Goal: Task Accomplishment & Management: Manage account settings

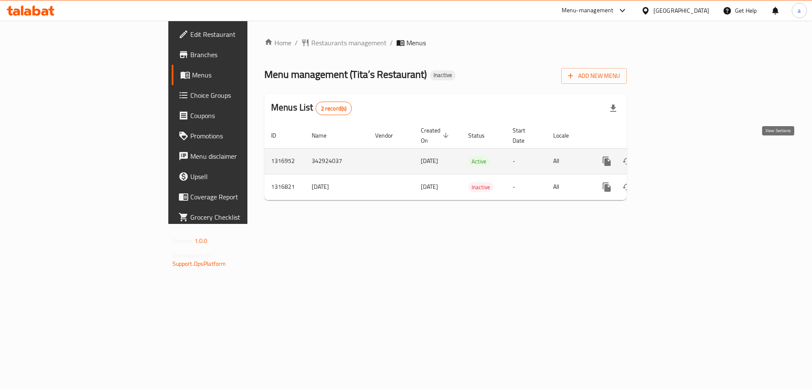
click at [678, 157] on link "enhanced table" at bounding box center [668, 161] width 20 height 20
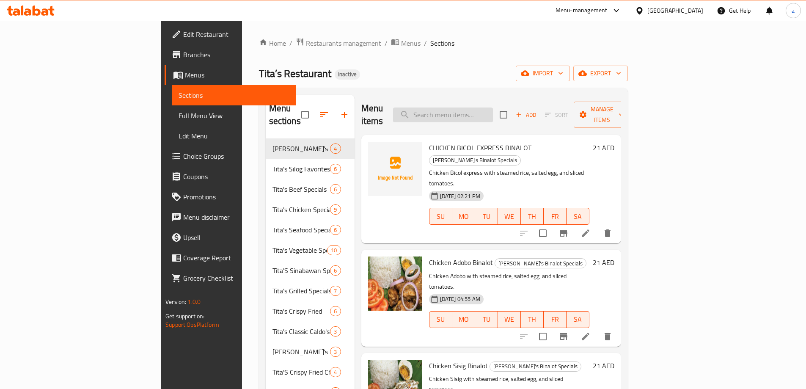
click at [491, 107] on input "search" at bounding box center [443, 114] width 100 height 15
paste input "TITA'S COMBO SPECIALS"
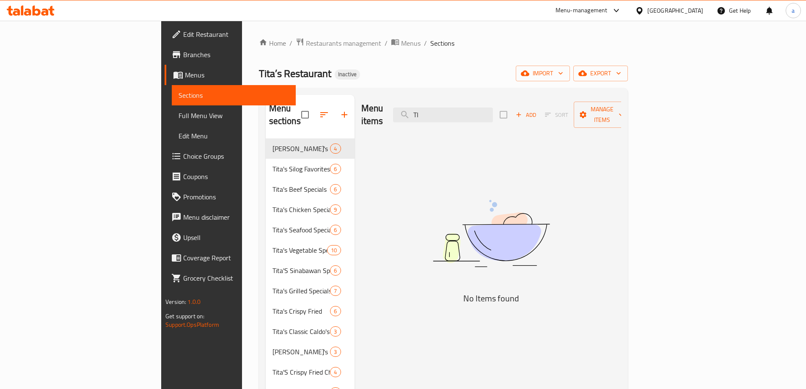
type input "T"
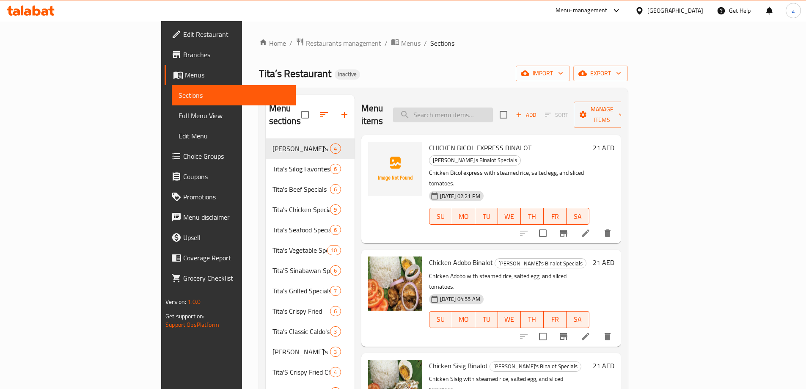
click at [483, 110] on input "search" at bounding box center [443, 114] width 100 height 15
paste input "TITA'S CLASSIC FAVORITES"
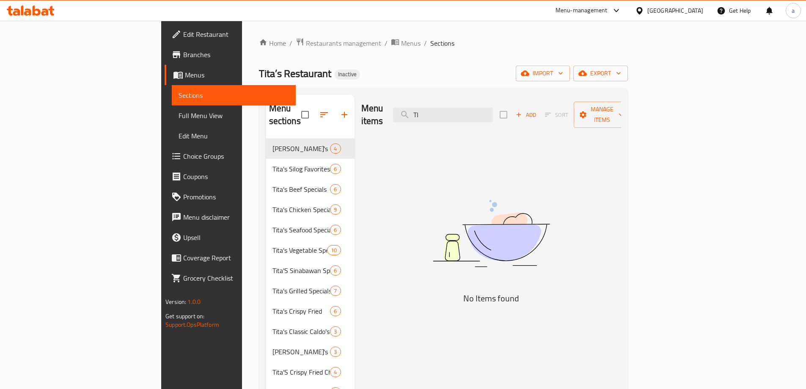
type input "T"
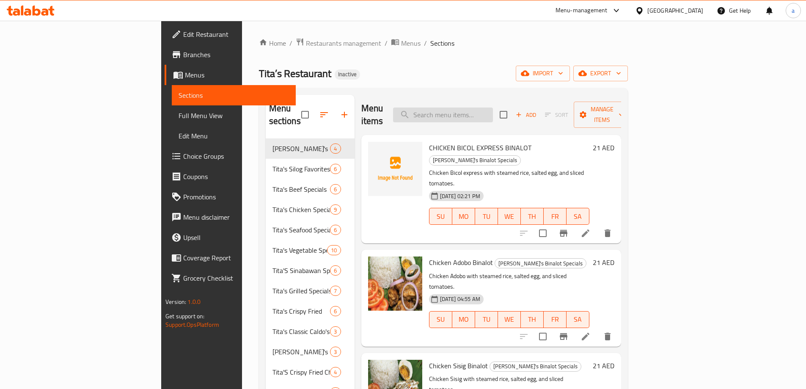
click at [493, 107] on input "search" at bounding box center [443, 114] width 100 height 15
paste input "Appetizers"
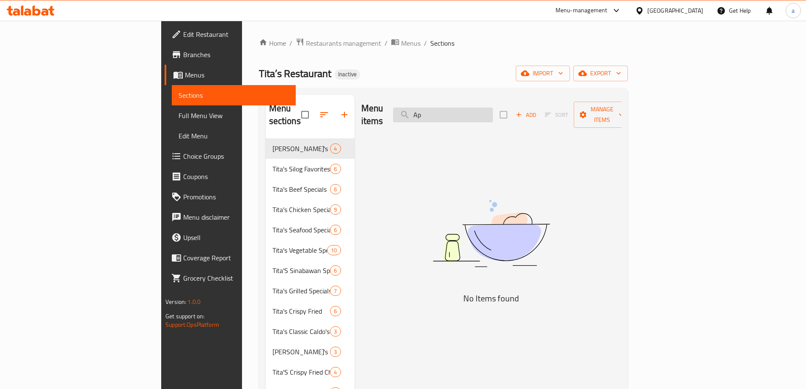
type input "A"
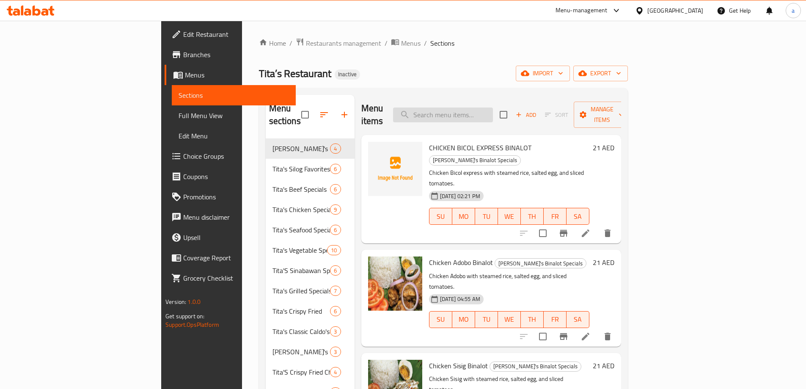
click at [479, 107] on input "search" at bounding box center [443, 114] width 100 height 15
paste input "Spring Rolls"
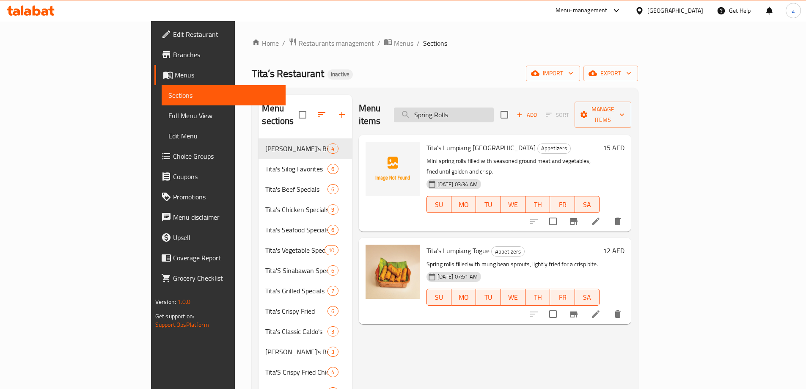
click at [494, 109] on input "Spring Rolls" at bounding box center [444, 114] width 100 height 15
paste input "Chicken Wing"
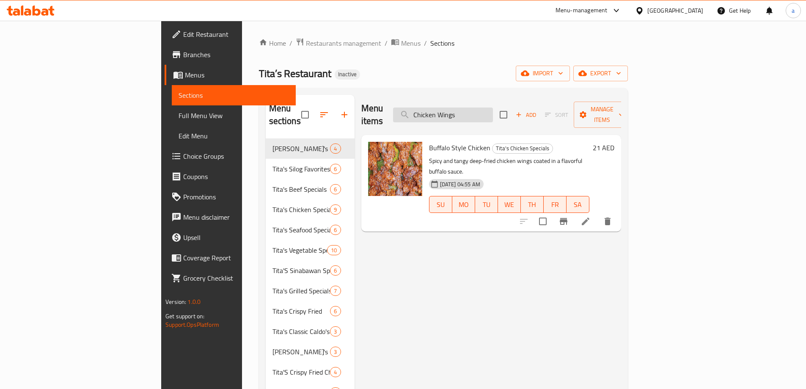
click at [491, 107] on input "Chicken Wings" at bounding box center [443, 114] width 100 height 15
paste input "TITA'S GRILLED SPECIAL"
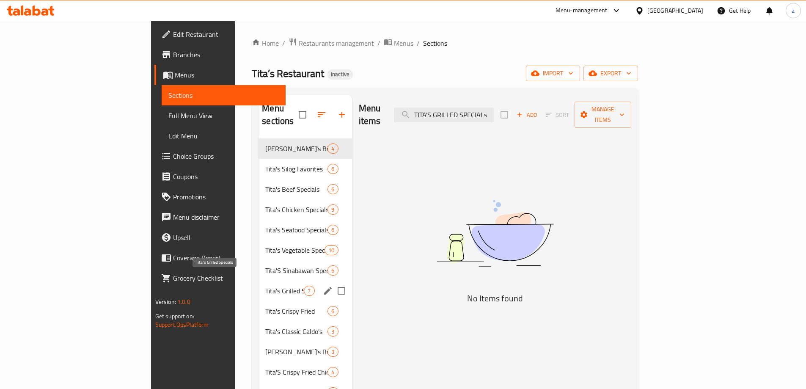
type input "TITA'S GRILLED SPECIALs"
click at [265, 286] on span "Tita's Grilled Specials" at bounding box center [284, 291] width 38 height 10
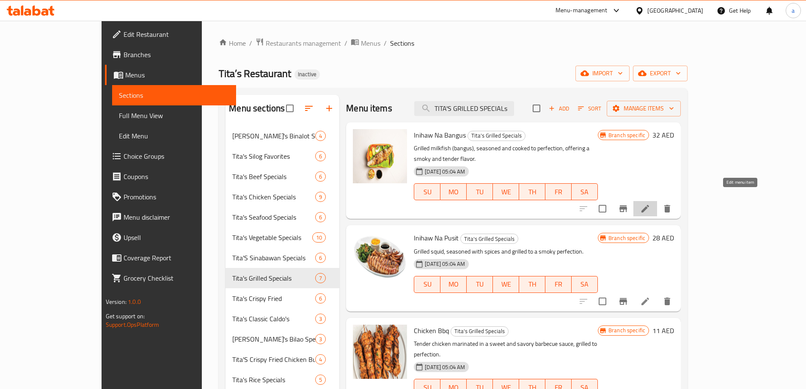
click at [649, 205] on icon at bounding box center [645, 209] width 8 height 8
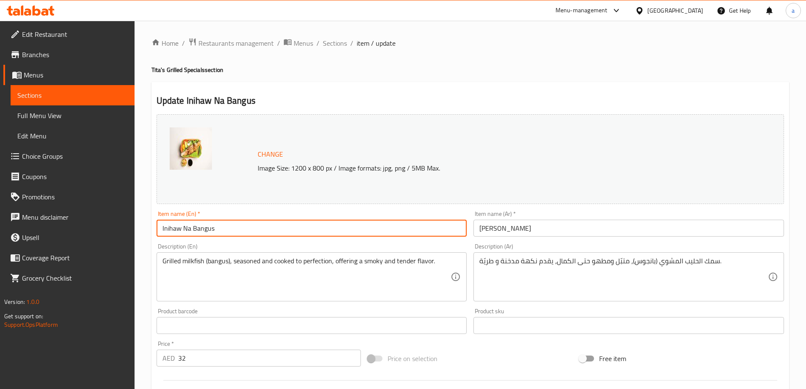
drag, startPoint x: 163, startPoint y: 228, endPoint x: 234, endPoint y: 232, distance: 71.6
click at [234, 232] on input "Inihaw Na Bangus" at bounding box center [312, 228] width 311 height 17
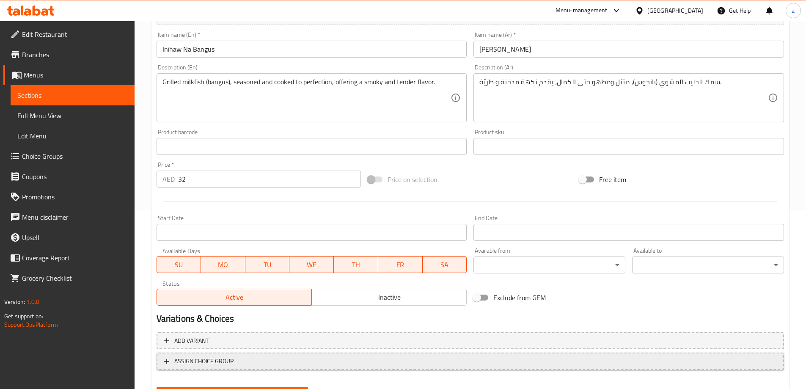
scroll to position [94, 0]
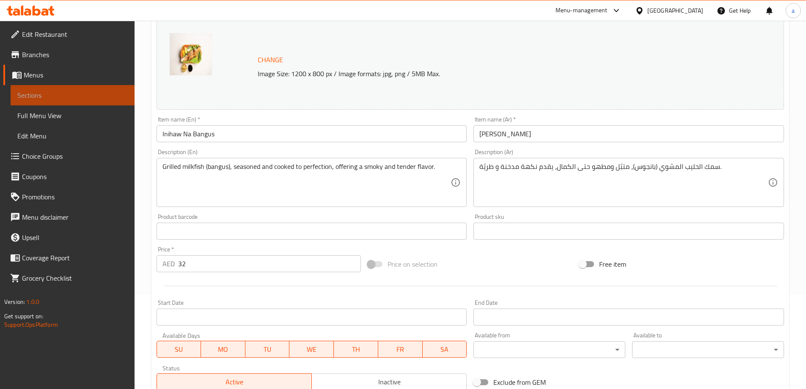
click at [75, 93] on span "Sections" at bounding box center [72, 95] width 110 height 10
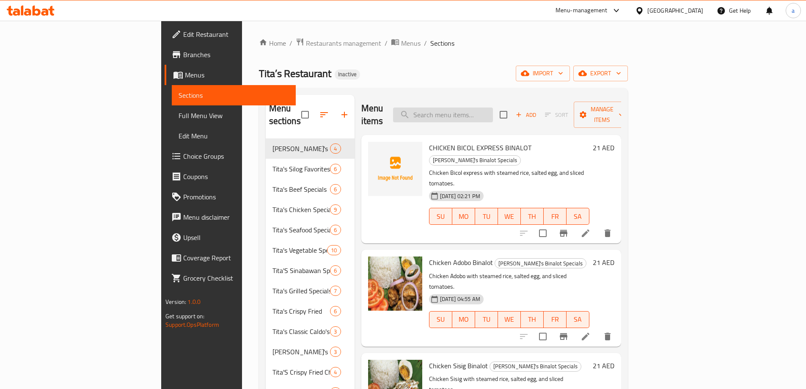
click at [478, 110] on input "search" at bounding box center [443, 114] width 100 height 15
paste input "TITA'S NOODLE SPECIALS"
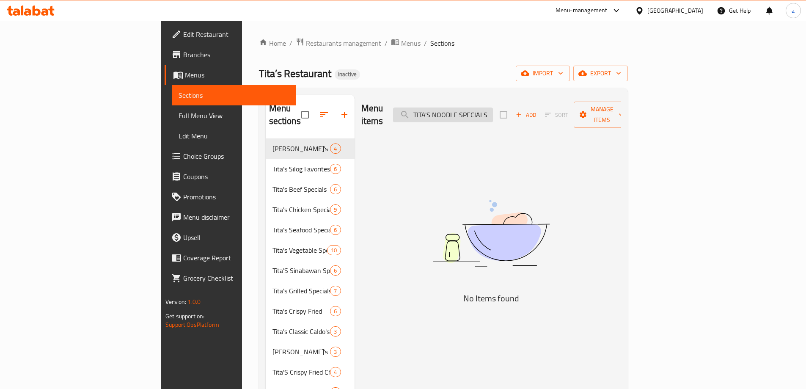
click at [493, 108] on input "TITA'S NOODLE SPECIALS" at bounding box center [443, 114] width 100 height 15
paste input "APPETIZER"
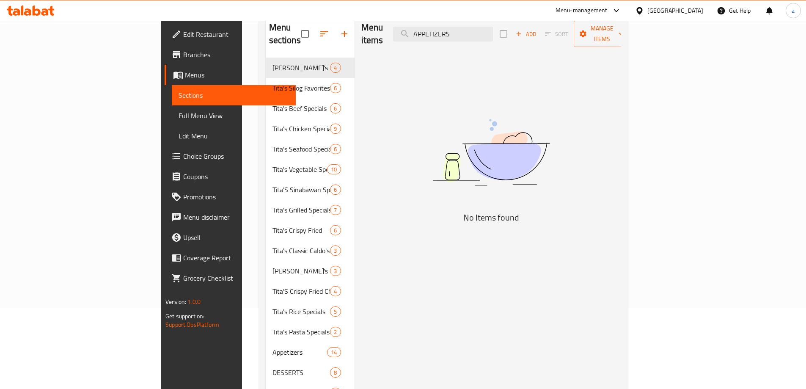
scroll to position [85, 0]
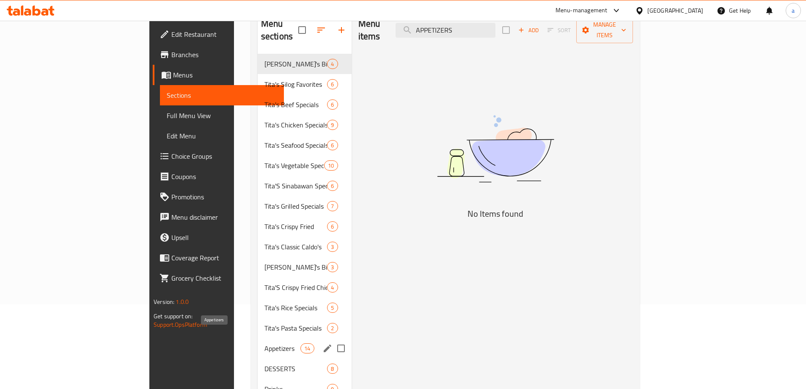
type input "APPETIZERS"
click at [264, 343] on span "Appetizers" at bounding box center [282, 348] width 36 height 10
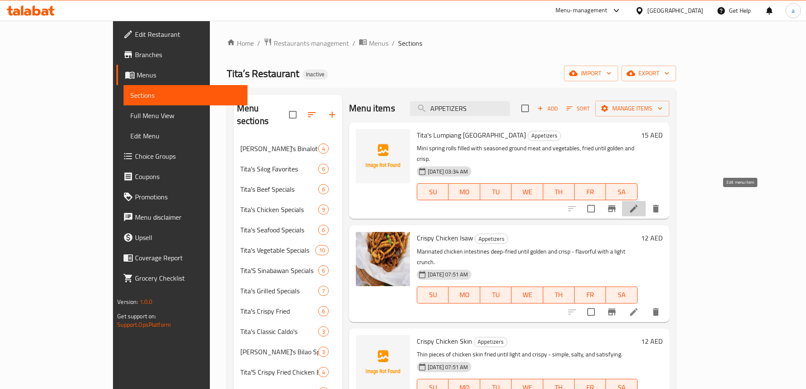
click at [639, 203] on icon at bounding box center [634, 208] width 10 height 10
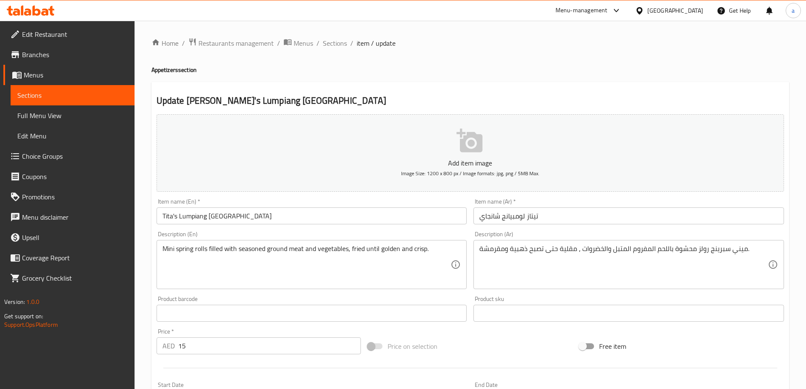
click at [329, 208] on input "Tita's Lumpiang Shanghai" at bounding box center [312, 215] width 311 height 17
click at [322, 220] on input "Tita's Lumpiang Shanghai" at bounding box center [312, 215] width 311 height 17
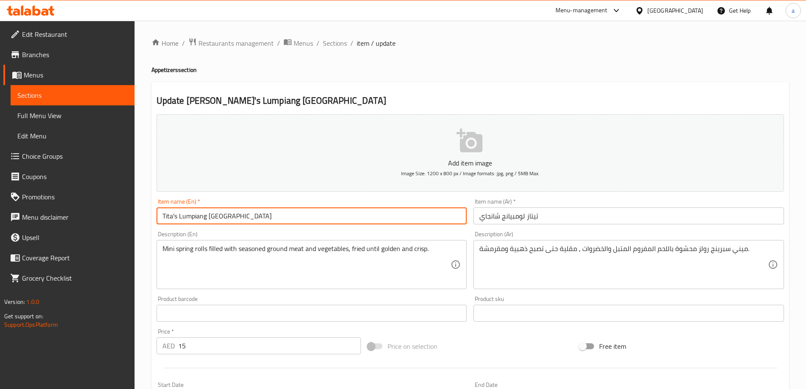
paste input "3pcs, long"
type input "Tita's Lumpiang Shanghai 3pcs, long"
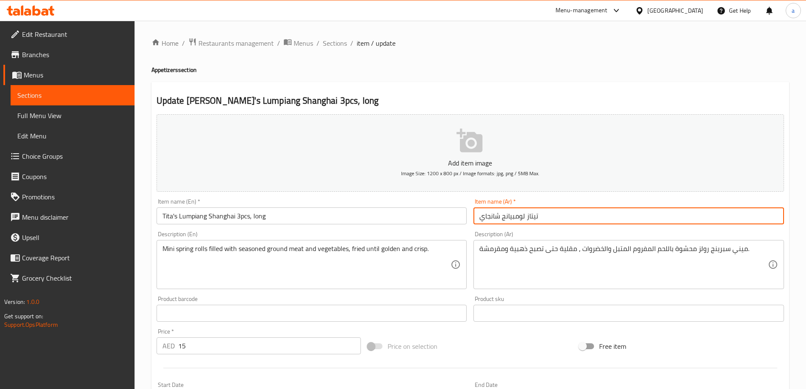
click at [590, 215] on input "تيتاز لومبيانج شانجاي" at bounding box center [628, 215] width 311 height 17
click at [478, 221] on input "تيتاز لومبيانج شانجاي" at bounding box center [628, 215] width 311 height 17
click at [578, 217] on input "تيتاز لومبيانج شانجاي" at bounding box center [628, 215] width 311 height 17
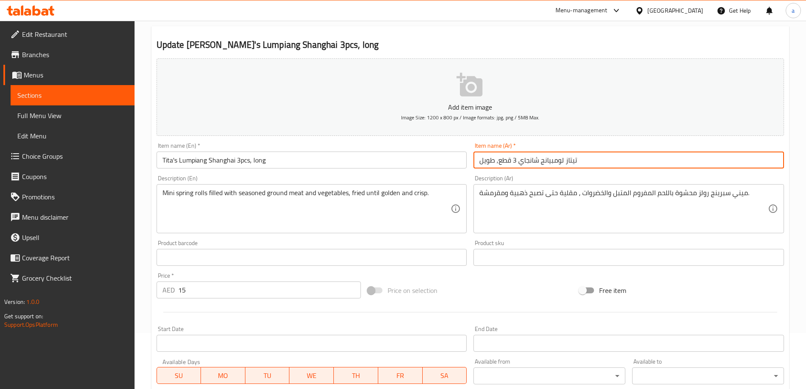
scroll to position [209, 0]
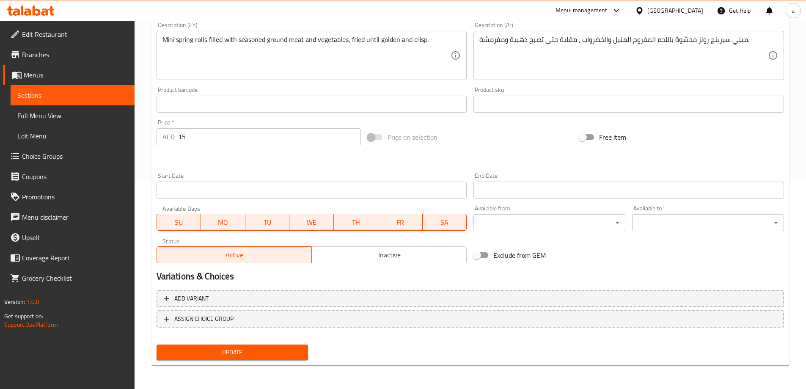
type input "تيتاز لومبيانج شانجاي 3 قطع, طويل"
click at [244, 348] on span "Update" at bounding box center [232, 352] width 138 height 11
click at [59, 96] on span "Sections" at bounding box center [72, 95] width 110 height 10
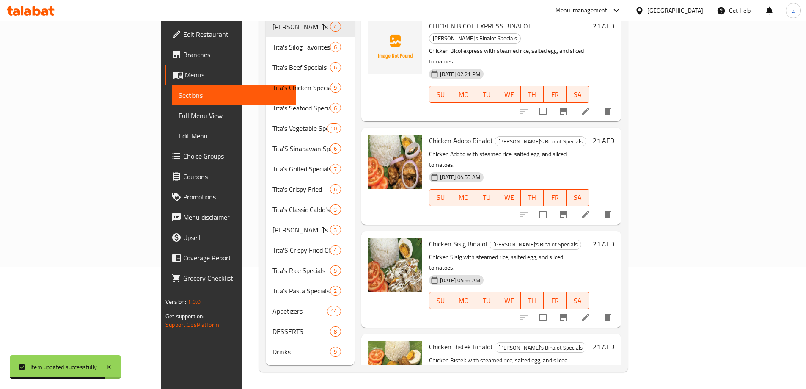
scroll to position [118, 0]
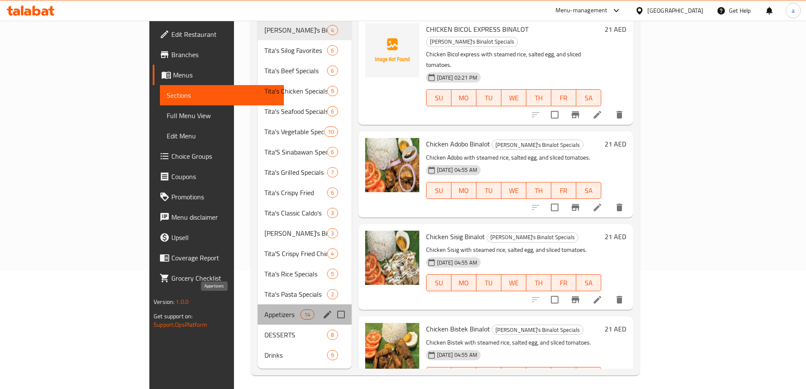
click at [264, 309] on span "Appetizers" at bounding box center [282, 314] width 36 height 10
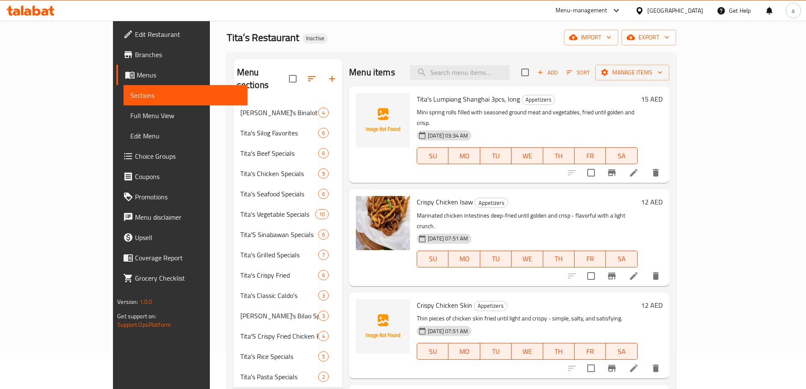
scroll to position [34, 0]
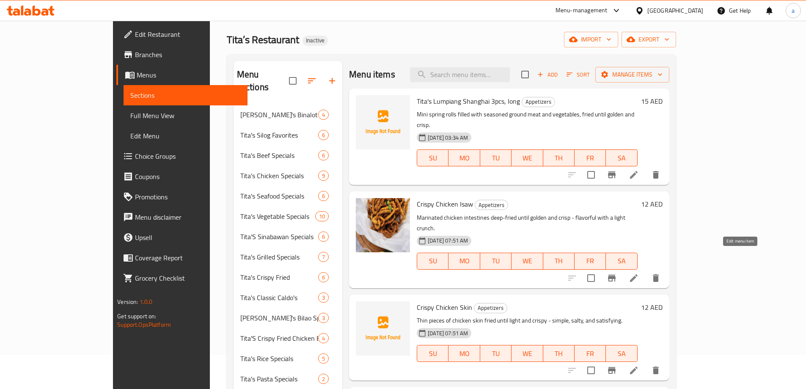
click at [639, 273] on icon at bounding box center [634, 278] width 10 height 10
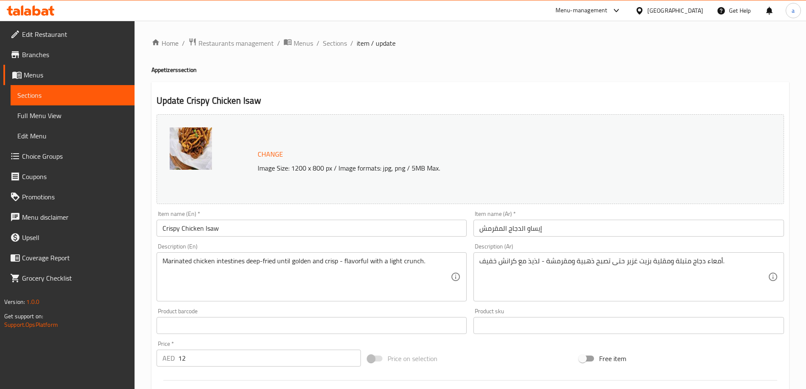
click at [341, 231] on input "Crispy Chicken Isaw" at bounding box center [312, 228] width 311 height 17
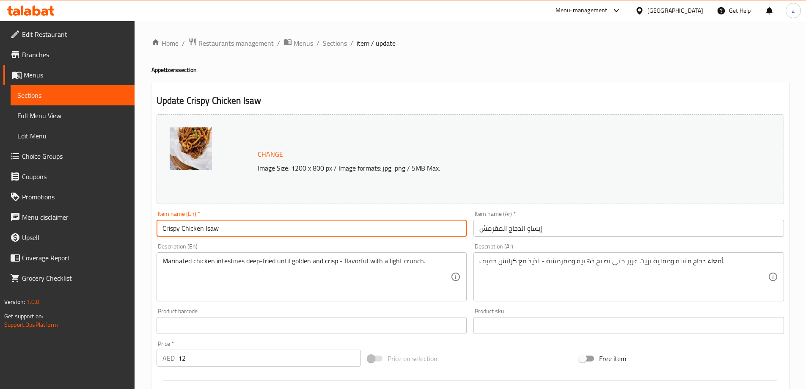
paste input "500ml"
type input "Crispy Chicken Isaw 500ml"
click at [584, 227] on input "إيساو الدجاج المقرمش" at bounding box center [628, 228] width 311 height 17
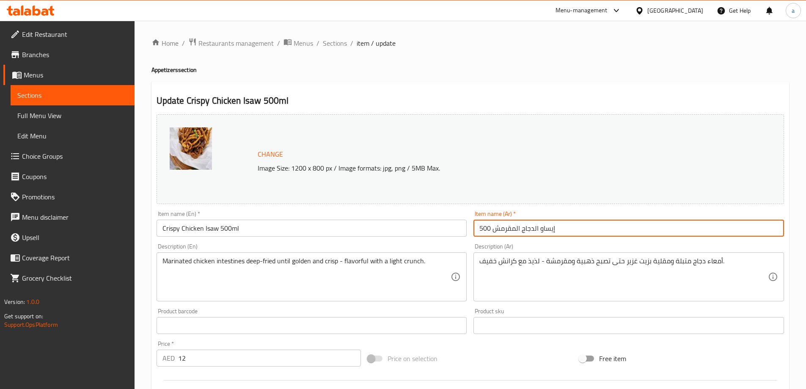
paste input "مل"
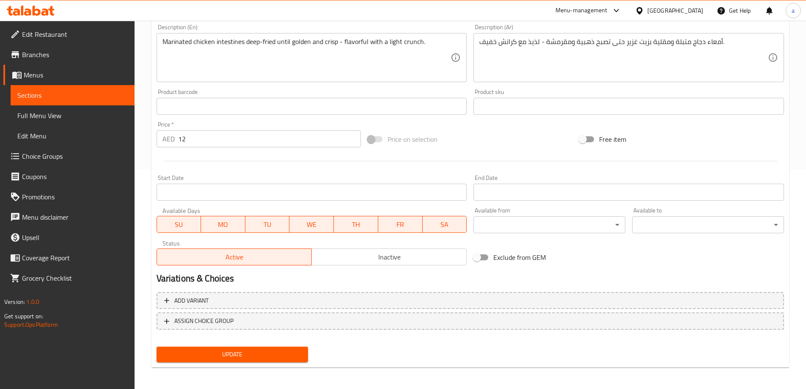
scroll to position [221, 0]
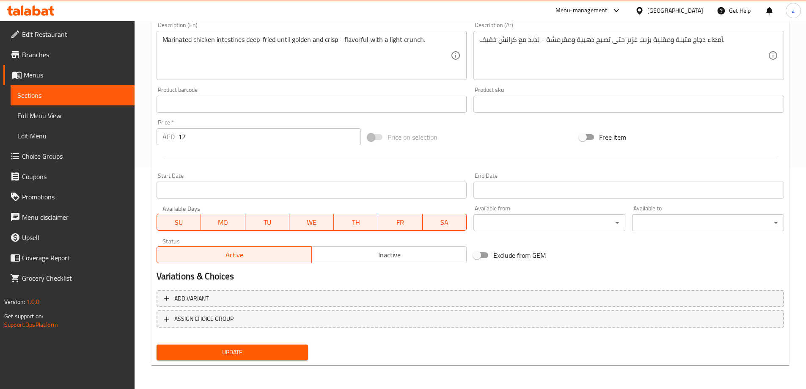
type input "إيساو الدجاج المقرمش 500 مل"
click at [206, 355] on span "Update" at bounding box center [232, 352] width 138 height 11
click at [287, 346] on button "Update" at bounding box center [233, 352] width 152 height 16
click at [81, 93] on span "Sections" at bounding box center [72, 95] width 110 height 10
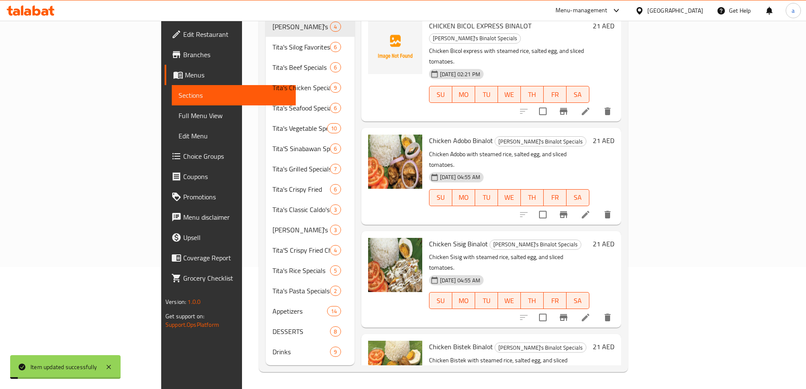
scroll to position [118, 0]
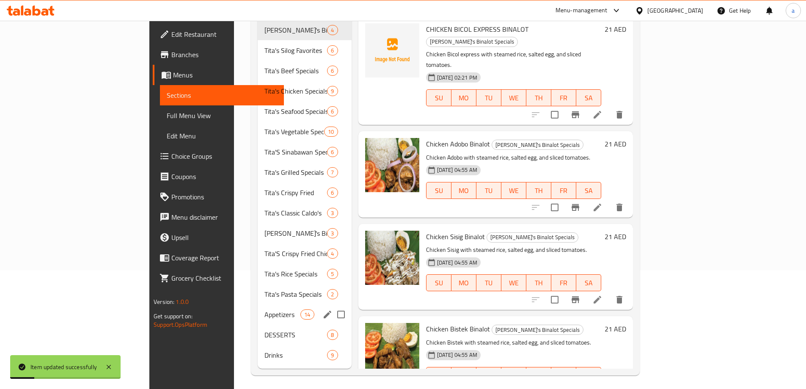
click at [258, 304] on div "Appetizers 14" at bounding box center [305, 314] width 94 height 20
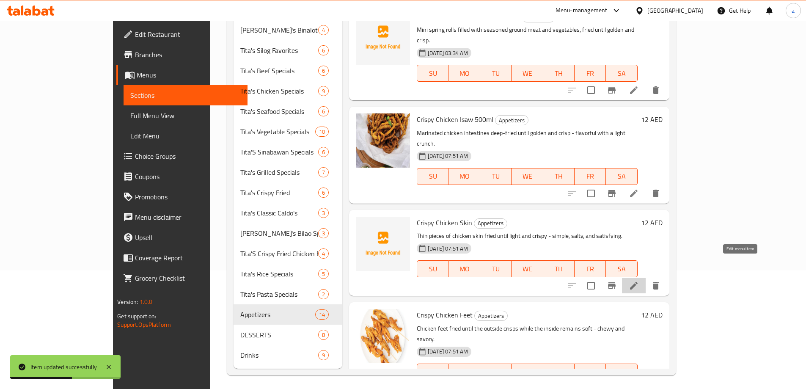
click at [639, 280] on icon at bounding box center [634, 285] width 10 height 10
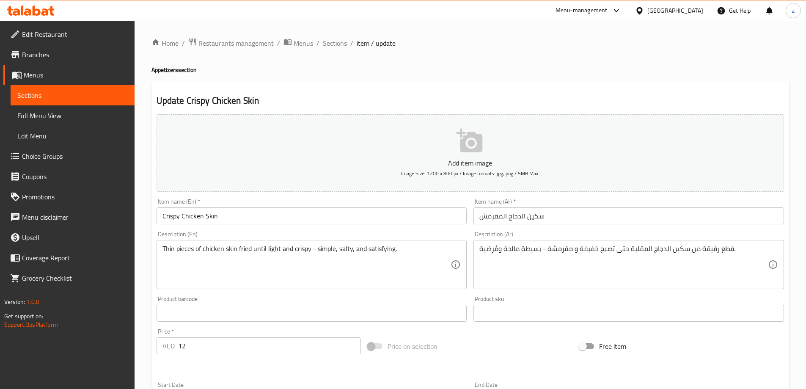
click at [401, 212] on input "Crispy Chicken Skin" at bounding box center [312, 215] width 311 height 17
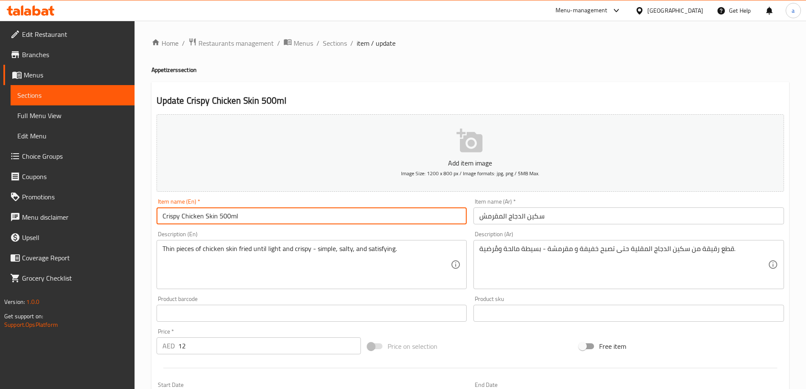
type input "Crispy Chicken Skin 500ml"
click at [604, 215] on input "سكين الدجاج المقرمش" at bounding box center [628, 215] width 311 height 17
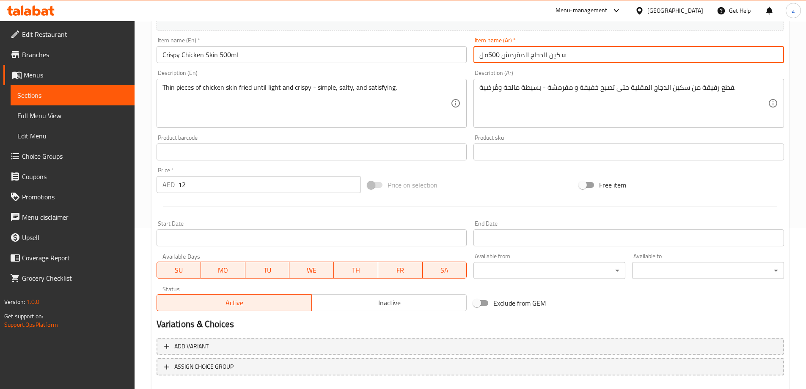
scroll to position [209, 0]
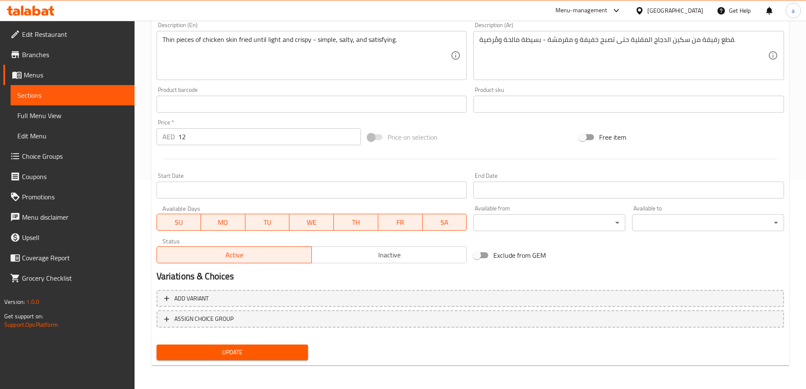
type input "سكين الدجاج المقرمش 500مل"
click at [285, 354] on span "Update" at bounding box center [232, 352] width 138 height 11
click at [20, 121] on span "Full Menu View" at bounding box center [72, 115] width 110 height 10
click at [58, 100] on span "Sections" at bounding box center [72, 95] width 110 height 10
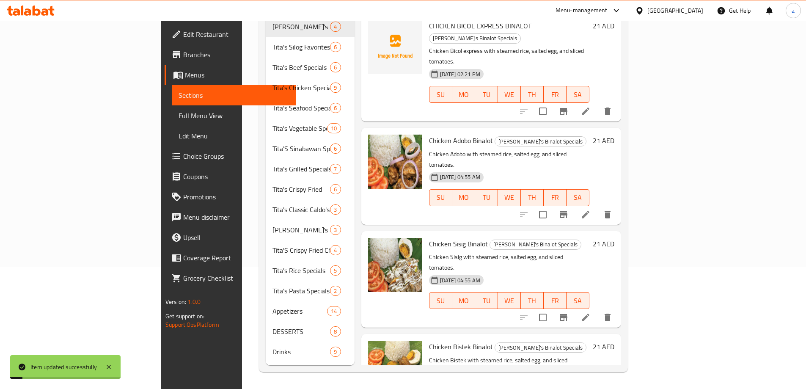
scroll to position [118, 0]
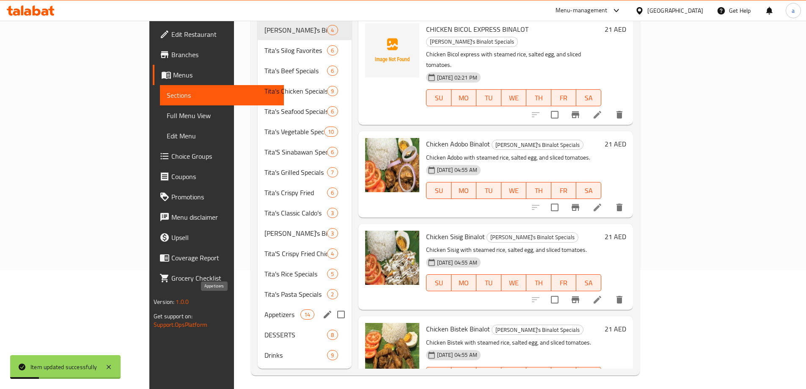
click at [264, 309] on span "Appetizers" at bounding box center [282, 314] width 36 height 10
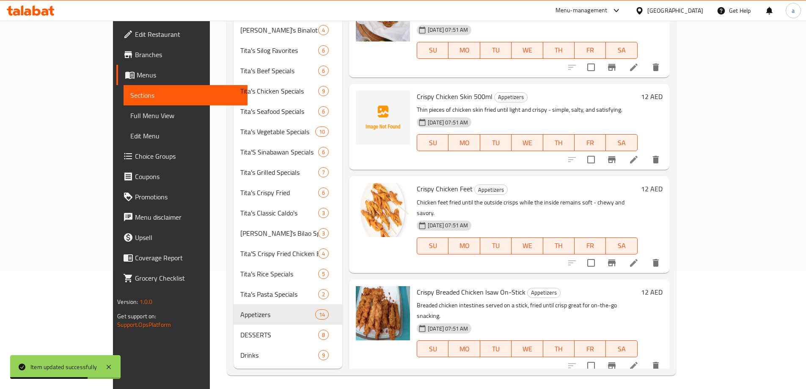
scroll to position [127, 0]
click at [639, 257] on icon at bounding box center [634, 262] width 10 height 10
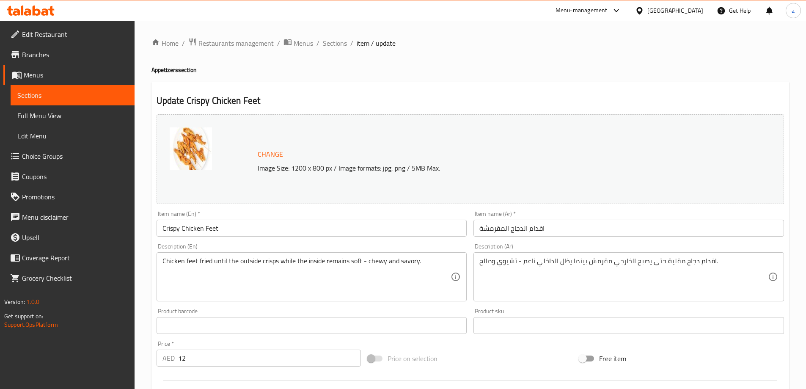
click at [314, 230] on input "Crispy Chicken Feet" at bounding box center [312, 228] width 311 height 17
click at [379, 231] on input "Crispy Chicken Feet" at bounding box center [312, 228] width 311 height 17
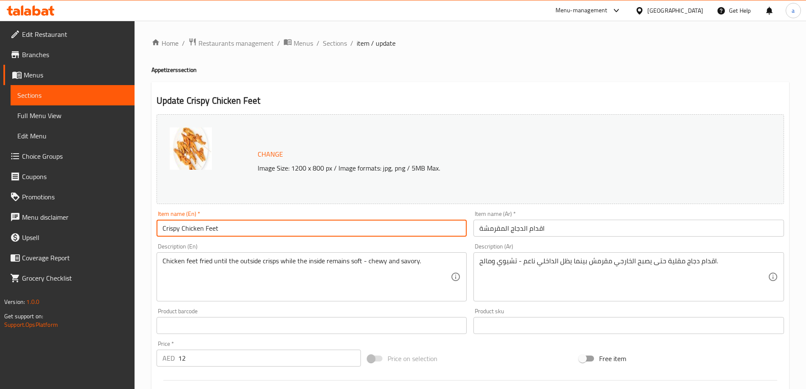
paste input "4pcs."
type input "Crispy Chicken Feet 4pcs."
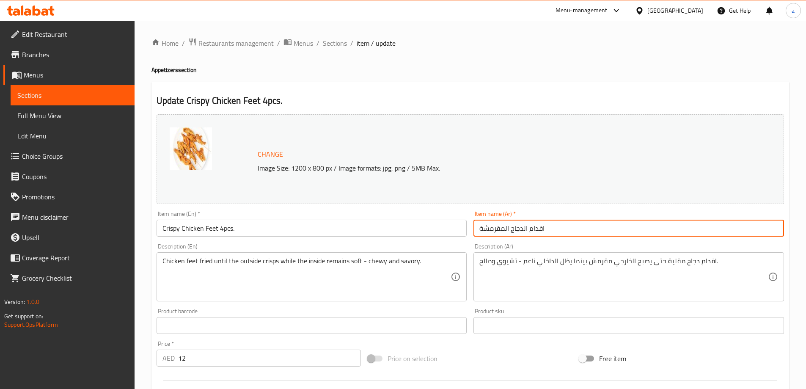
click at [596, 221] on input "اقدام الدجاج المقرمشة" at bounding box center [628, 228] width 311 height 17
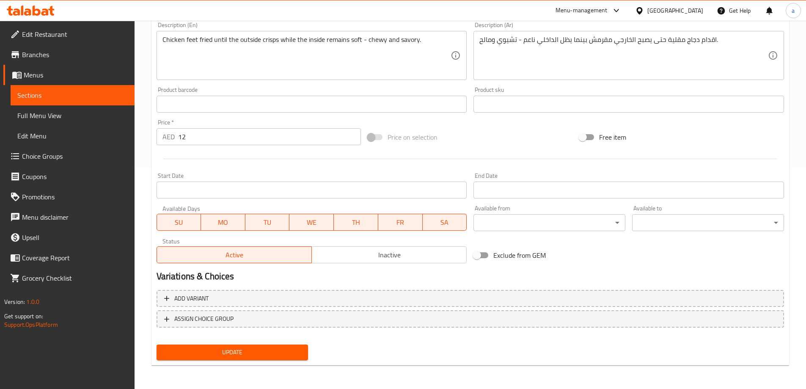
type input "اقدام الدجاج المقرمشة 4قطع"
click at [236, 351] on span "Update" at bounding box center [232, 352] width 138 height 11
click at [79, 92] on span "Sections" at bounding box center [72, 95] width 110 height 10
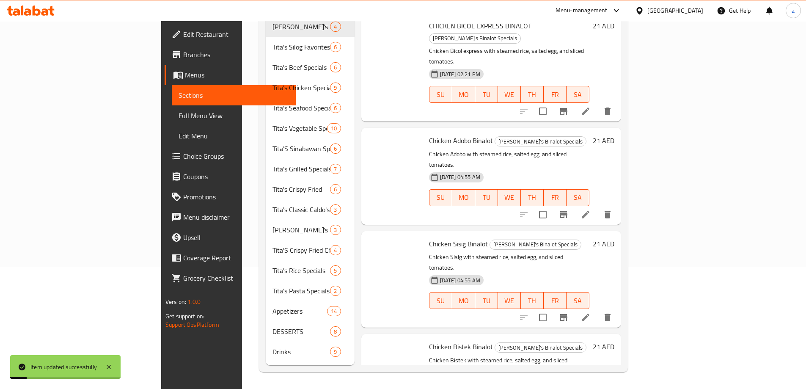
scroll to position [118, 0]
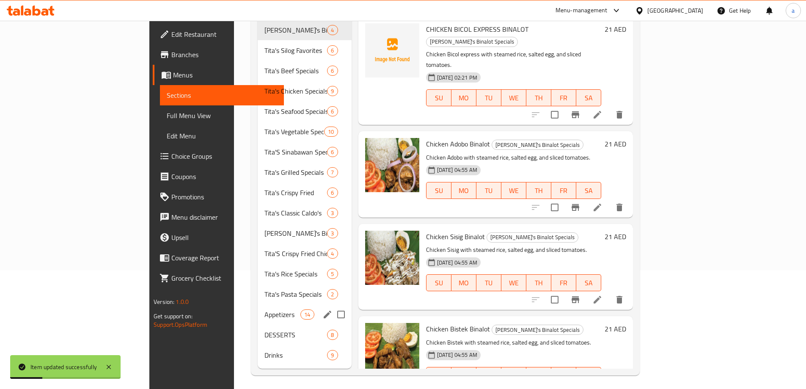
click at [258, 304] on div "Appetizers 14" at bounding box center [305, 314] width 94 height 20
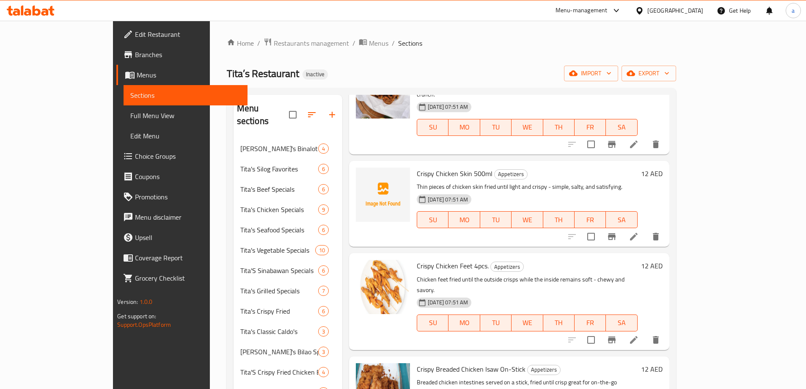
scroll to position [169, 0]
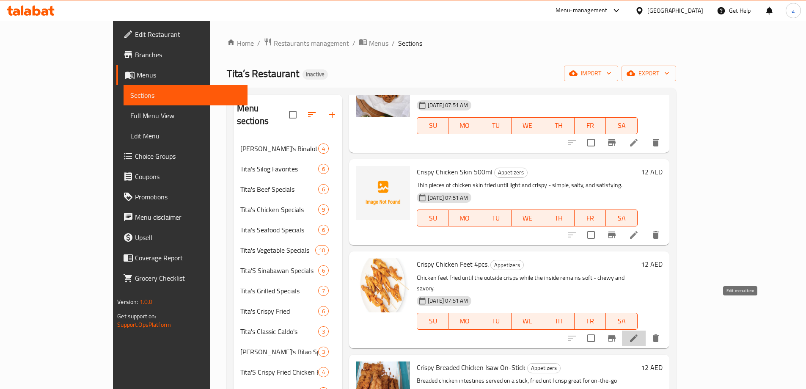
click at [639, 333] on icon at bounding box center [634, 338] width 10 height 10
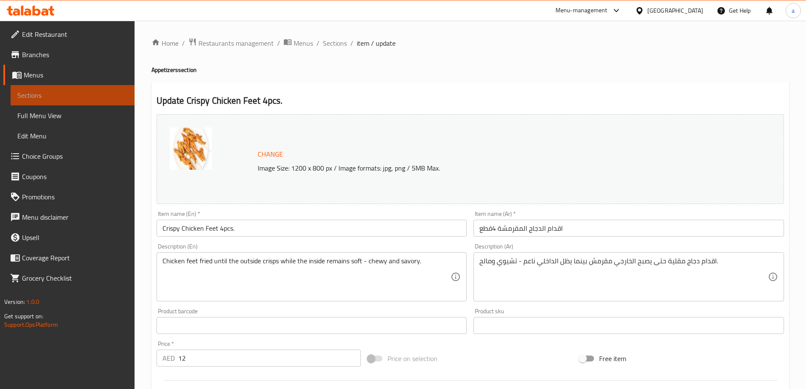
click at [70, 97] on span "Sections" at bounding box center [72, 95] width 110 height 10
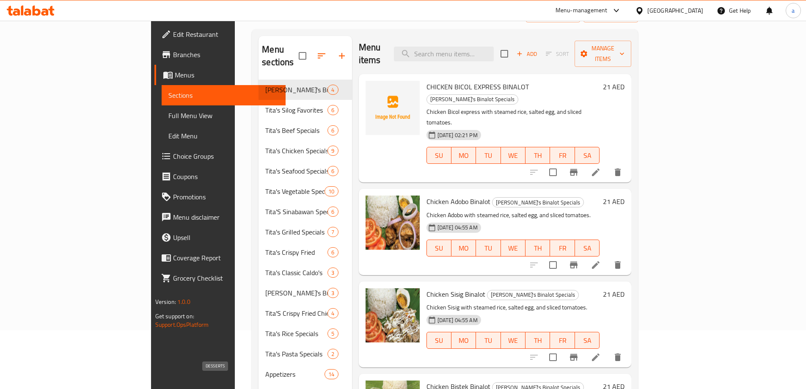
scroll to position [118, 0]
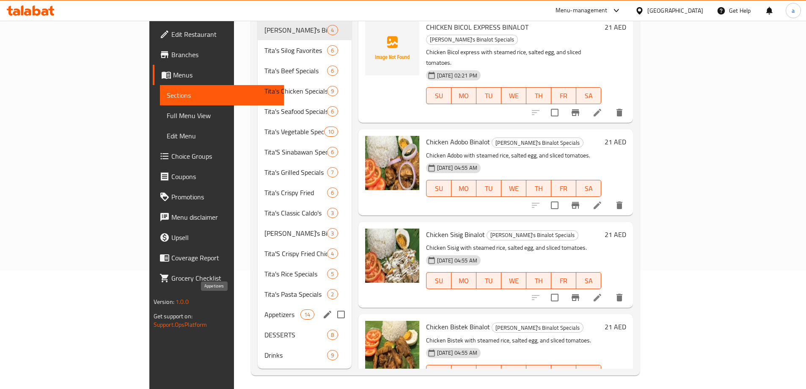
click at [264, 309] on span "Appetizers" at bounding box center [282, 314] width 36 height 10
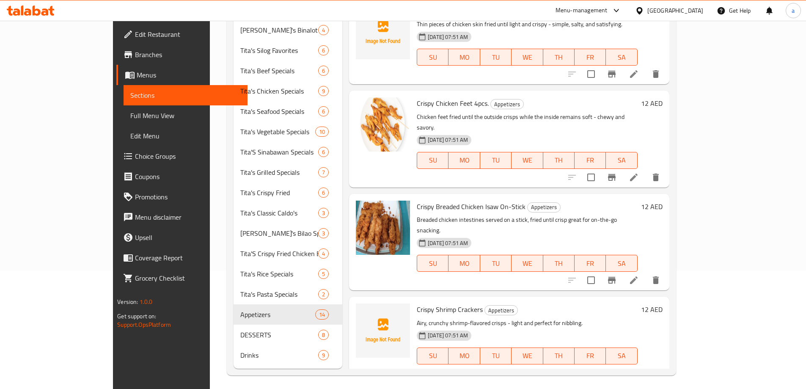
scroll to position [254, 0]
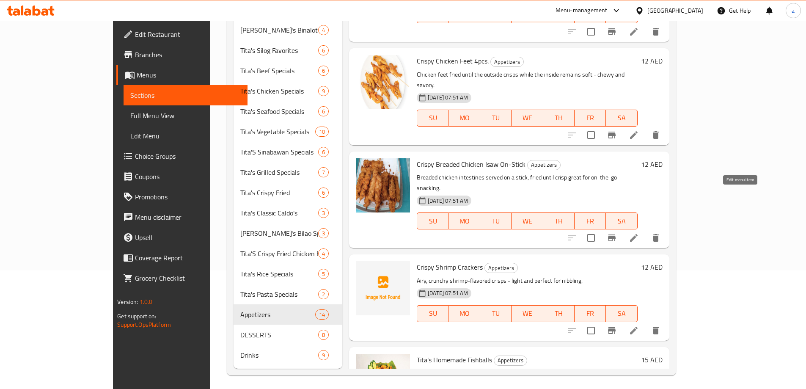
click at [639, 233] on icon at bounding box center [634, 238] width 10 height 10
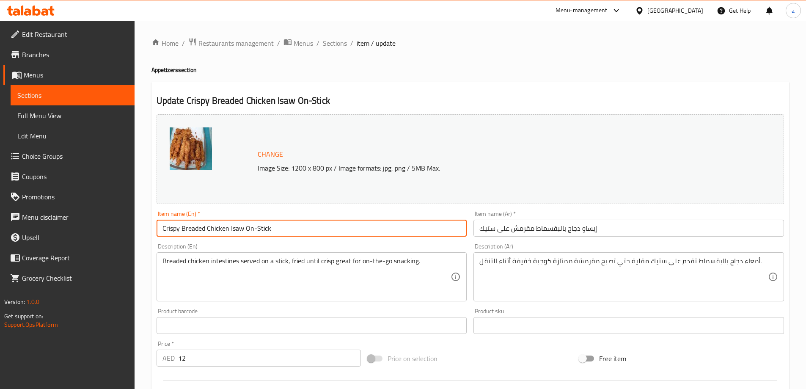
click at [385, 232] on input "Crispy Breaded Chicken Isaw On-Stick" at bounding box center [312, 228] width 311 height 17
paste input "4pcs."
type input "Crispy Breaded Chicken Isaw On-Stick 4pcs."
click at [629, 228] on input "إيساو دجاج بالبقسماط مقرمش على ستيك" at bounding box center [628, 228] width 311 height 17
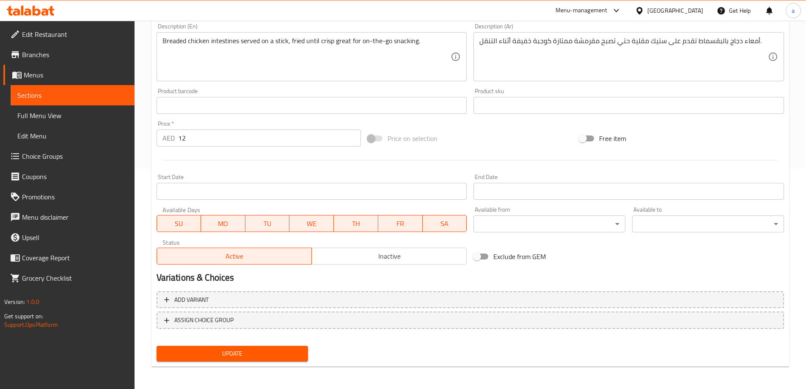
scroll to position [221, 0]
type input "إيساو دجاج بالبقسماط مقرمش على ستيك 4قطع"
click at [296, 349] on span "Update" at bounding box center [232, 352] width 138 height 11
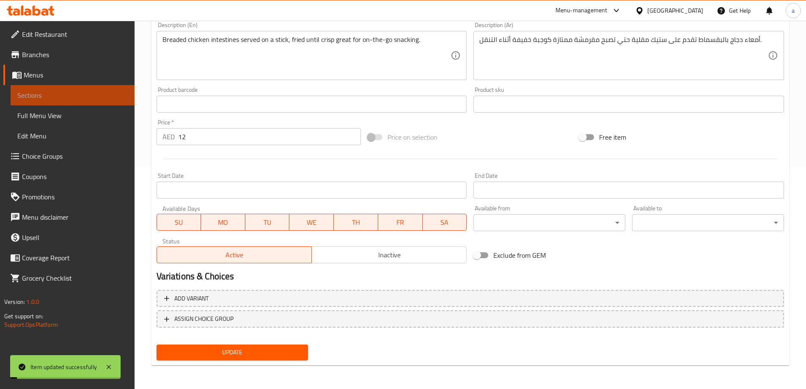
click at [90, 99] on span "Sections" at bounding box center [72, 95] width 110 height 10
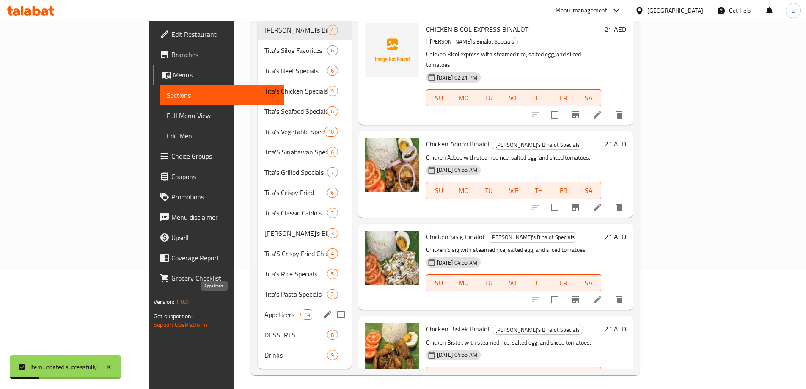
click at [264, 309] on span "Appetizers" at bounding box center [282, 314] width 36 height 10
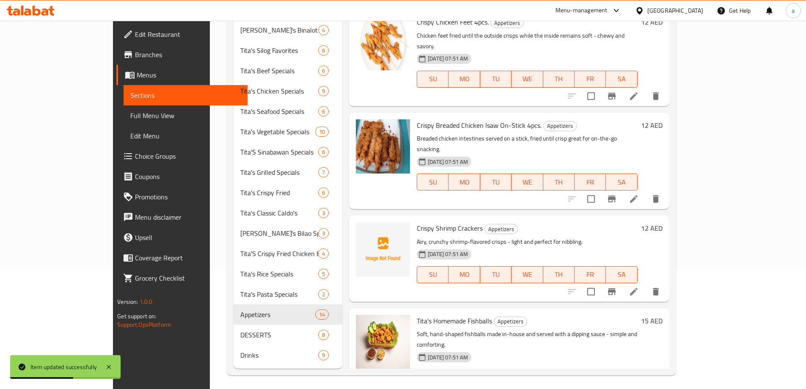
scroll to position [296, 0]
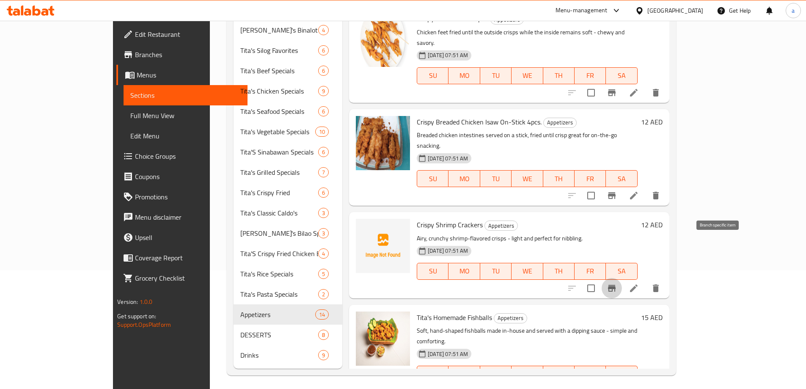
click at [622, 278] on button "Branch-specific-item" at bounding box center [612, 288] width 20 height 20
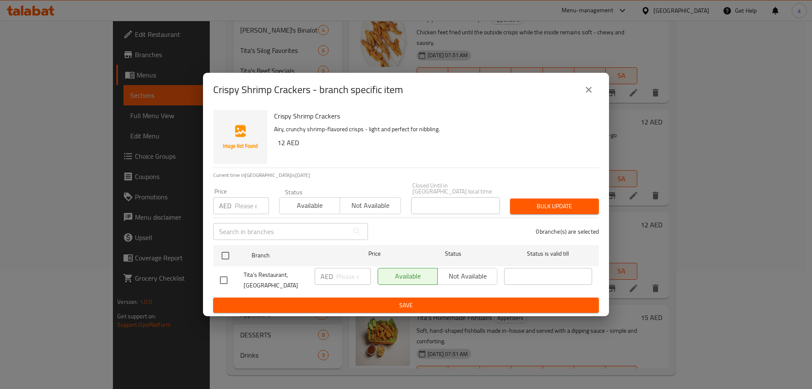
click at [739, 250] on div "Crispy Shrimp Crackers - branch specific item Crispy Shrimp Crackers Airy, crun…" at bounding box center [406, 194] width 812 height 389
click at [738, 246] on div "Crispy Shrimp Crackers - branch specific item Crispy Shrimp Crackers Airy, crun…" at bounding box center [406, 194] width 812 height 389
click at [594, 93] on icon "close" at bounding box center [589, 90] width 10 height 10
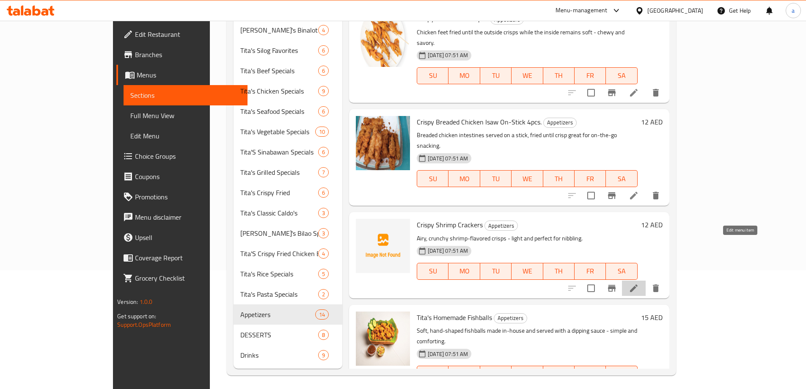
click at [639, 283] on icon at bounding box center [634, 288] width 10 height 10
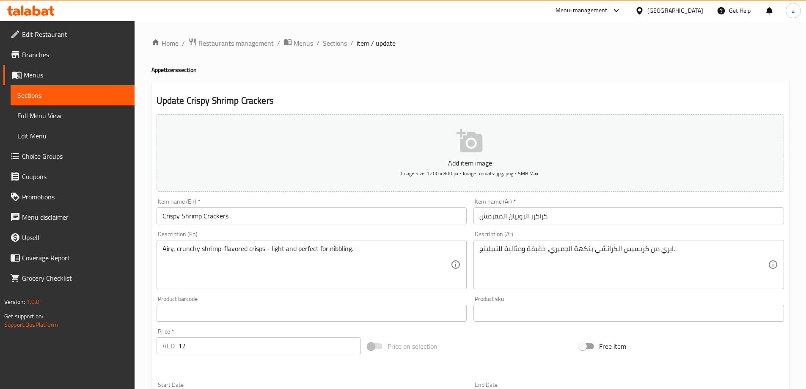
click at [340, 212] on input "Crispy Shrimp Crackers" at bounding box center [312, 215] width 311 height 17
click at [319, 215] on input "Crispy Shrimp Crackers" at bounding box center [312, 215] width 311 height 17
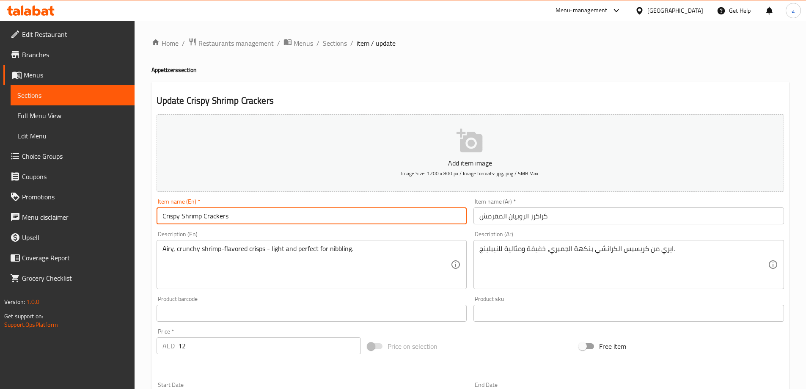
paste input "1000ml"
type input "Crispy Shrimp Crackers 1000ml"
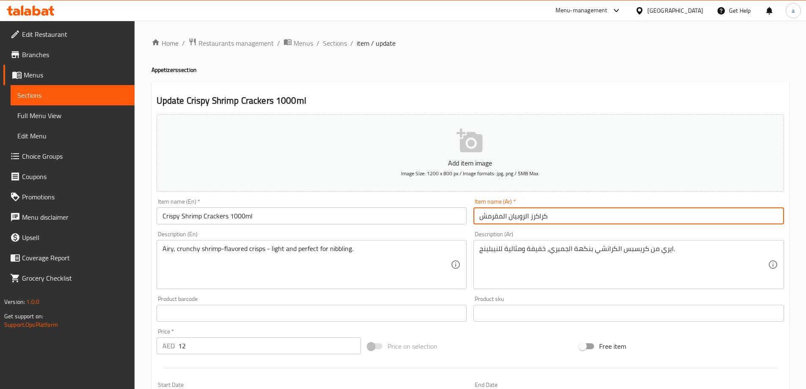
click at [597, 220] on input "كراكرز الروبيان المقرمش" at bounding box center [628, 215] width 311 height 17
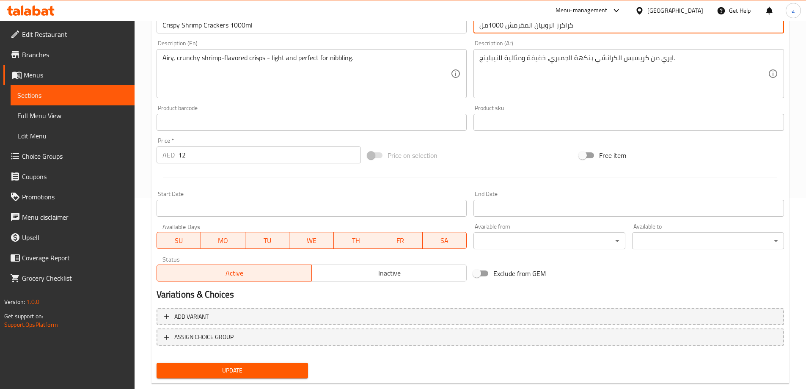
scroll to position [209, 0]
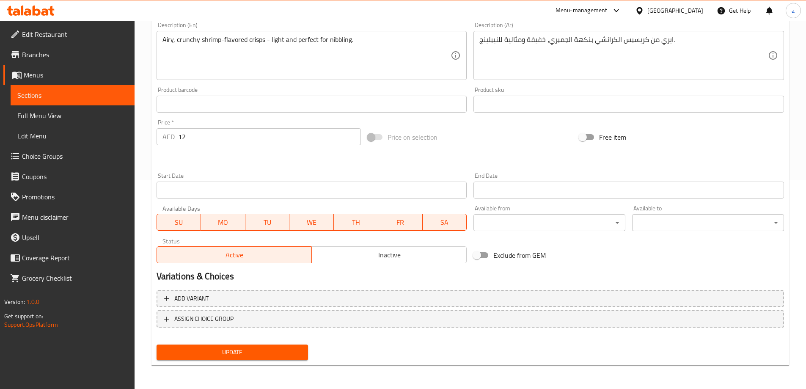
type input "كراكرز الروبيان المقرمش 1000مل"
click at [247, 352] on span "Update" at bounding box center [232, 352] width 138 height 11
click at [191, 356] on span "Update" at bounding box center [232, 352] width 138 height 11
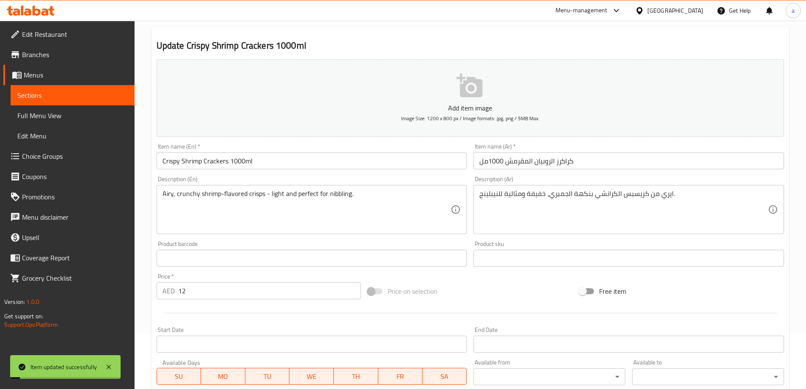
scroll to position [40, 0]
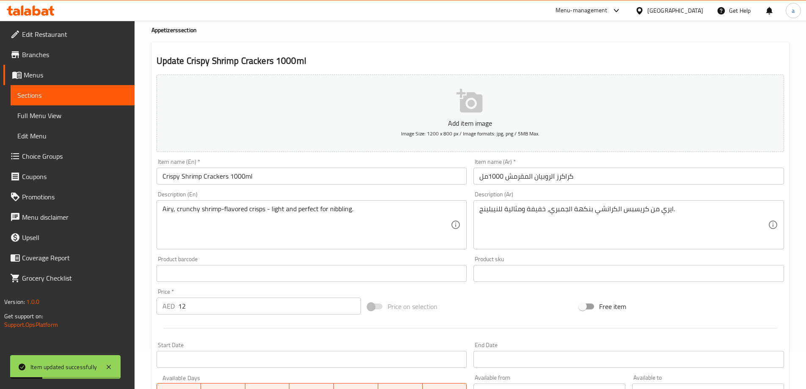
click at [74, 97] on span "Sections" at bounding box center [72, 95] width 110 height 10
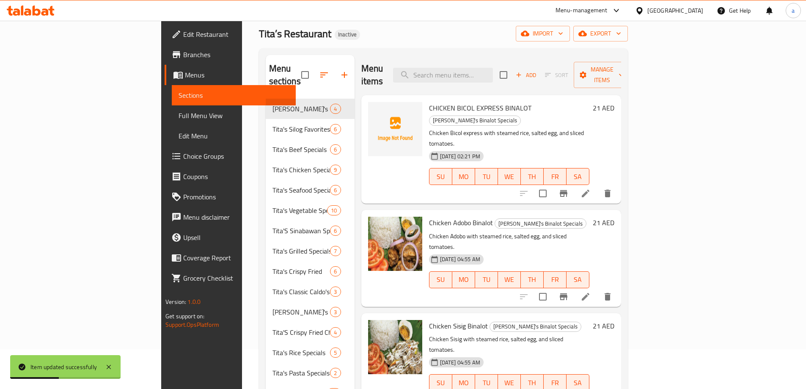
scroll to position [2, 0]
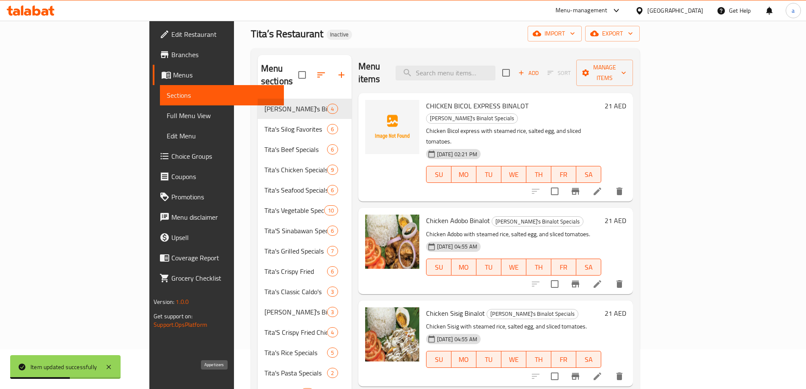
click at [264, 388] on span "Appetizers" at bounding box center [282, 393] width 36 height 10
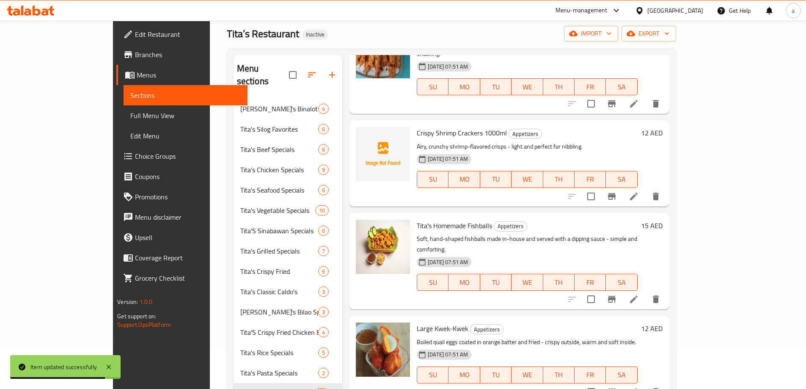
scroll to position [467, 0]
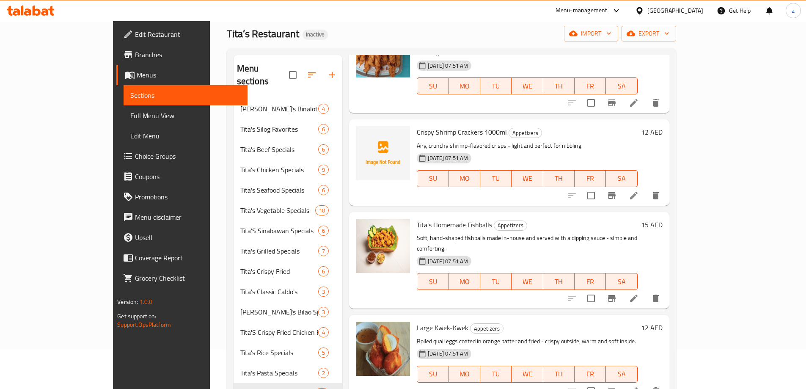
click at [646, 291] on li at bounding box center [634, 298] width 24 height 15
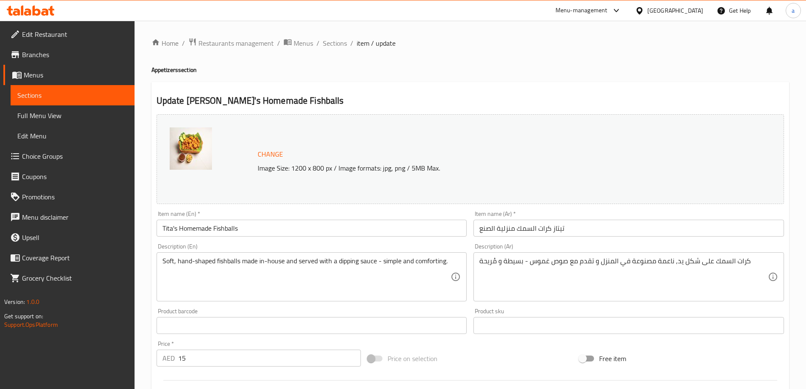
click at [412, 226] on input "Tita's Homemade Fishballs" at bounding box center [312, 228] width 311 height 17
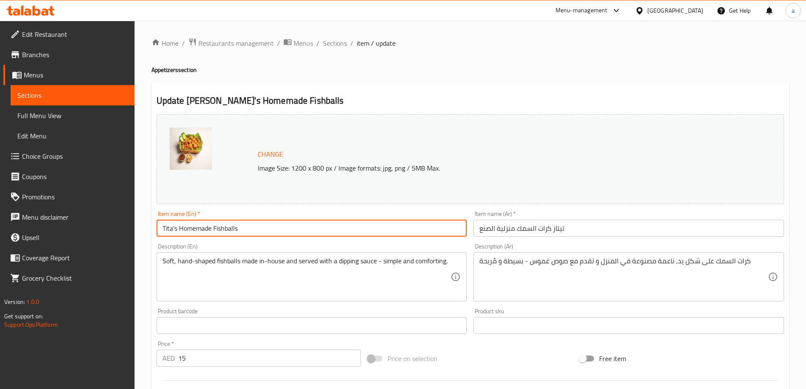
paste input "500ml"
type input "Tita's Homemade Fishballs 500ml"
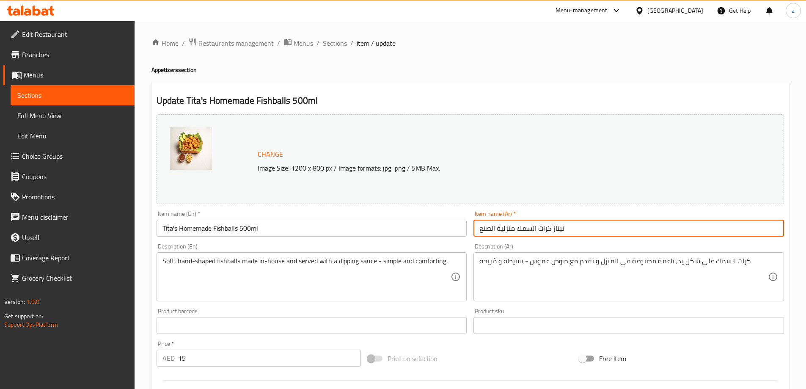
click at [585, 228] on input "تيتاز كرات السمك منزلية الصنع" at bounding box center [628, 228] width 311 height 17
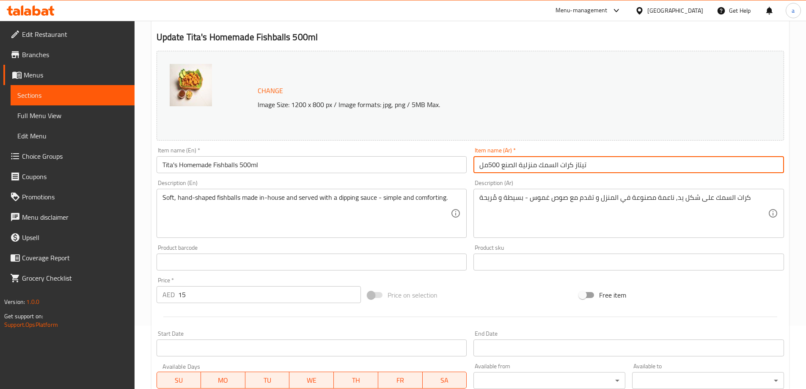
scroll to position [221, 0]
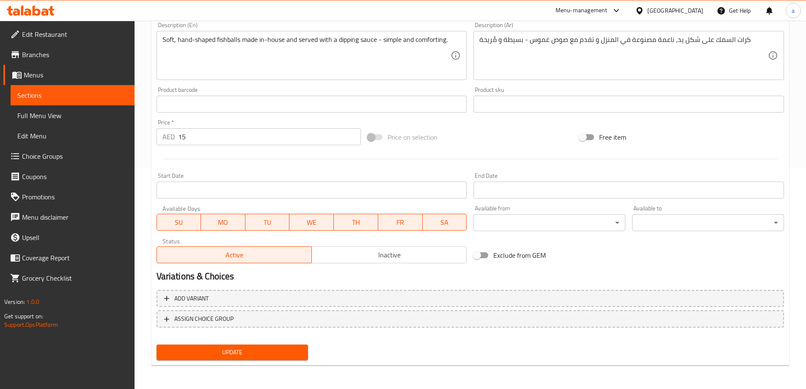
type input "تيتاز كرات السمك منزلية الصنع 500مل"
click at [178, 357] on span "Update" at bounding box center [232, 352] width 138 height 11
click at [82, 93] on span "Sections" at bounding box center [72, 95] width 110 height 10
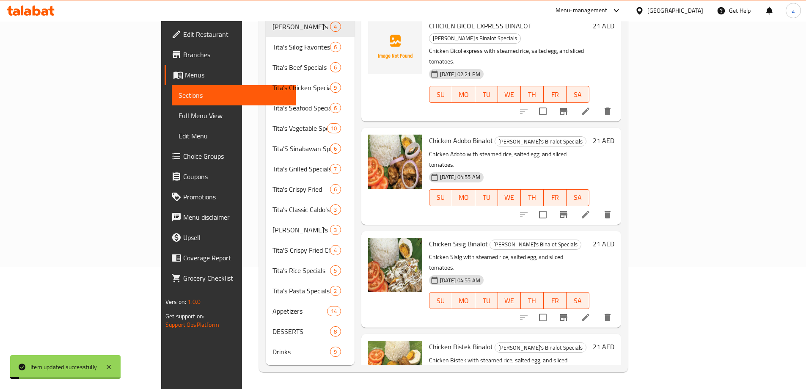
scroll to position [118, 0]
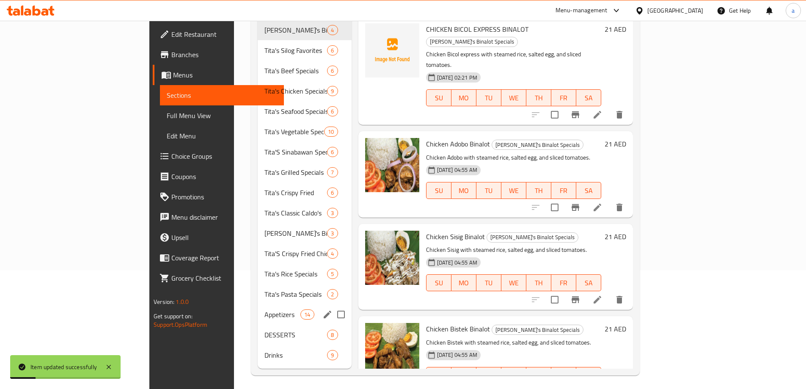
click at [258, 310] on div "Appetizers 14" at bounding box center [305, 314] width 94 height 20
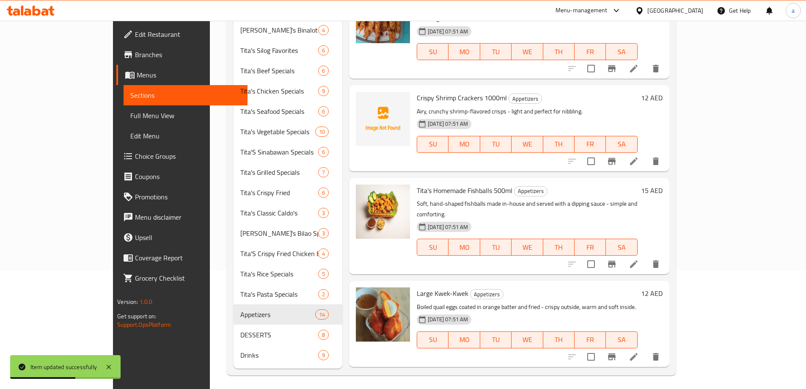
scroll to position [465, 0]
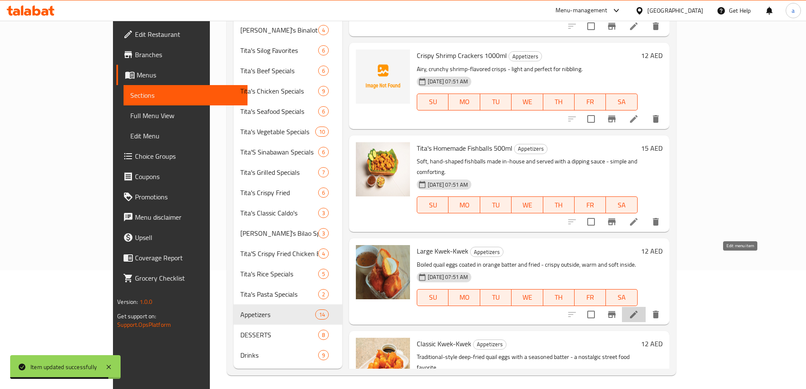
click at [639, 309] on icon at bounding box center [634, 314] width 10 height 10
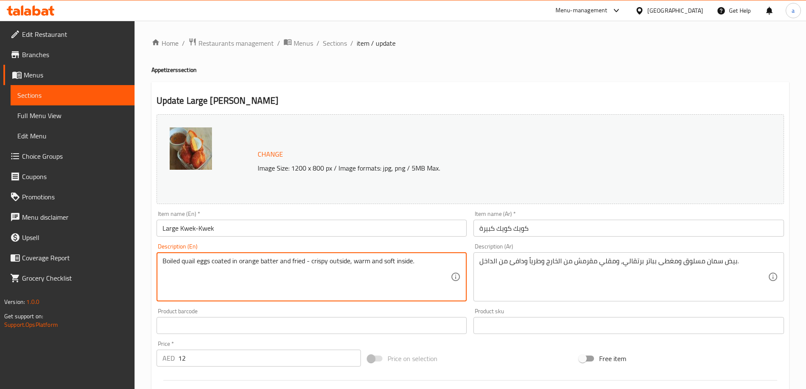
paste textarea "3 pcs."
click at [412, 264] on textarea "Boiled quail eggs coated in orange batter and fried - crispy outside, warm and …" at bounding box center [306, 277] width 289 height 40
click at [414, 262] on textarea "Boiled quail eggs coated in orange batter and fried - crispy outside, warm and …" at bounding box center [306, 277] width 289 height 40
type textarea "Boiled quail eggs coated in orange batter and fried - crispy outside, warm and …"
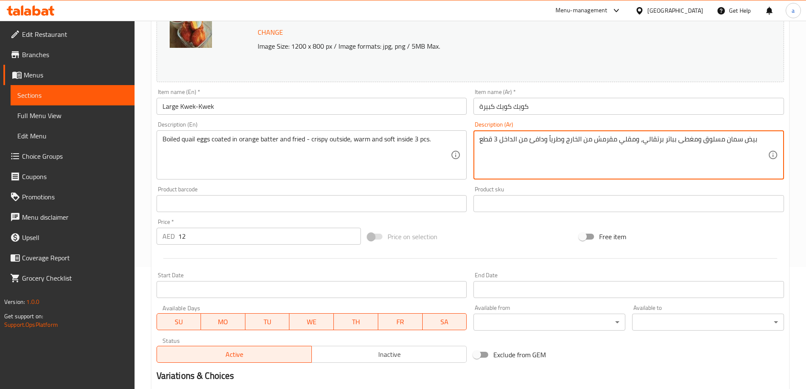
scroll to position [221, 0]
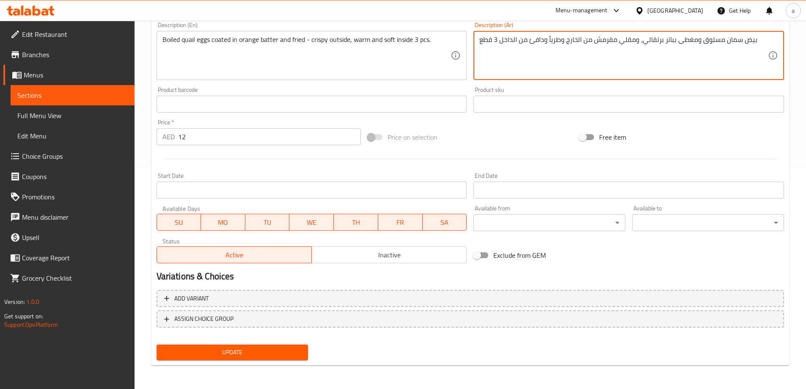
type textarea "بيض سمان مسلوق ومغطى بباتر برتقالي، ومقلي مقرمش من الخارج وطرياً ودافئ من الداخ…"
click at [181, 356] on span "Update" at bounding box center [232, 352] width 138 height 11
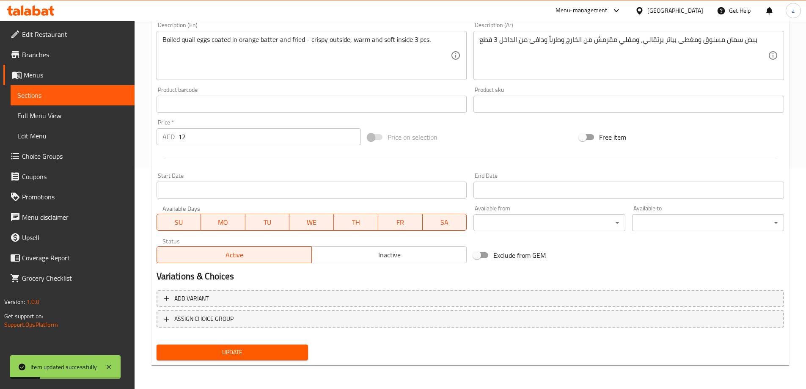
click at [63, 99] on span "Sections" at bounding box center [72, 95] width 110 height 10
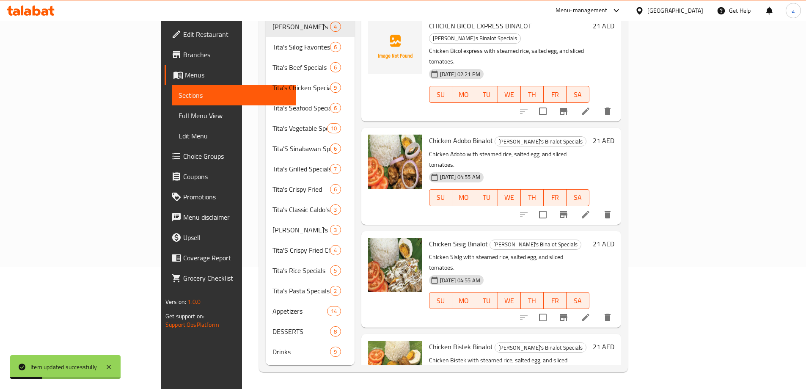
scroll to position [118, 0]
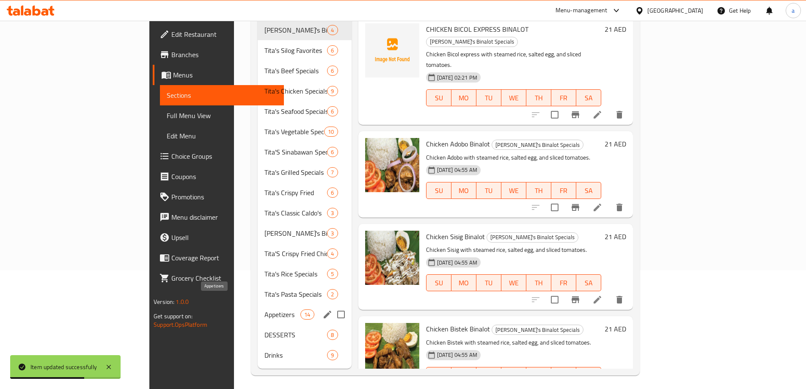
click at [264, 309] on span "Appetizers" at bounding box center [282, 314] width 36 height 10
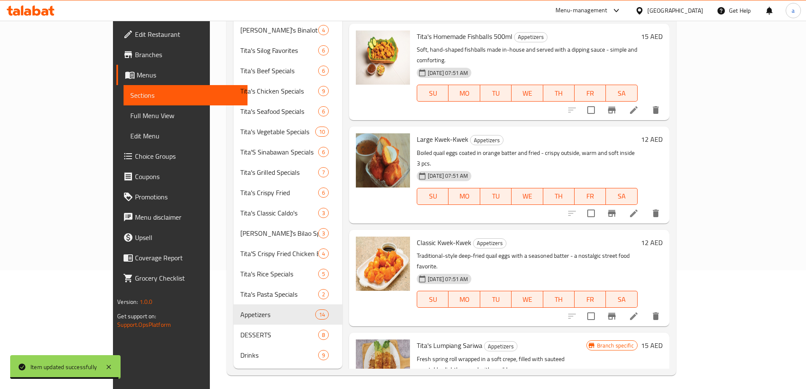
scroll to position [592, 0]
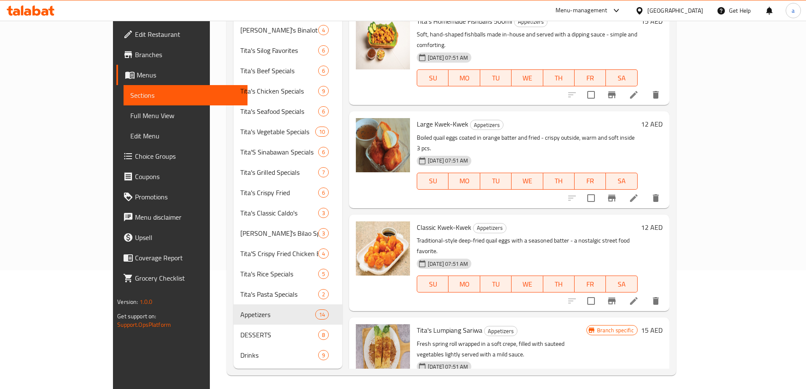
click at [646, 293] on li at bounding box center [634, 300] width 24 height 15
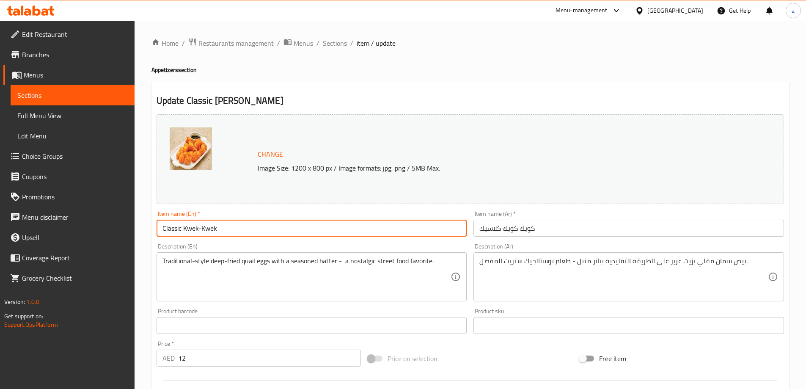
click at [357, 234] on input "Classic Kwek-Kwek" at bounding box center [312, 228] width 311 height 17
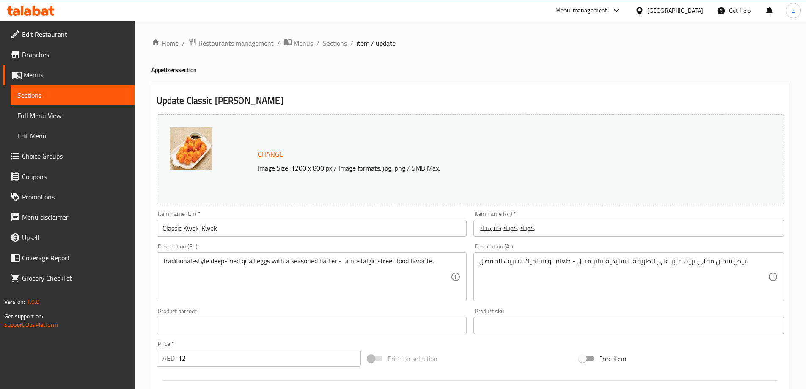
drag, startPoint x: 357, startPoint y: 234, endPoint x: 472, endPoint y: 172, distance: 130.8
click at [472, 172] on p "Image Size: 1200 x 800 px / Image formats: jpg, png / 5MB Max." at bounding box center [479, 168] width 451 height 10
click at [366, 225] on input "Classic Kwek-Kwek" at bounding box center [312, 228] width 311 height 17
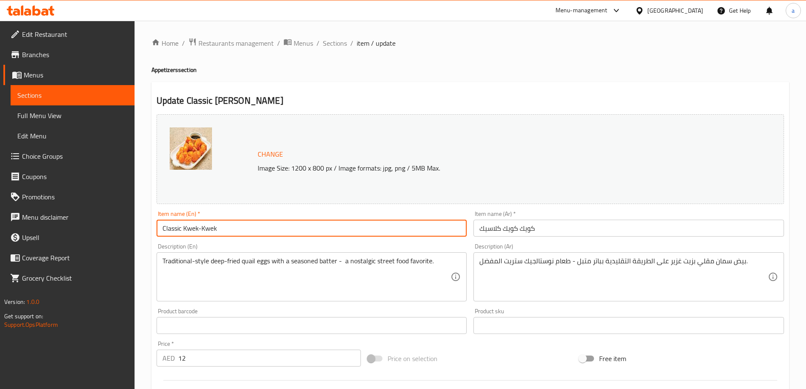
click at [298, 225] on input "Classic Kwek-Kwek" at bounding box center [312, 228] width 311 height 17
paste input "6 pcs."
type input "Classic Kwek-Kwek 6 pcs."
click at [605, 227] on input "كويك كويك كلاسيك" at bounding box center [628, 228] width 311 height 17
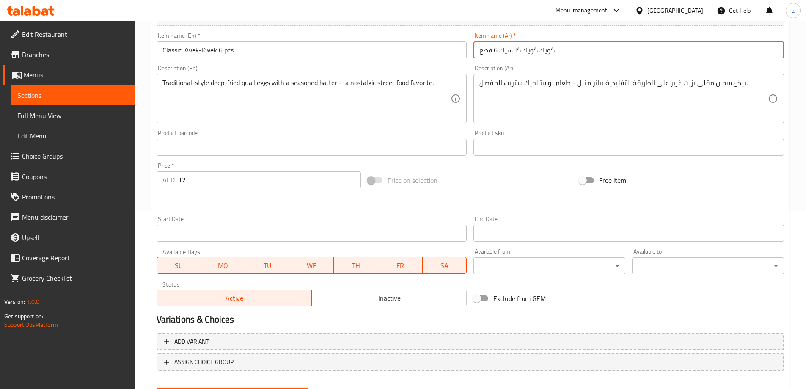
scroll to position [221, 0]
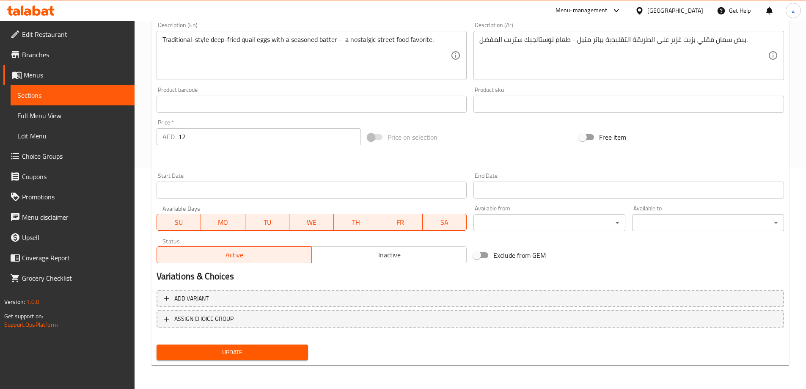
type input "كويك كويك كلاسيك 6 قطع"
click at [296, 350] on span "Update" at bounding box center [232, 352] width 138 height 11
click at [296, 350] on div at bounding box center [403, 194] width 806 height 389
click at [79, 95] on span "Sections" at bounding box center [72, 95] width 110 height 10
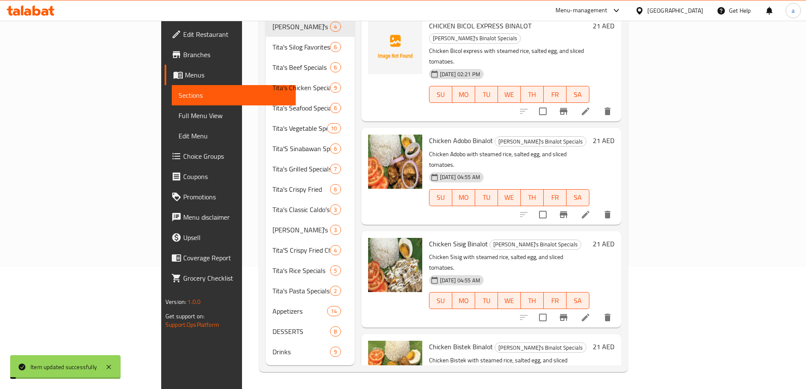
scroll to position [118, 0]
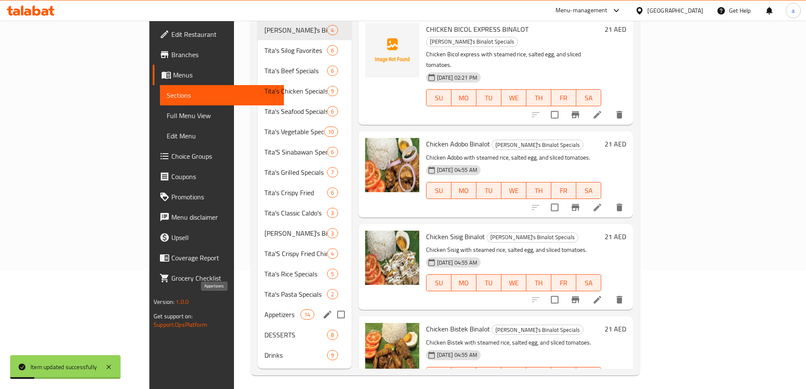
click at [264, 309] on span "Appetizers" at bounding box center [282, 314] width 36 height 10
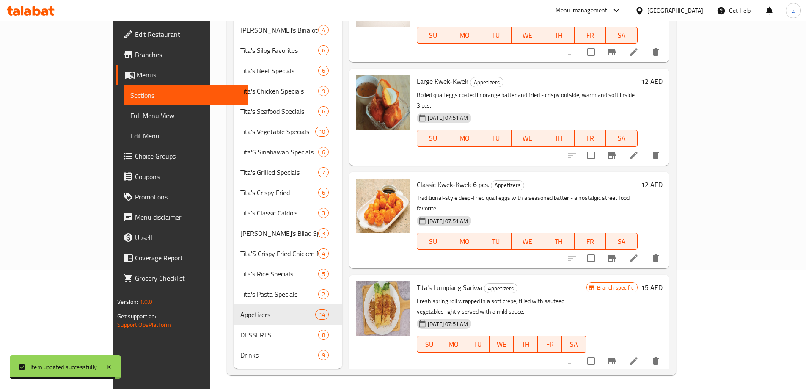
scroll to position [677, 0]
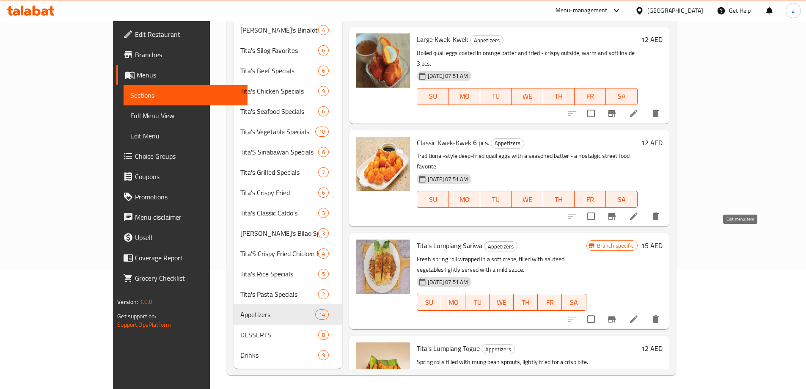
click at [639, 314] on icon at bounding box center [634, 319] width 10 height 10
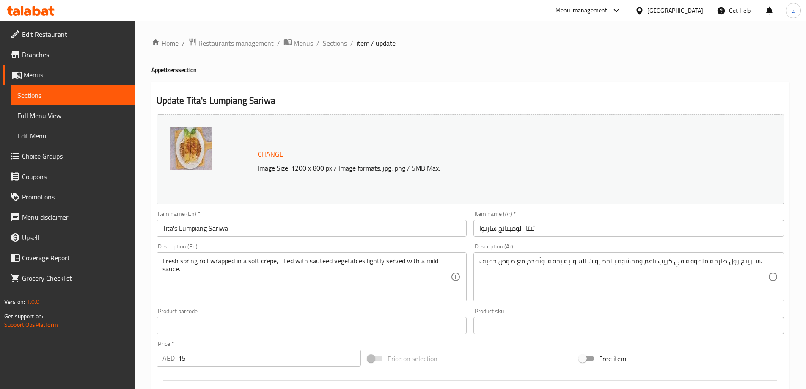
click at [303, 225] on input "Tita's Lumpiang Sariwa" at bounding box center [312, 228] width 311 height 17
click at [348, 235] on input "Tita's Lumpiang Sariwa" at bounding box center [312, 228] width 311 height 17
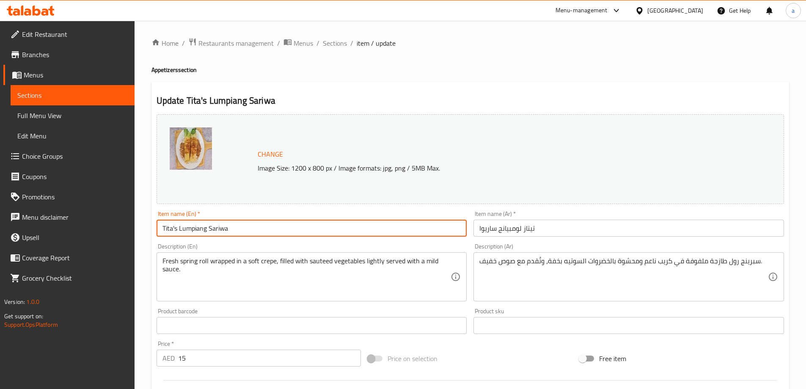
paste input "2pcs."
type input "Tita's Lumpiang Sariwa 2pcs."
click at [574, 231] on input "تيتاز لومبيانج ساريوا" at bounding box center [628, 228] width 311 height 17
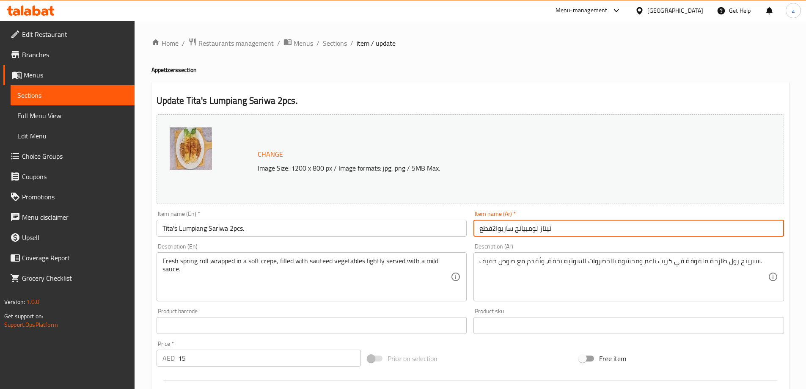
click at [495, 230] on input "تيتاز لومبيانج ساريوا2قطع" at bounding box center [628, 228] width 311 height 17
click at [498, 230] on input "تيتاز لومبيانج ساريوا2 قطع" at bounding box center [628, 228] width 311 height 17
click at [478, 231] on input "تيتاز لومبيانج ساريوا قطع" at bounding box center [628, 228] width 311 height 17
click at [492, 230] on input "تيتاز لومبيانج ساريوا قطع" at bounding box center [628, 228] width 311 height 17
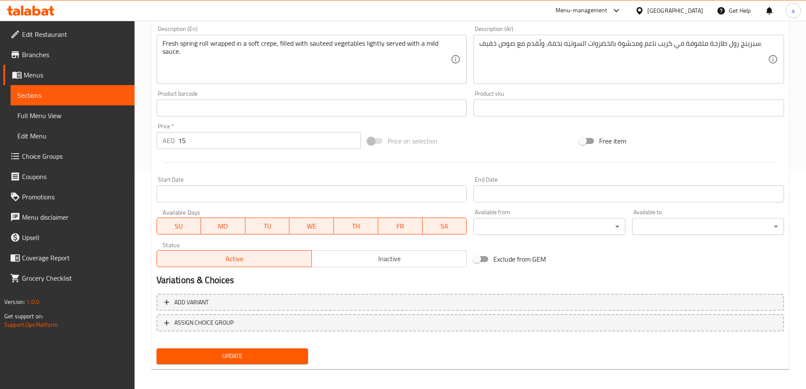
scroll to position [221, 0]
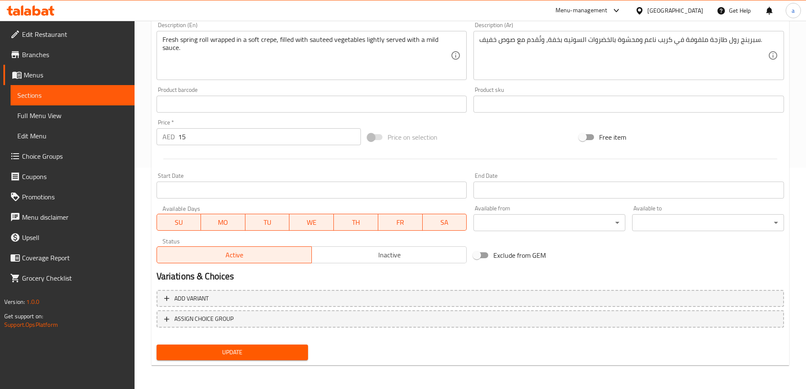
type input "تيتاز لومبيانج ساريوا 2قطع"
click at [291, 346] on button "Update" at bounding box center [233, 352] width 152 height 16
click at [289, 349] on span "Update" at bounding box center [232, 352] width 138 height 11
click at [48, 91] on span "Sections" at bounding box center [72, 95] width 110 height 10
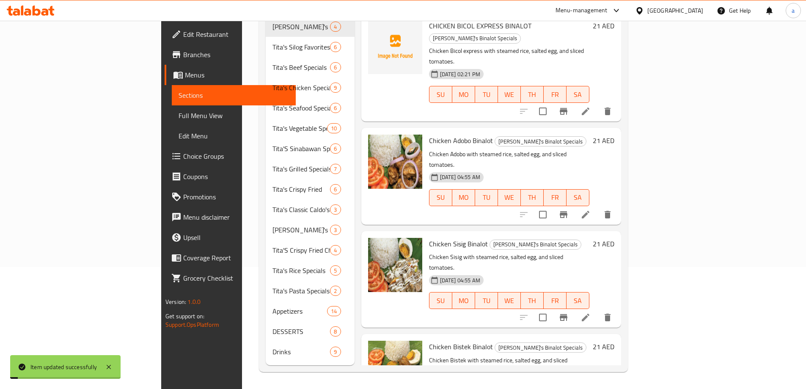
scroll to position [118, 0]
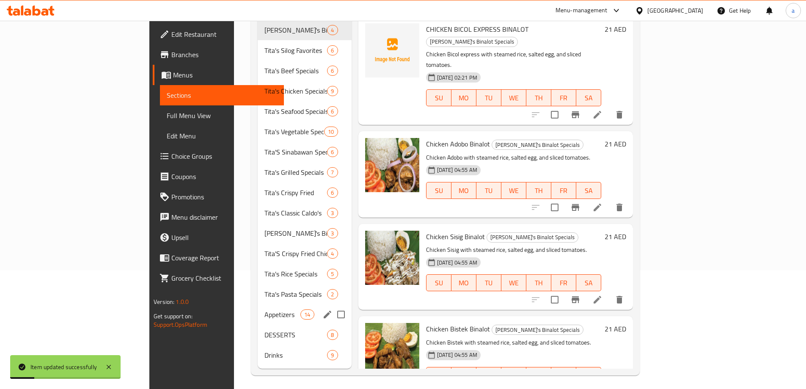
click at [262, 304] on div "Appetizers 14" at bounding box center [305, 314] width 94 height 20
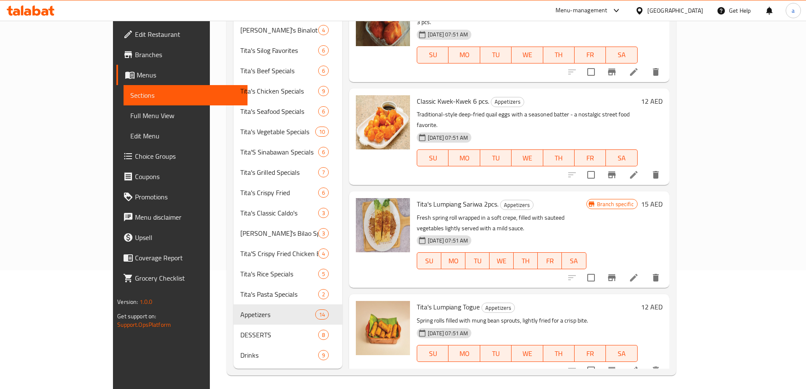
scroll to position [719, 0]
click at [638, 366] on icon at bounding box center [634, 370] width 8 height 8
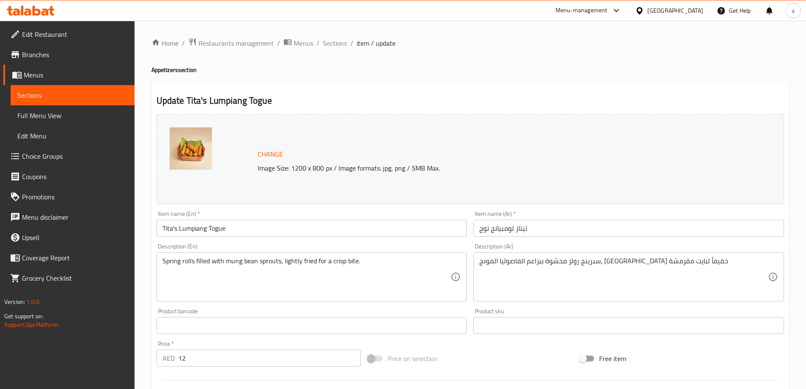
click at [325, 227] on input "Tita's Lumpiang Togue" at bounding box center [312, 228] width 311 height 17
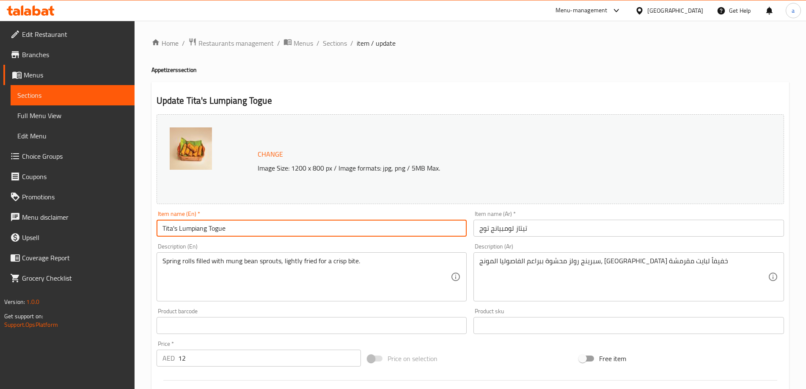
paste input "3pcs."
type input "Tita's Lumpiang Togue 3pcs."
click at [560, 231] on input "تيتاز لومبيانج توج" at bounding box center [628, 228] width 311 height 17
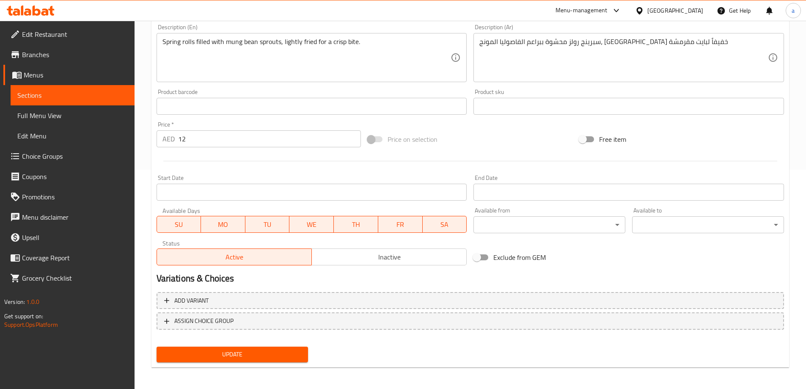
scroll to position [221, 0]
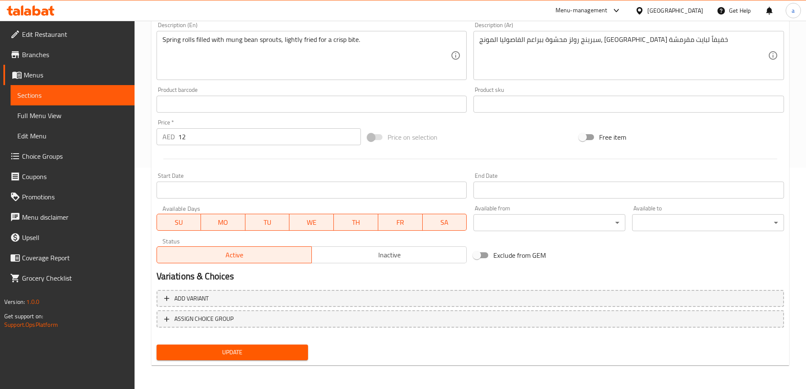
type input "تيتاز لومبيانج توج 3قطع"
click at [225, 356] on span "Update" at bounding box center [232, 352] width 138 height 11
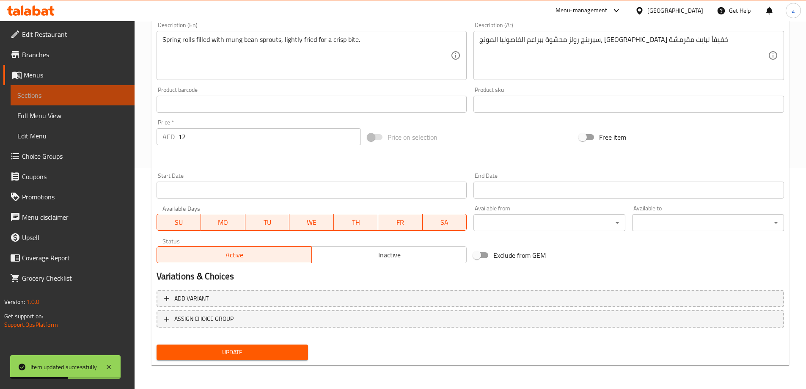
click at [93, 95] on span "Sections" at bounding box center [72, 95] width 110 height 10
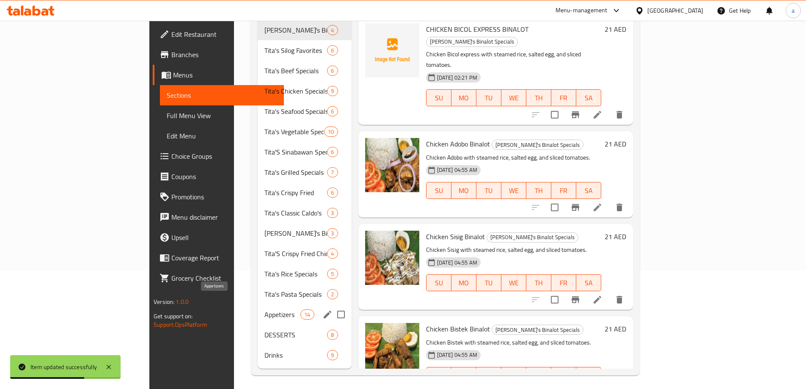
click at [264, 309] on span "Appetizers" at bounding box center [282, 314] width 36 height 10
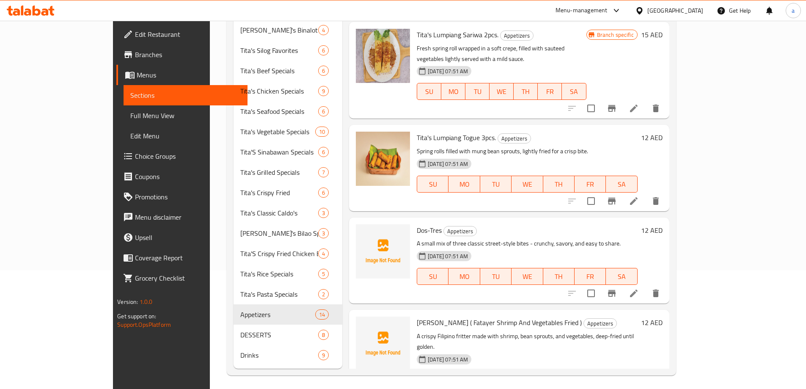
scroll to position [888, 0]
click at [639, 287] on icon at bounding box center [634, 292] width 10 height 10
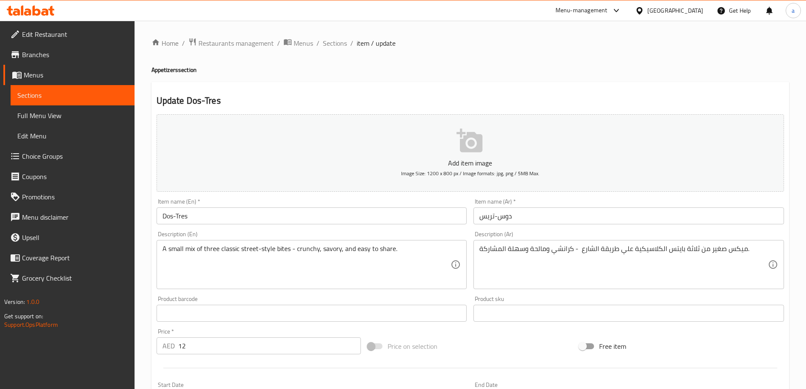
click at [251, 220] on input "Dos-Tres" at bounding box center [312, 215] width 311 height 17
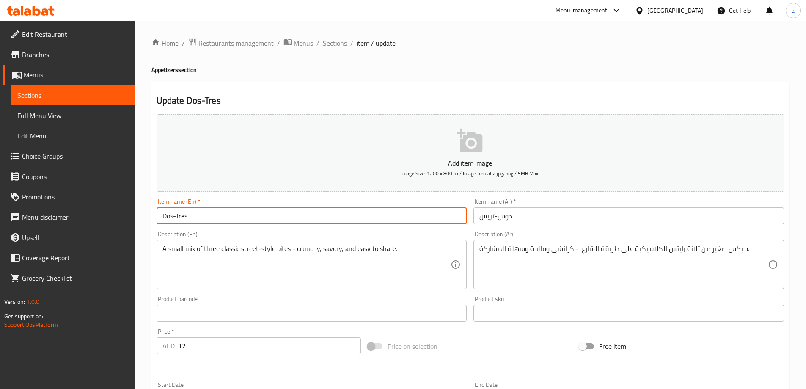
paste input "4pcs."
type input "Dos-Tres 4pcs."
click at [559, 216] on input "دوس-تريس" at bounding box center [628, 215] width 311 height 17
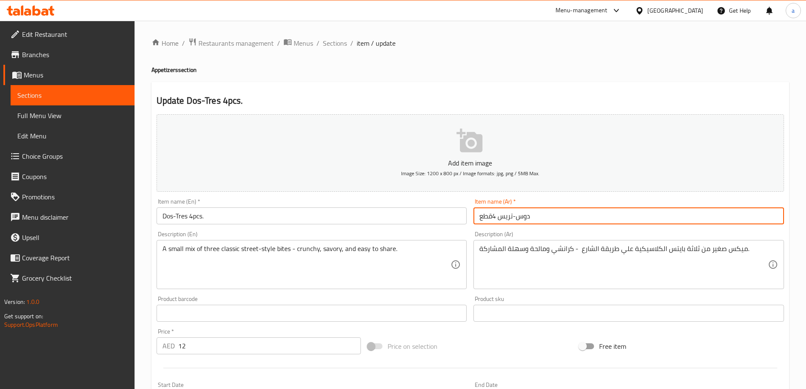
scroll to position [209, 0]
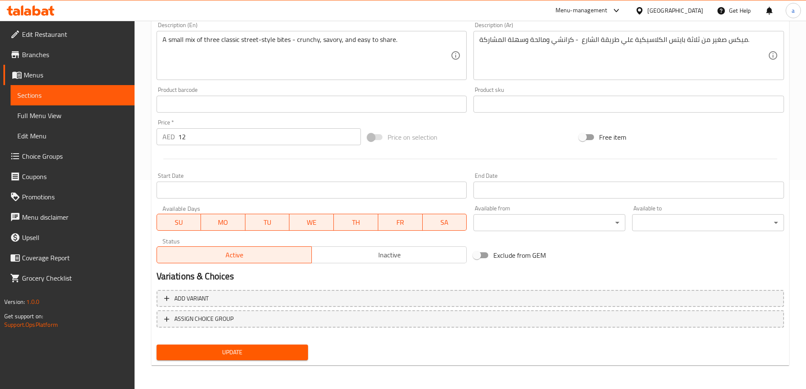
type input "دوس-تريس 4قطع"
click at [268, 353] on span "Update" at bounding box center [232, 352] width 138 height 11
click at [81, 96] on span "Sections" at bounding box center [72, 95] width 110 height 10
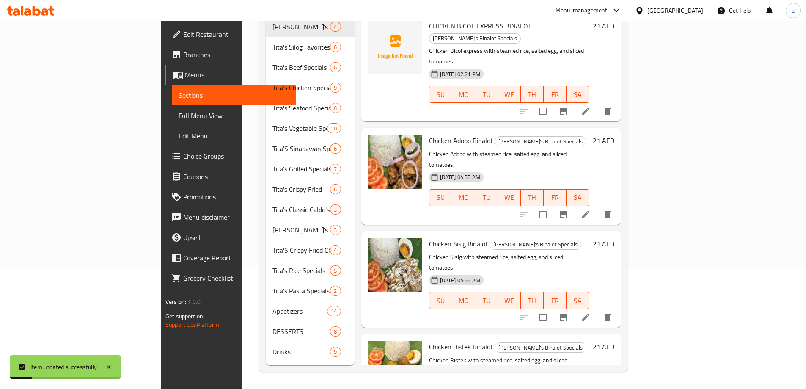
scroll to position [118, 0]
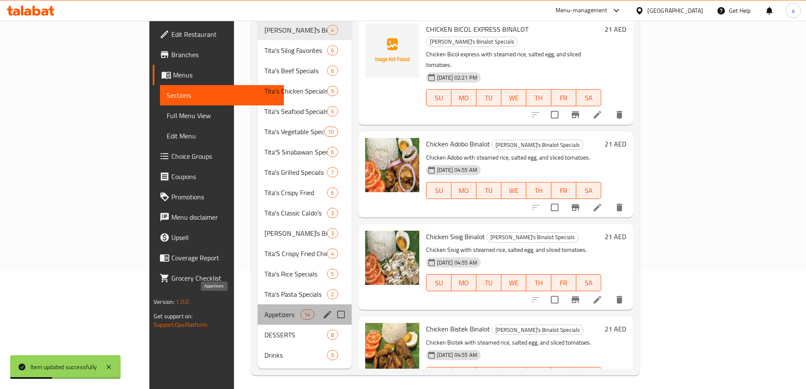
click at [264, 309] on span "Appetizers" at bounding box center [282, 314] width 36 height 10
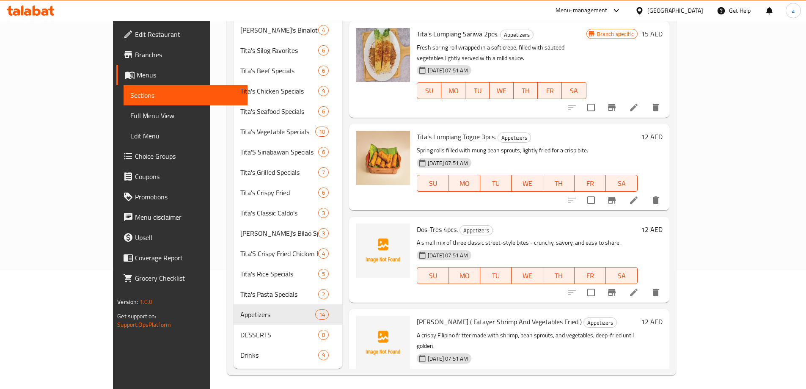
scroll to position [926, 0]
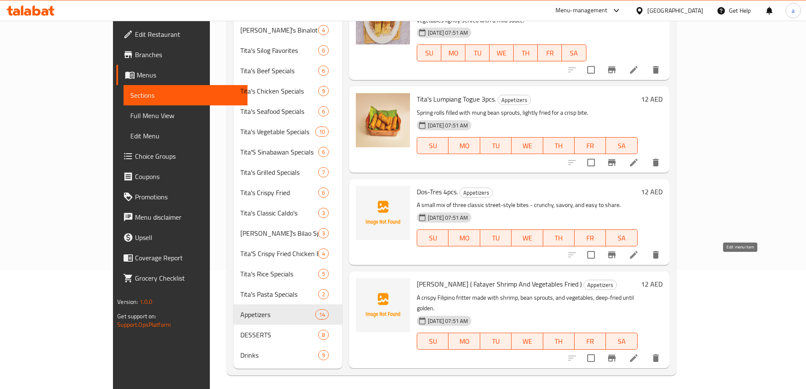
click at [639, 353] on icon at bounding box center [634, 358] width 10 height 10
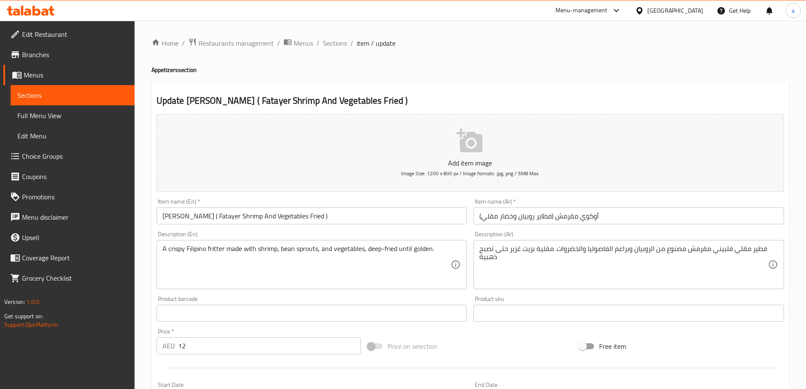
click at [409, 218] on input "Crispy Okoy ( Fatayer Shrimp And Vegetables Fried )" at bounding box center [312, 215] width 311 height 17
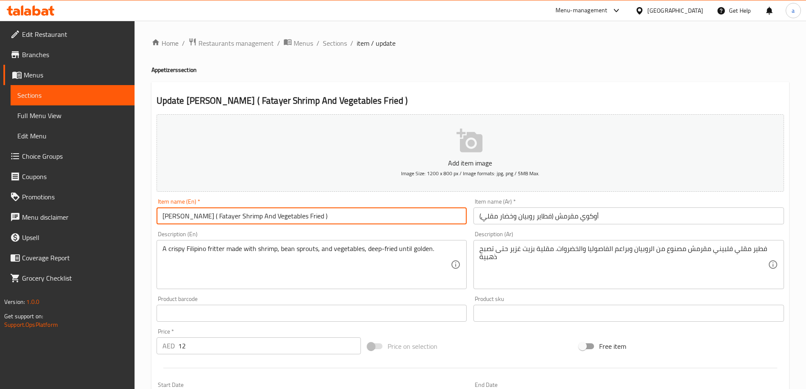
paste input "500ml"
type input "[PERSON_NAME] ( Fatayer Shrimp And Vegetables Fried ) 500ml"
click at [657, 216] on input "أوكوي مقرمش (فطاير روبيان وخضار مقلي)" at bounding box center [628, 215] width 311 height 17
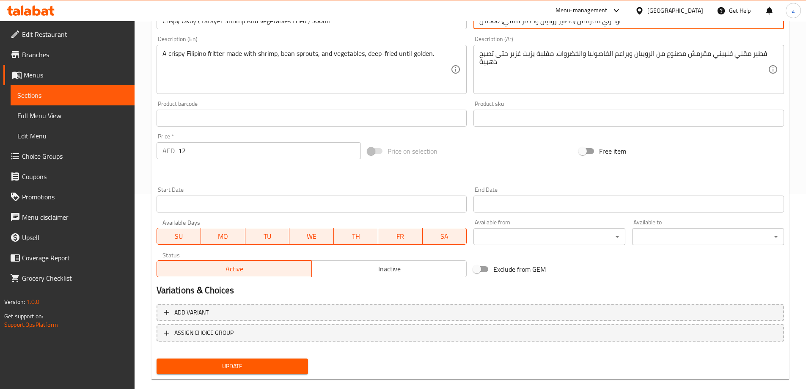
scroll to position [209, 0]
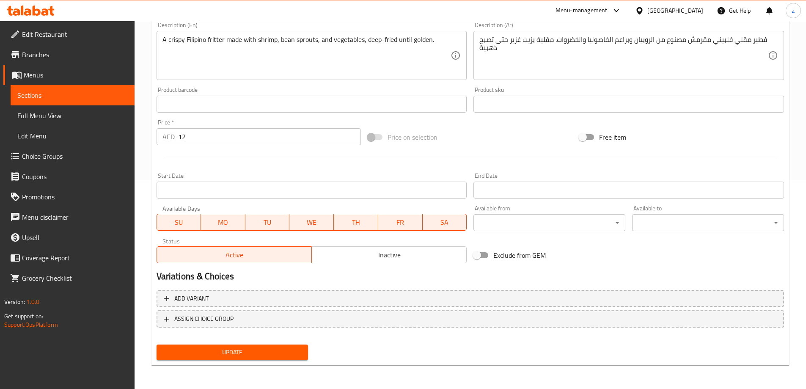
type input "أوكوي مقرمش (فطاير روبيان وخضار مقلي) 500مل"
click at [284, 355] on span "Update" at bounding box center [232, 352] width 138 height 11
click at [77, 99] on span "Sections" at bounding box center [72, 95] width 110 height 10
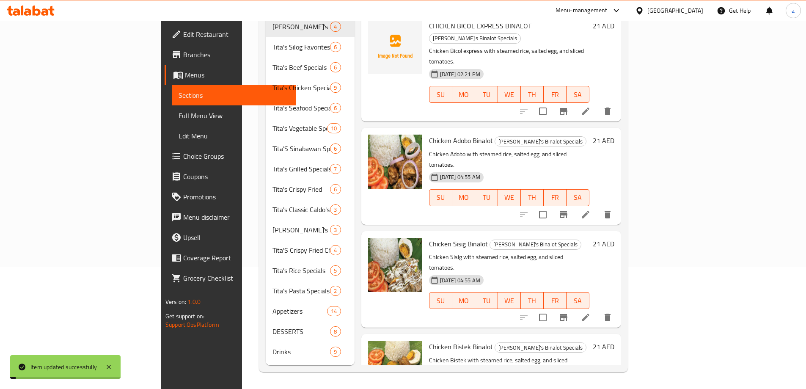
scroll to position [118, 0]
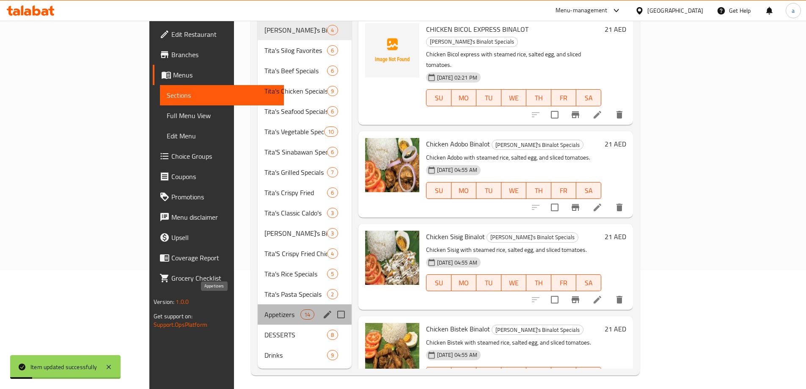
click at [264, 309] on span "Appetizers" at bounding box center [282, 314] width 36 height 10
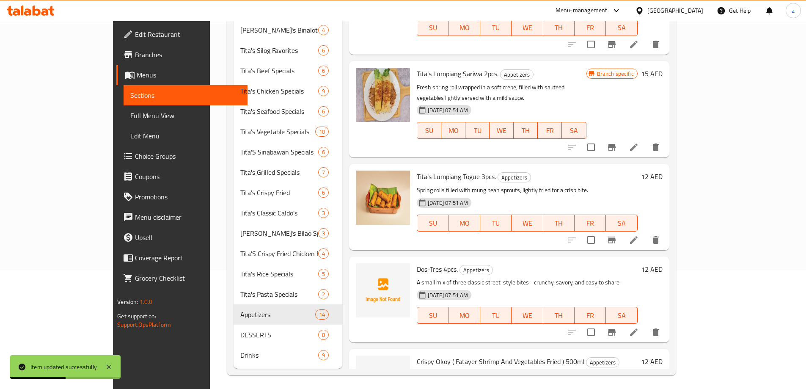
scroll to position [926, 0]
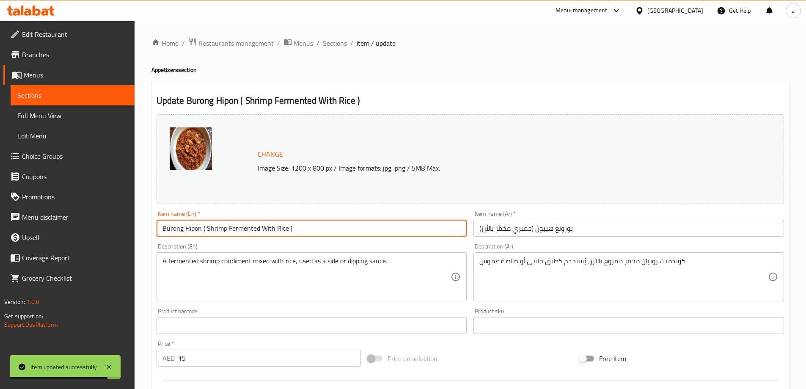
click at [332, 230] on input "Burong Hipon ( Shrimp Fermented With Rice )" at bounding box center [312, 228] width 311 height 17
paste input "500ml"
type input "Burong Hipon ( Shrimp Fermented With Rice ) 500ml"
click at [615, 231] on input "بورونغ هيبون (جمبري مخمّر بالأرز)" at bounding box center [628, 228] width 311 height 17
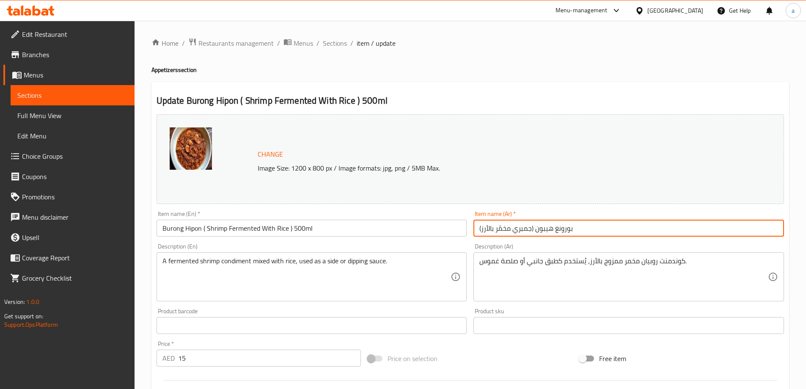
paste input "500ml"
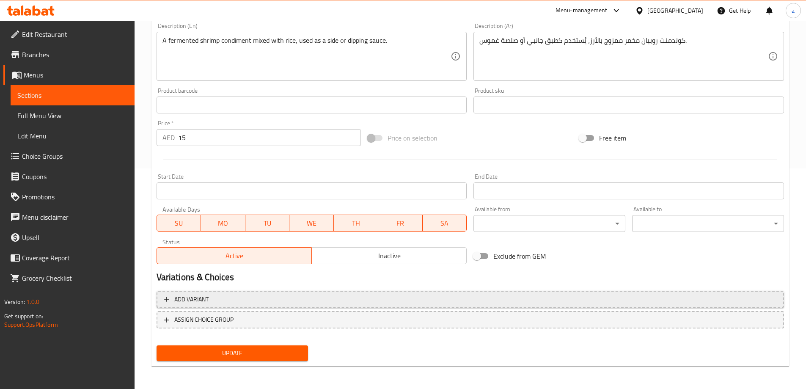
scroll to position [221, 0]
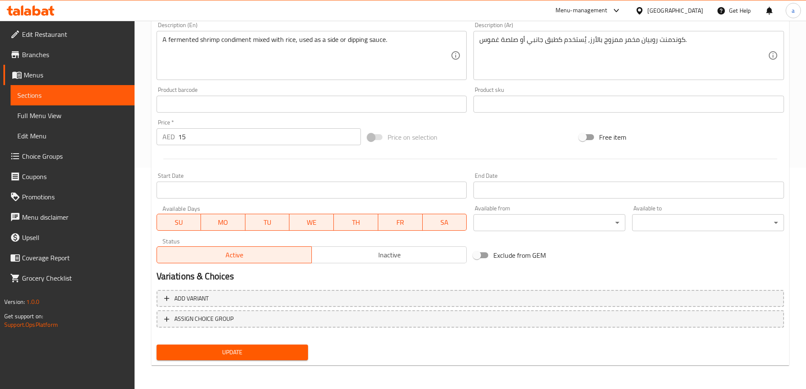
type input "بورونغ هيبون (جمبري مخمّر بالأرز) 500مل"
click at [210, 346] on button "Update" at bounding box center [233, 352] width 152 height 16
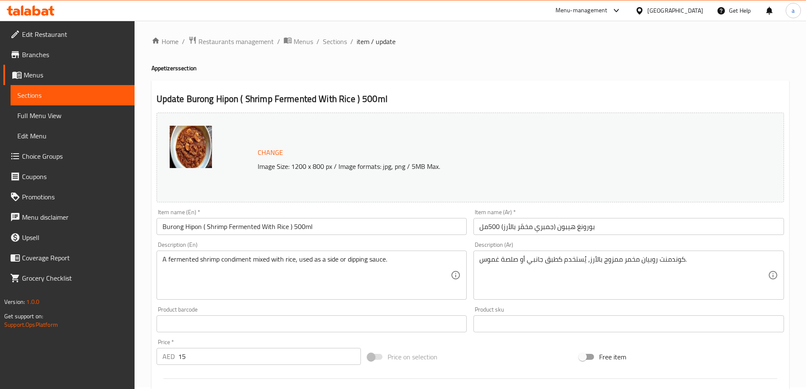
scroll to position [0, 0]
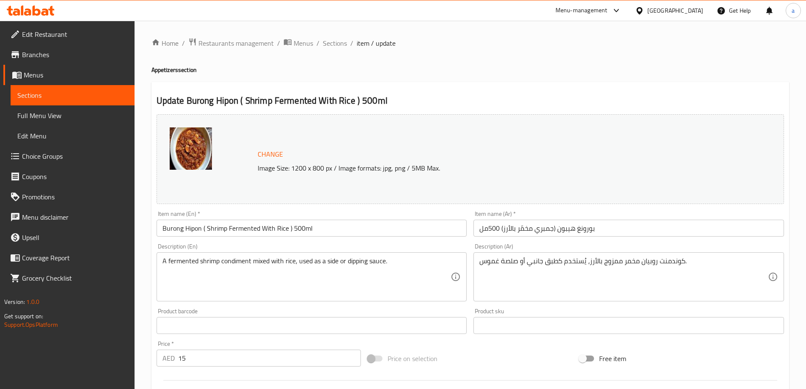
click at [108, 99] on span "Sections" at bounding box center [72, 95] width 110 height 10
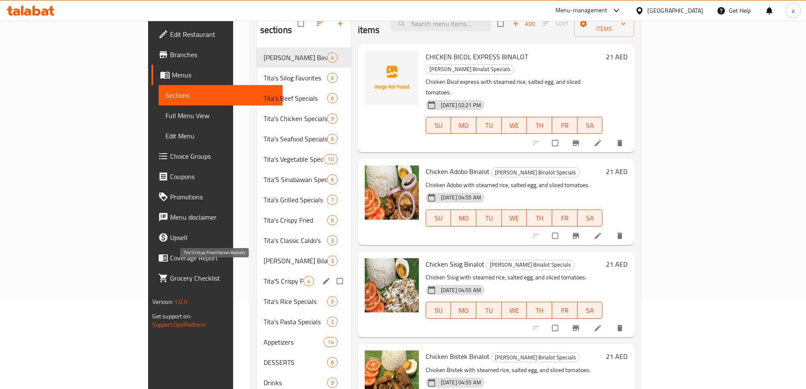
scroll to position [118, 0]
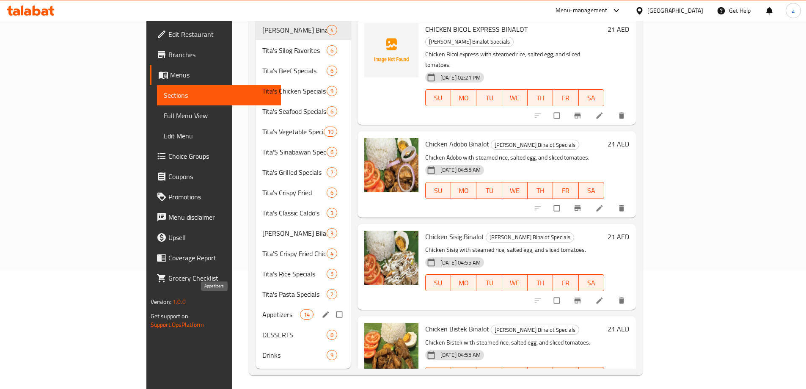
click at [262, 309] on span "Appetizers" at bounding box center [280, 314] width 37 height 10
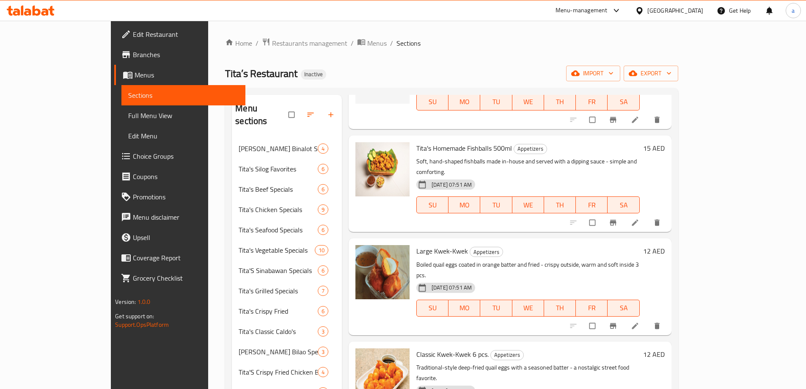
scroll to position [635, 0]
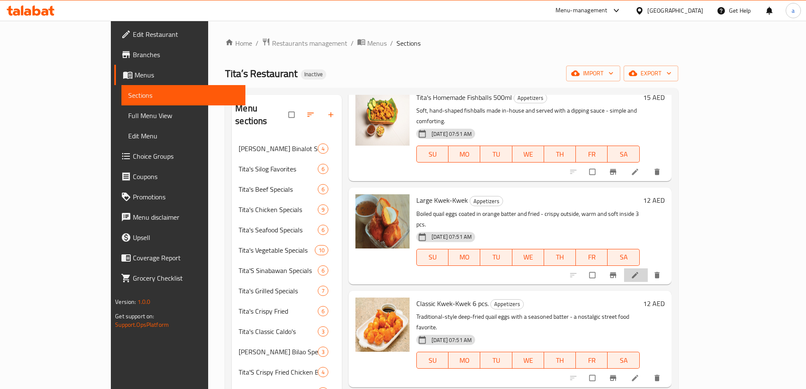
click at [648, 268] on li at bounding box center [636, 275] width 24 height 14
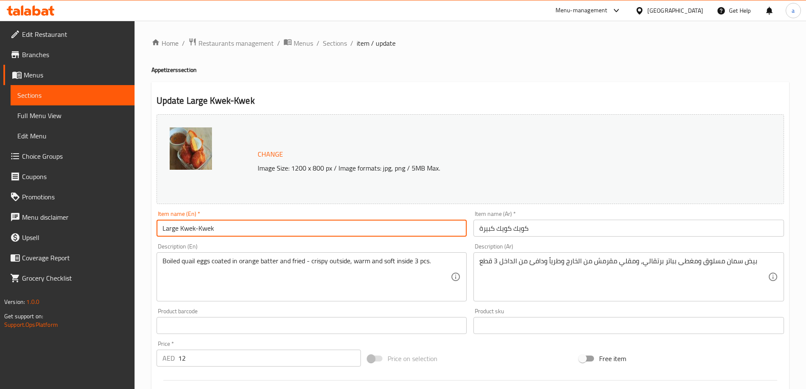
click at [343, 234] on input "Large Kwek-Kwek" at bounding box center [312, 228] width 311 height 17
click at [379, 229] on input "Large Kwek-Kwek" at bounding box center [312, 228] width 311 height 17
paste input "3 pcs."
type input "Large Kwek-Kwek 3 pcs."
click at [585, 224] on input "كويك كويك كبيرة" at bounding box center [628, 228] width 311 height 17
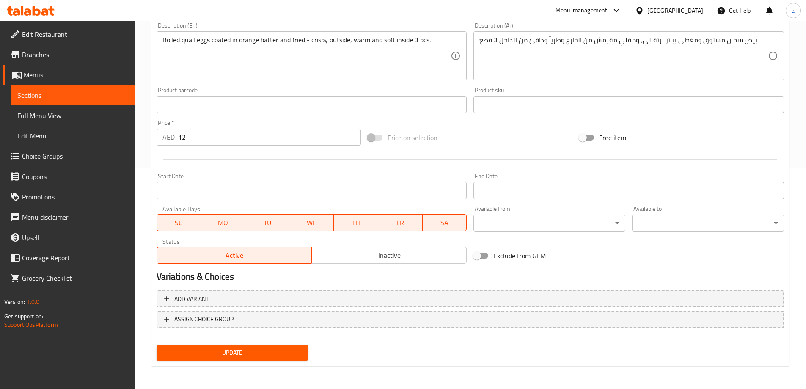
scroll to position [221, 0]
type input "كويك كويك كبيرة 3قطع"
click at [284, 353] on span "Update" at bounding box center [232, 352] width 138 height 11
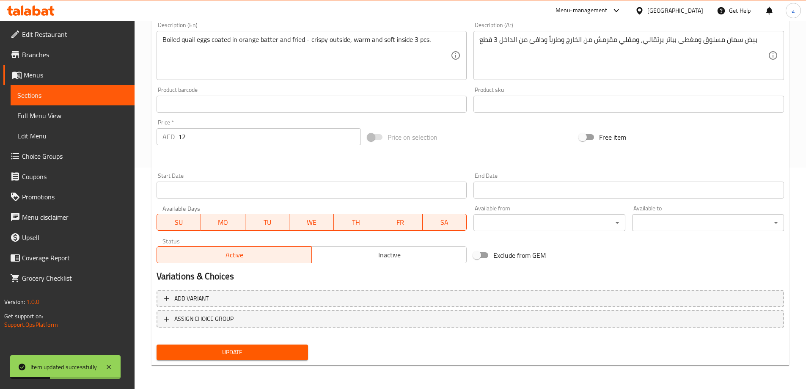
click at [41, 95] on span "Sections" at bounding box center [72, 95] width 110 height 10
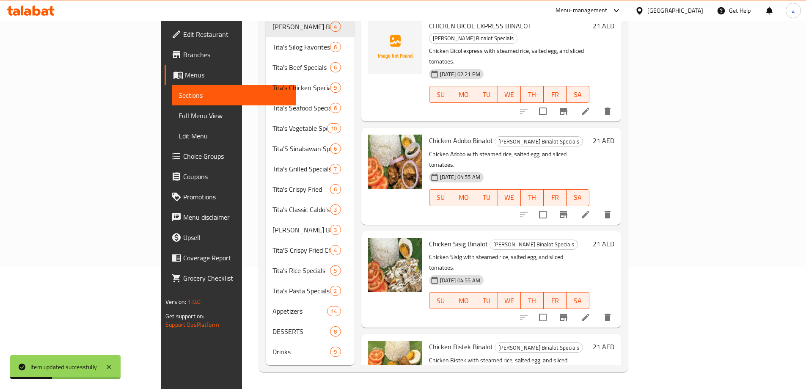
scroll to position [118, 0]
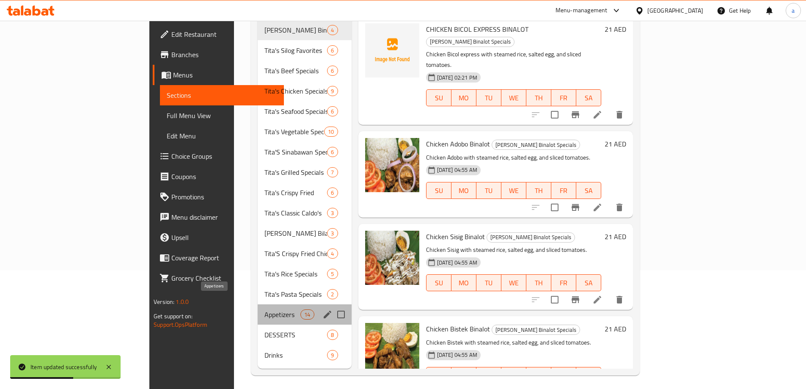
click at [264, 309] on span "Appetizers" at bounding box center [282, 314] width 36 height 10
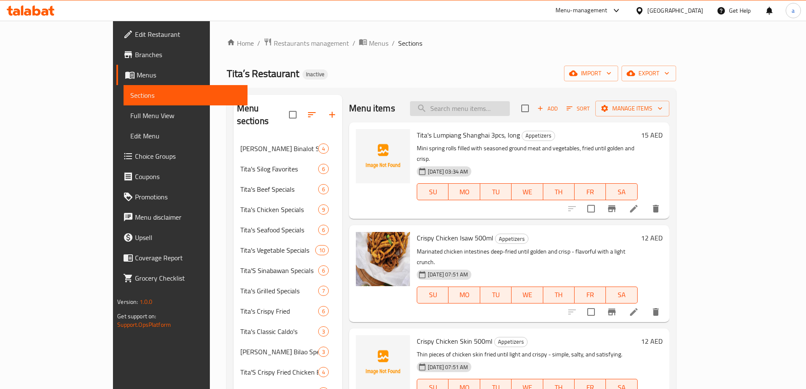
click at [478, 109] on input "search" at bounding box center [460, 108] width 100 height 15
paste input "TITA'S GRILLED SPECIALs"
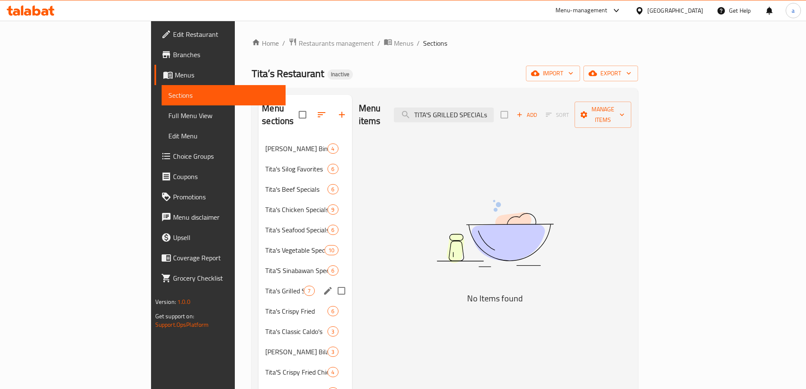
type input "TITA'S GRILLED SPECIALs"
click at [258, 285] on div "Tita's Grilled Specials 7" at bounding box center [304, 290] width 93 height 20
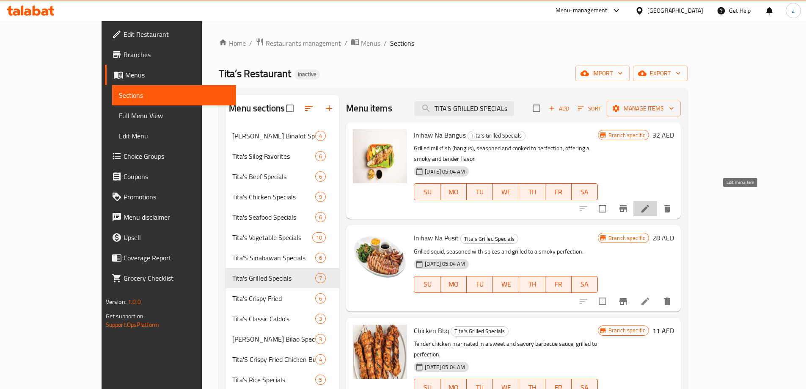
click at [650, 203] on icon at bounding box center [645, 208] width 10 height 10
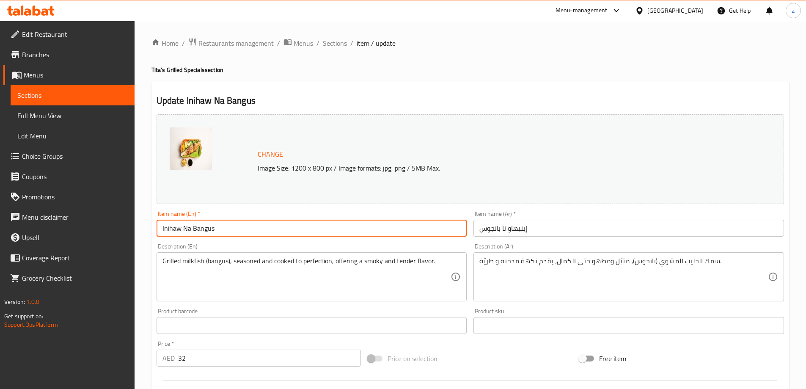
click at [276, 235] on input "Inihaw Na Bangus" at bounding box center [312, 228] width 311 height 17
paste input "1 pc, medium"
type input "Inihaw Na Bangus 1 pc, medium"
click at [558, 231] on input "إينيهاو نا بانجوس" at bounding box center [628, 228] width 311 height 17
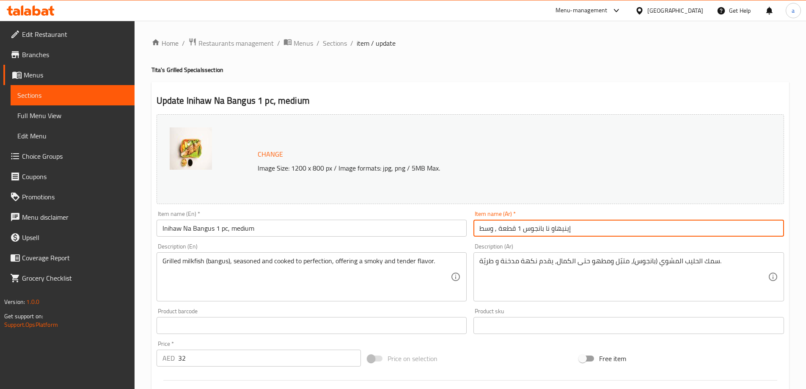
click at [494, 229] on input "إينيهاو نا بانجوس 1 قطعة , وسط" at bounding box center [628, 228] width 311 height 17
click at [496, 229] on input "إينيهاو نا بانجوس 1 قطعة , وسط" at bounding box center [628, 228] width 311 height 17
click at [497, 230] on input "إينيهاو نا بانجوس 1 قطعة , وسط" at bounding box center [628, 228] width 311 height 17
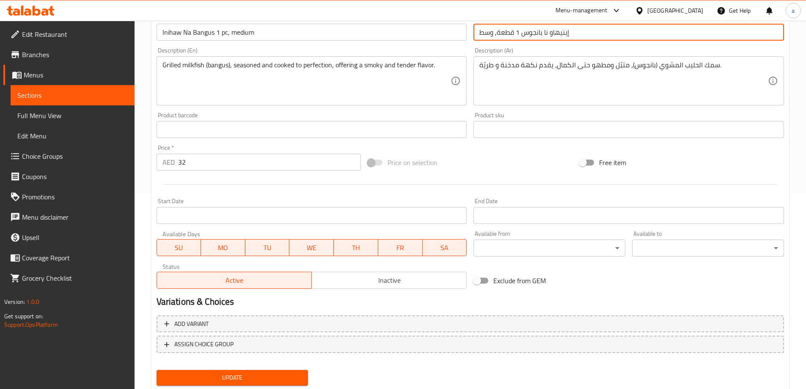
scroll to position [221, 0]
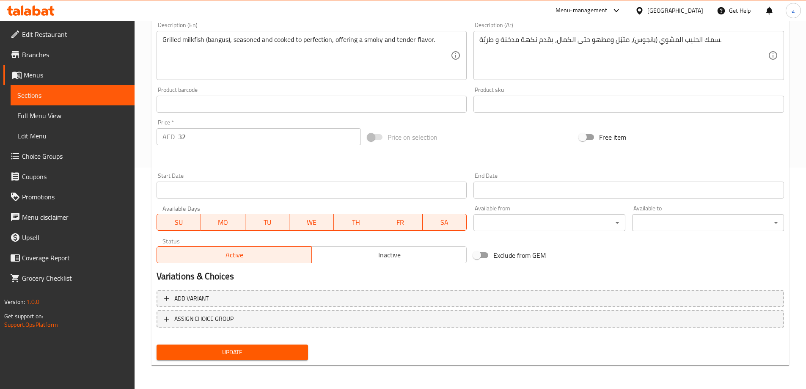
type input "إينيهاو نا بانجوس 1 قطعة, وسط"
click at [260, 349] on span "Update" at bounding box center [232, 352] width 138 height 11
click at [235, 355] on span "Update" at bounding box center [232, 352] width 138 height 11
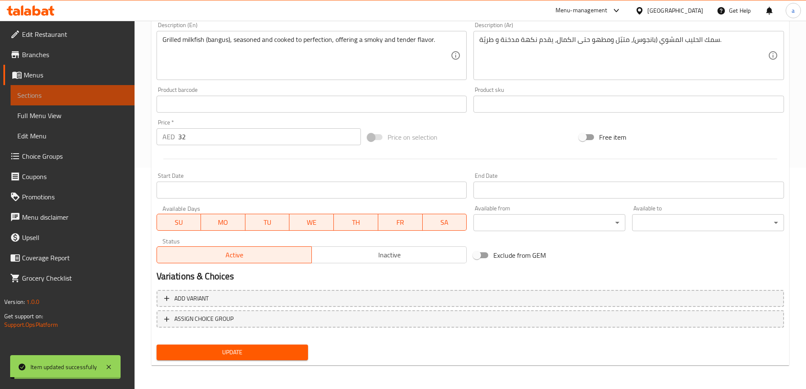
click at [69, 92] on span "Sections" at bounding box center [72, 95] width 110 height 10
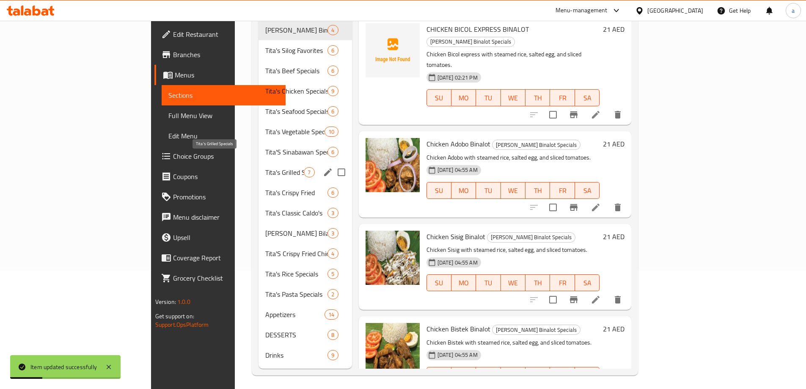
click at [265, 167] on span "Tita's Grilled Specials" at bounding box center [284, 172] width 38 height 10
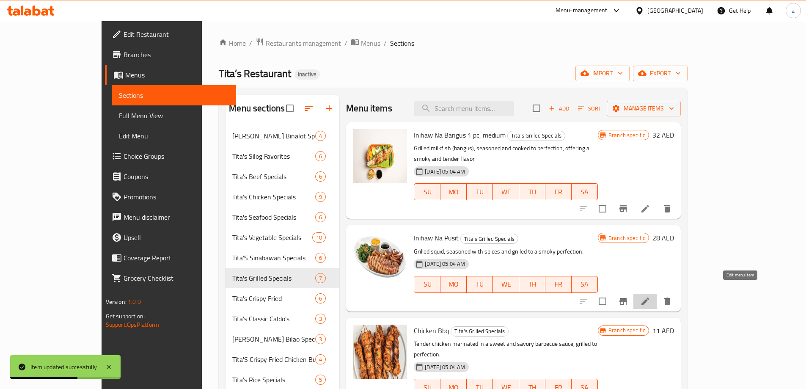
click at [650, 296] on icon at bounding box center [645, 301] width 10 height 10
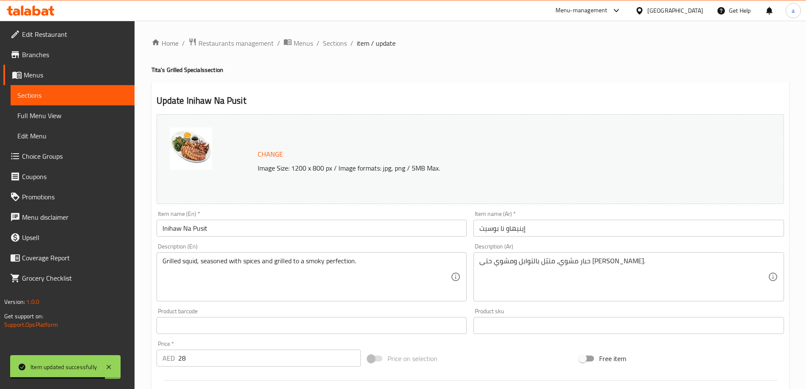
click at [250, 224] on input "Inihaw Na Pusit" at bounding box center [312, 228] width 311 height 17
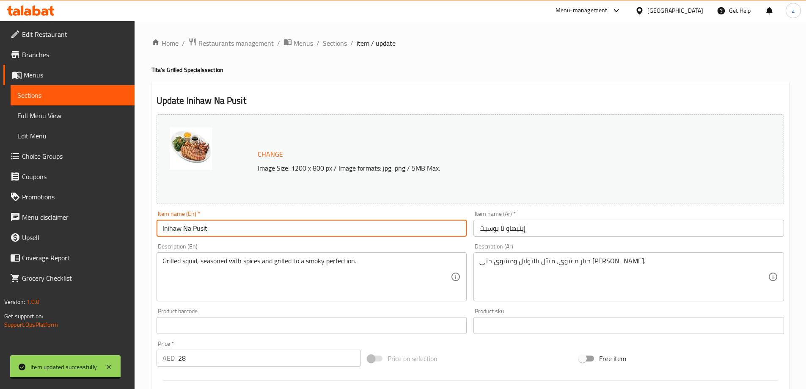
paste input "1 pc, big"
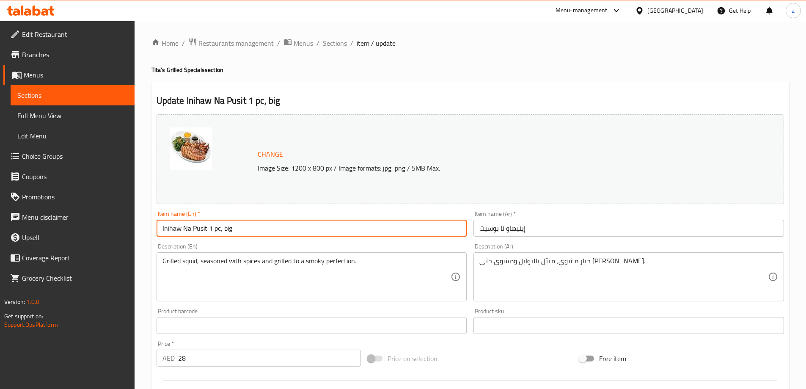
type input "Inihaw Na Pusit 1 pc, big"
click at [550, 230] on input "إينيهاو نا بوسيت" at bounding box center [628, 228] width 311 height 17
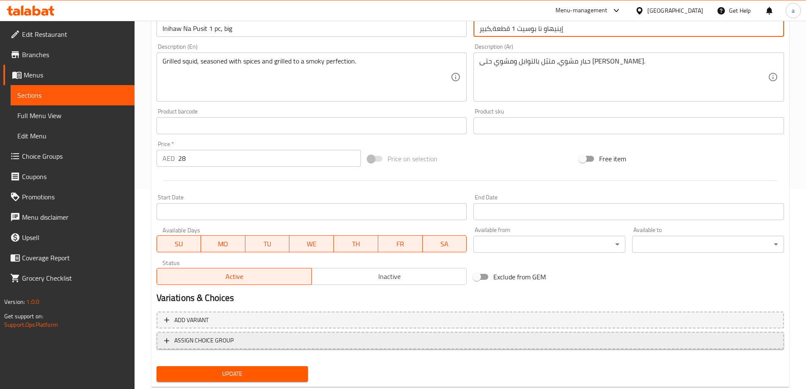
scroll to position [221, 0]
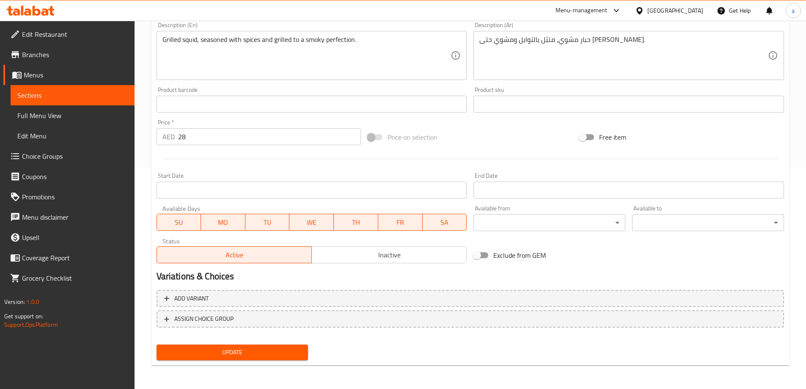
type input "إينيهاو نا بوسيت 1 قطعة,كبير"
click at [274, 360] on button "Update" at bounding box center [233, 352] width 152 height 16
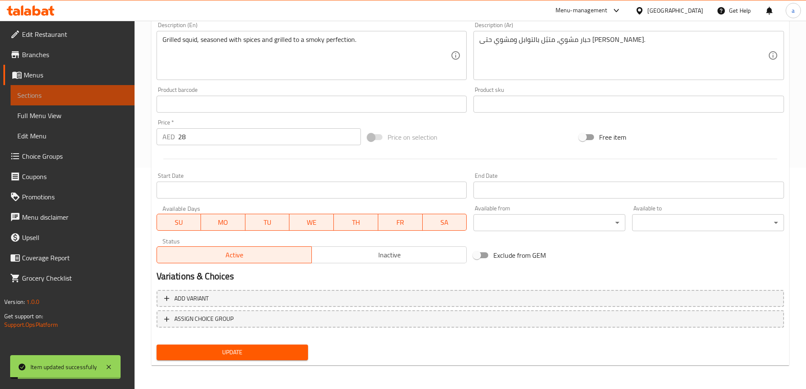
click at [104, 97] on span "Sections" at bounding box center [72, 95] width 110 height 10
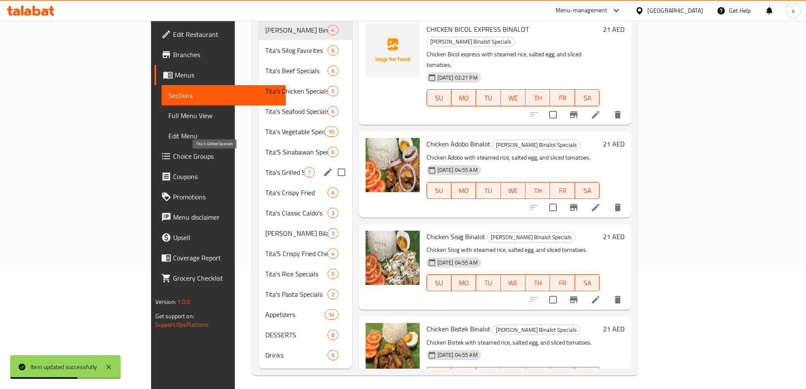
click at [265, 167] on span "Tita's Grilled Specials" at bounding box center [284, 172] width 38 height 10
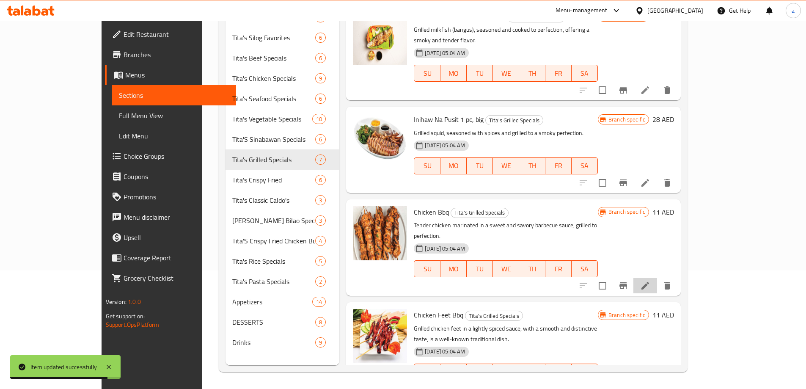
click at [657, 278] on li at bounding box center [645, 285] width 24 height 15
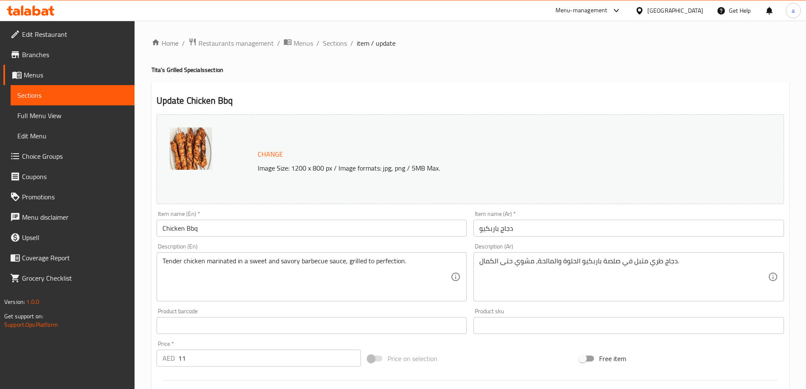
click at [375, 228] on input "Chicken Bbq" at bounding box center [312, 228] width 311 height 17
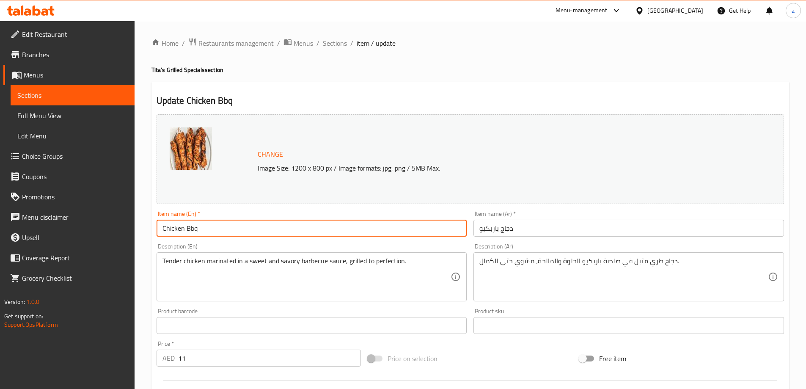
paste input "3pcs."
type input "Chicken Bbq 3pcs"
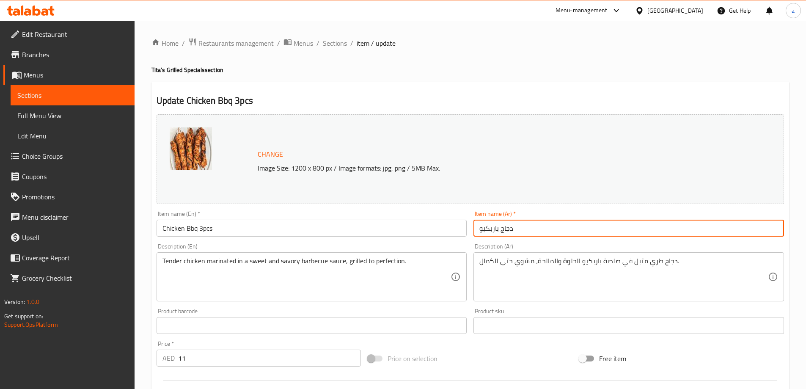
click at [546, 229] on input "دجاج باربكيو" at bounding box center [628, 228] width 311 height 17
type input "دجاج باربكيو 3 قطع"
click at [202, 227] on input "Chicken Bbq 3pcs" at bounding box center [312, 228] width 311 height 17
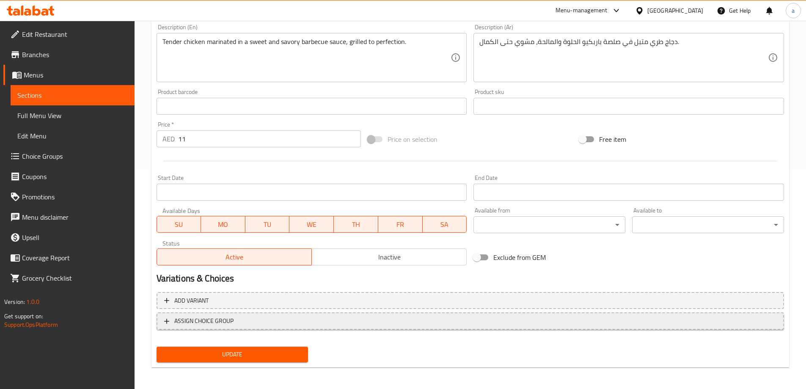
scroll to position [221, 0]
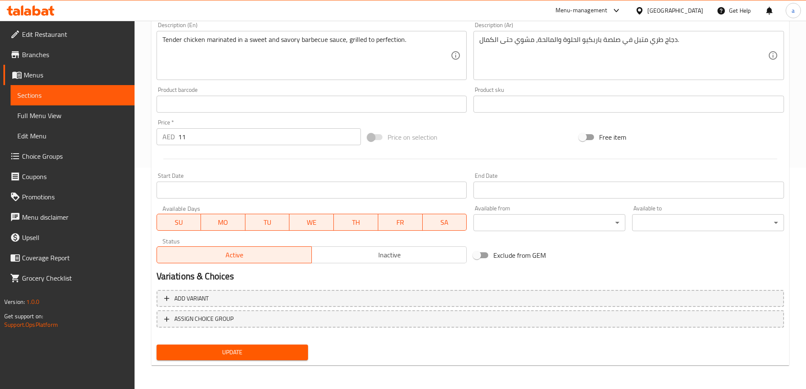
type input "Chicken Bbq 3 pcs"
click at [272, 352] on span "Update" at bounding box center [232, 352] width 138 height 11
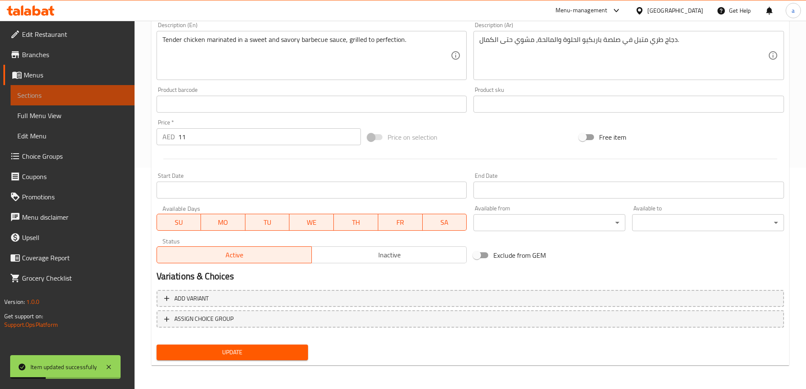
click at [80, 103] on link "Sections" at bounding box center [73, 95] width 124 height 20
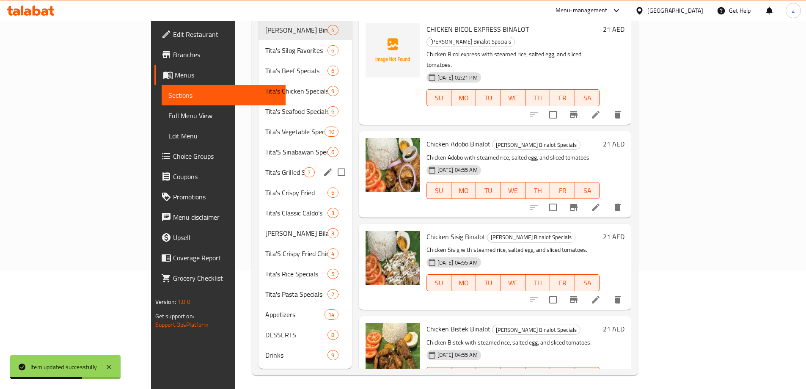
click at [258, 165] on div "Tita's Grilled Specials 7" at bounding box center [304, 172] width 93 height 20
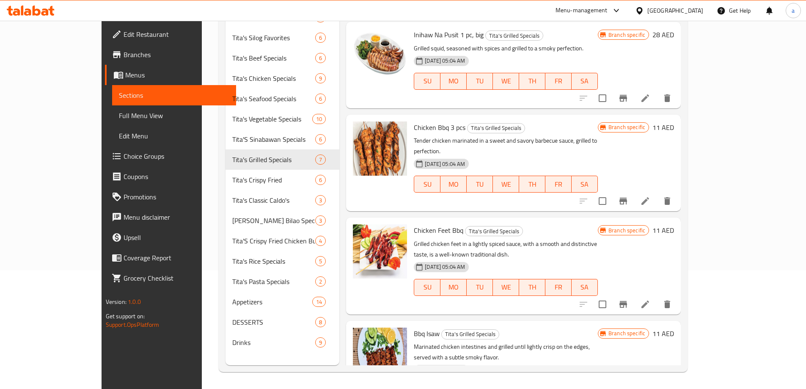
scroll to position [169, 0]
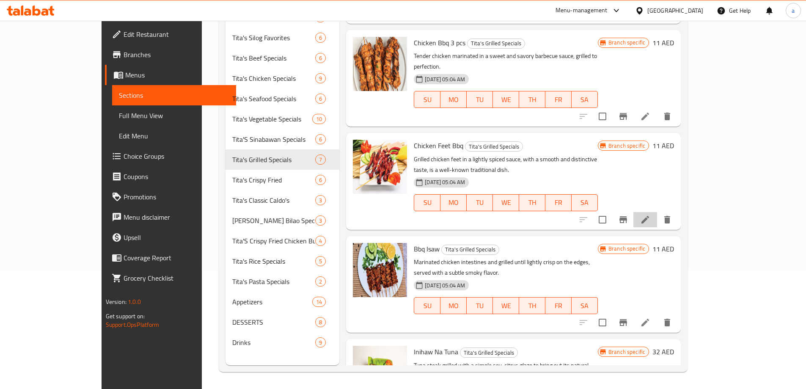
click at [657, 212] on li at bounding box center [645, 219] width 24 height 15
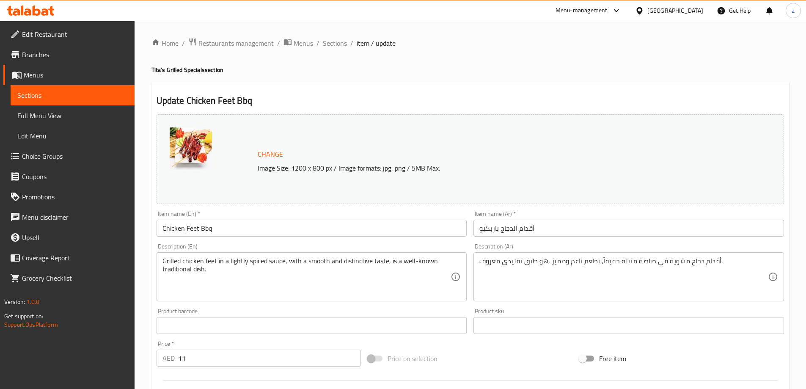
click at [356, 231] on input "Chicken Feet Bbq" at bounding box center [312, 228] width 311 height 17
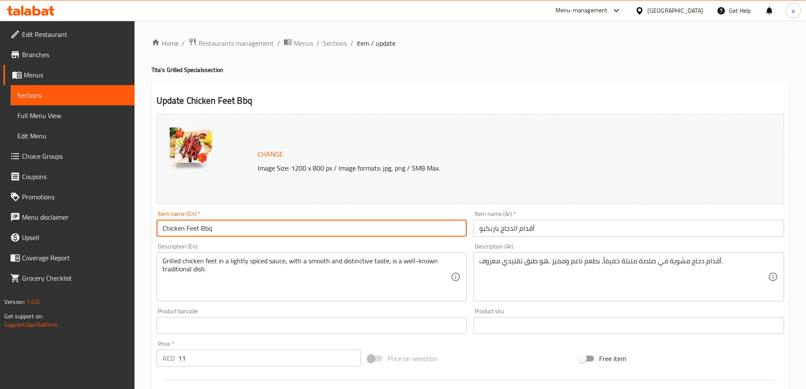
paste input "3pcs."
type input "Chicken Feet Bbq 3pcs."
click at [573, 231] on input "أقدام الدجاج باربكيو" at bounding box center [628, 228] width 311 height 17
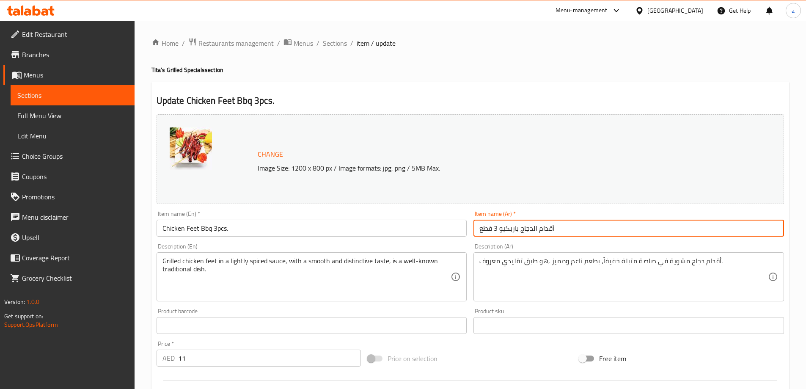
type input "أقدام الدجاج باربكيو 3 قطع"
click at [239, 229] on input "Chicken Feet Bbq 3pcs." at bounding box center [312, 228] width 311 height 17
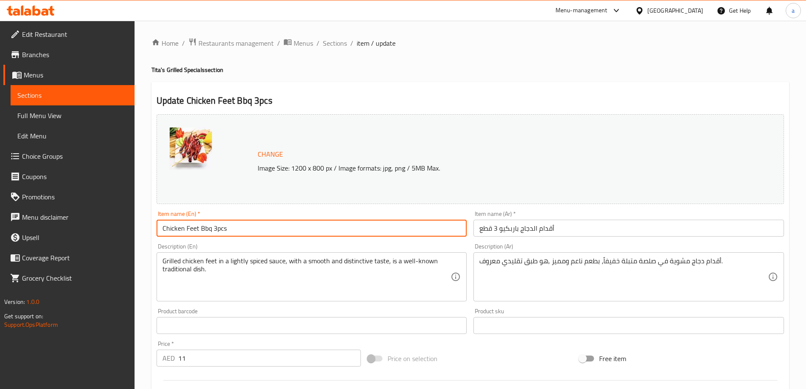
click at [216, 228] on input "Chicken Feet Bbq 3pcs" at bounding box center [312, 228] width 311 height 17
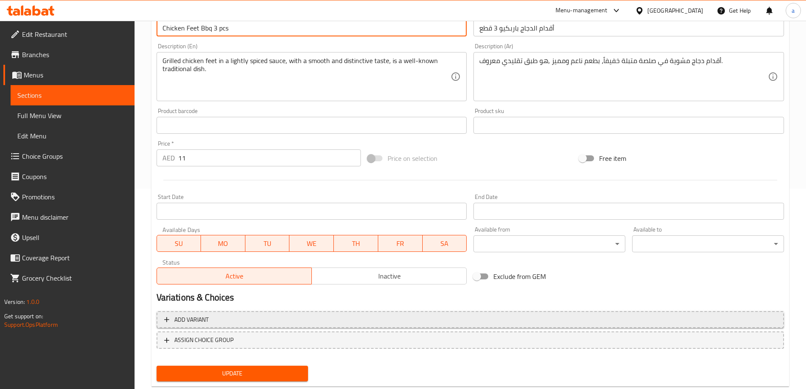
scroll to position [221, 0]
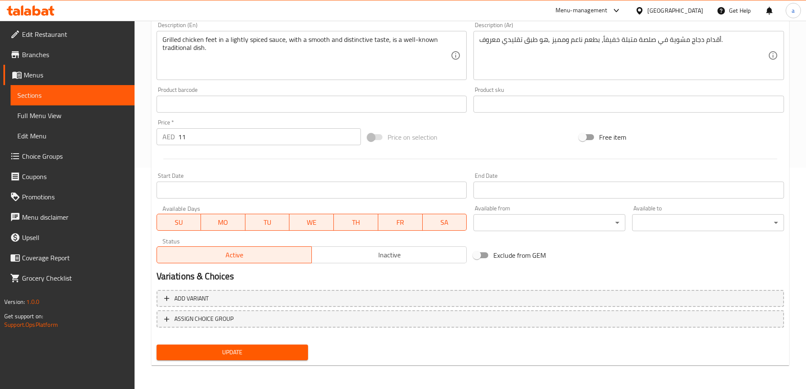
type input "Chicken Feet Bbq 3 pcs"
click at [236, 348] on span "Update" at bounding box center [232, 352] width 138 height 11
click at [36, 96] on span "Sections" at bounding box center [72, 95] width 110 height 10
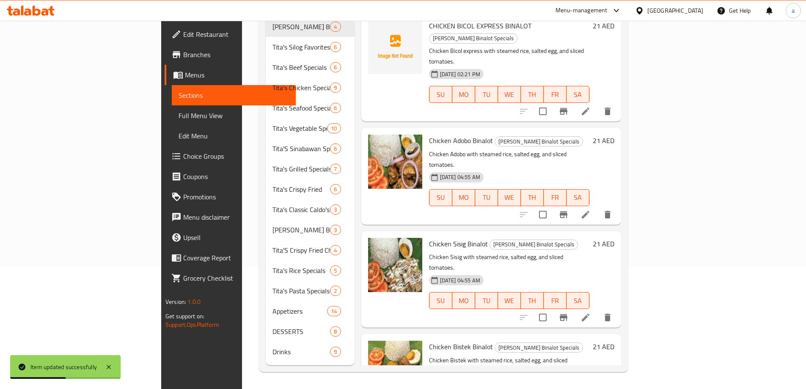
scroll to position [118, 0]
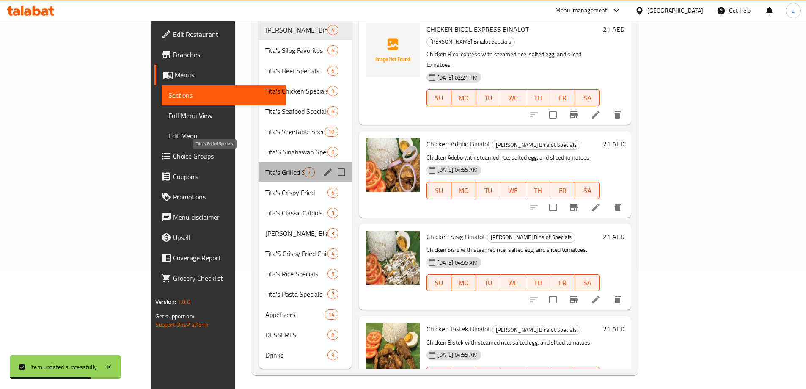
click at [265, 167] on span "Tita's Grilled Specials" at bounding box center [284, 172] width 38 height 10
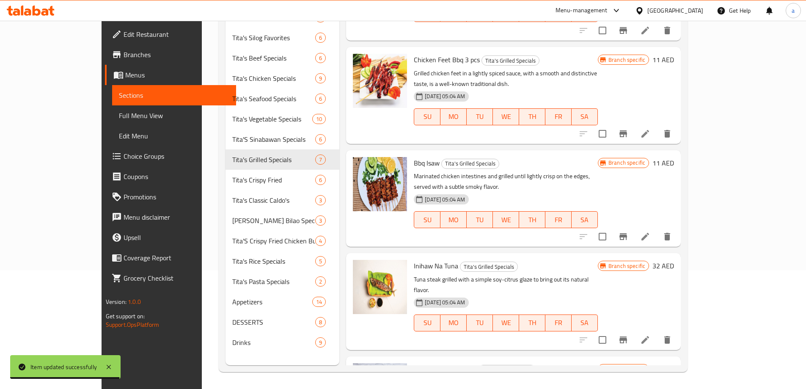
scroll to position [279, 0]
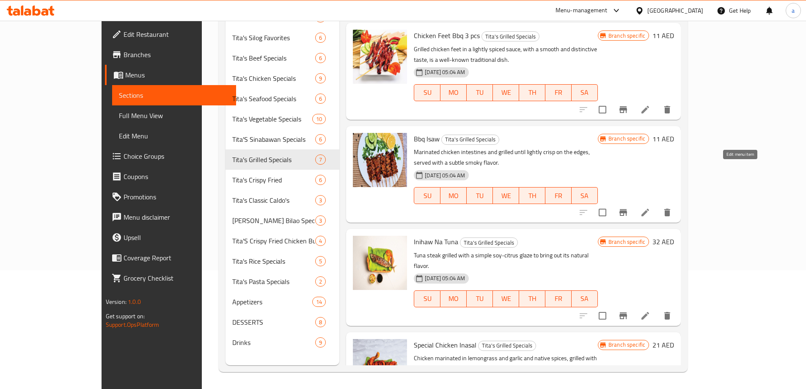
click at [649, 209] on icon at bounding box center [645, 213] width 8 height 8
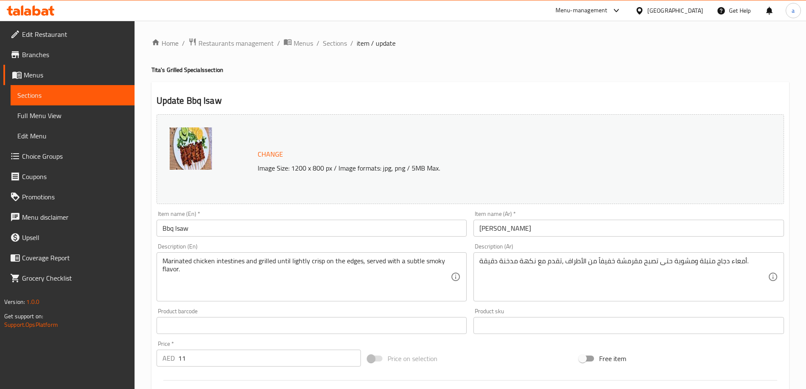
click at [329, 224] on input "Bbq Isaw" at bounding box center [312, 228] width 311 height 17
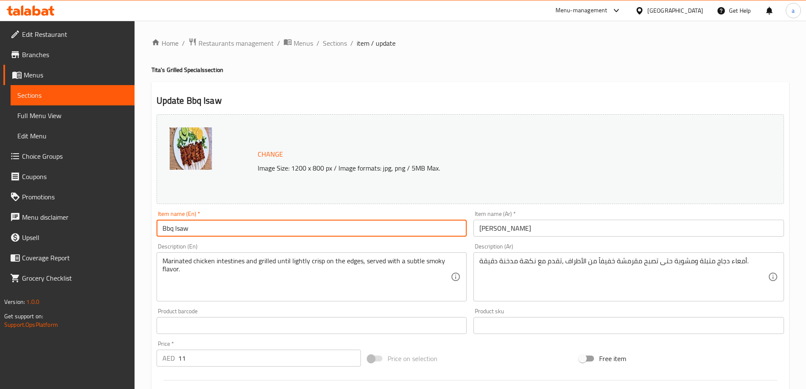
paste input "3pcs."
type input "Bbq Isaw 3pcs"
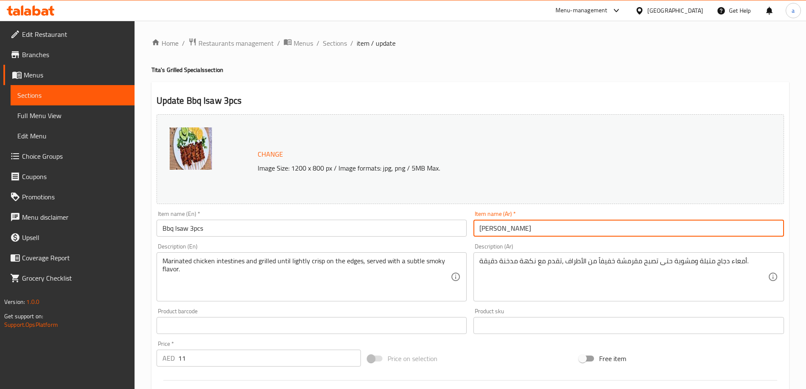
click at [557, 230] on input "إيساو باربكيو" at bounding box center [628, 228] width 311 height 17
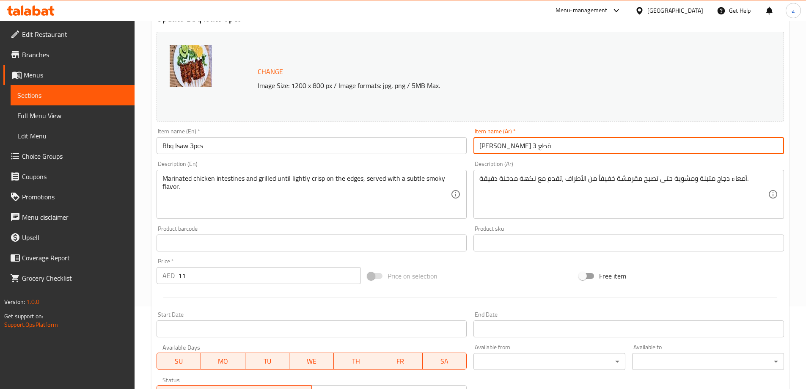
scroll to position [212, 0]
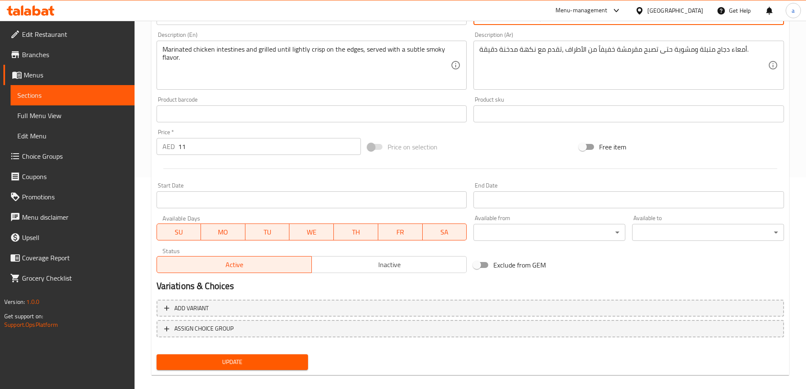
type input "[PERSON_NAME] 3 قطع"
click at [248, 355] on button "Update" at bounding box center [233, 362] width 152 height 16
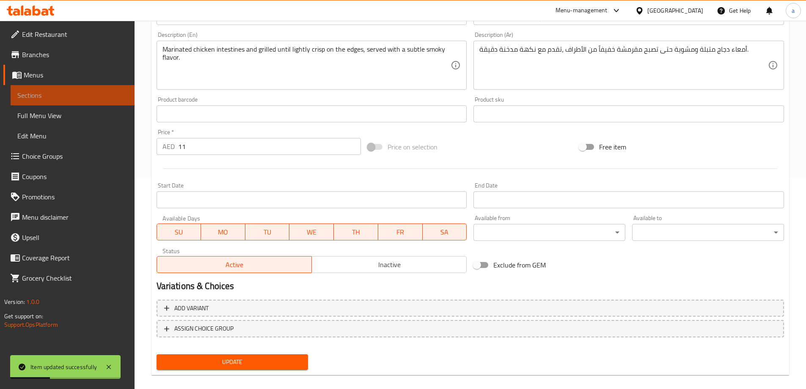
click at [116, 94] on span "Sections" at bounding box center [72, 95] width 110 height 10
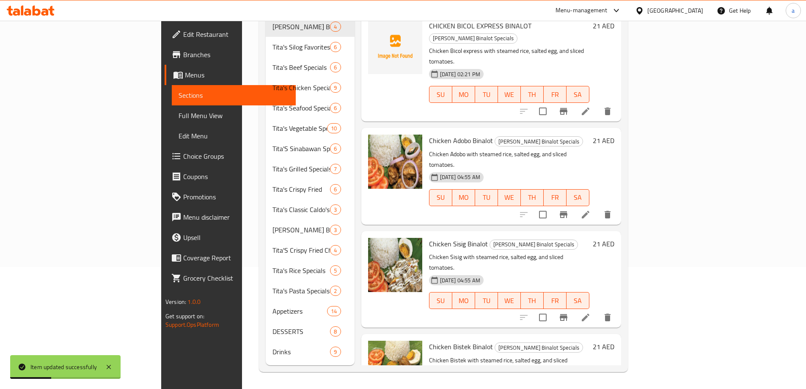
scroll to position [118, 0]
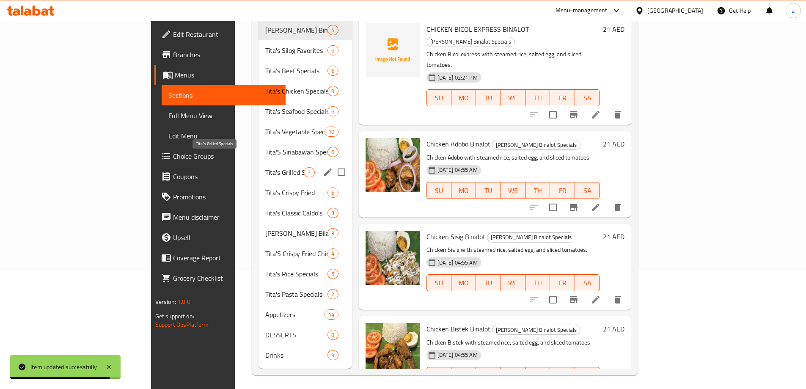
click at [265, 167] on span "Tita's Grilled Specials" at bounding box center [284, 172] width 38 height 10
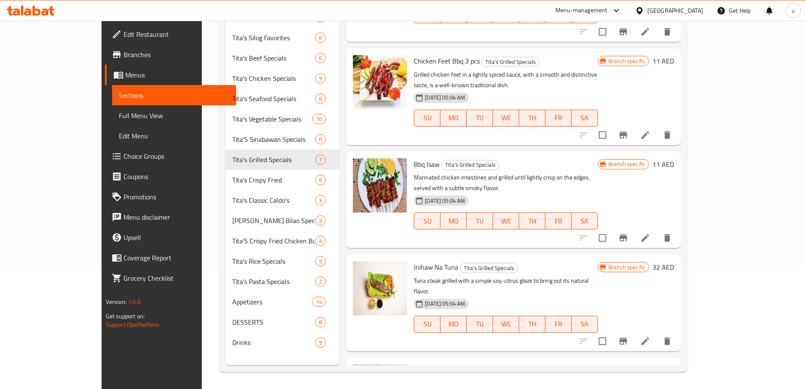
scroll to position [279, 0]
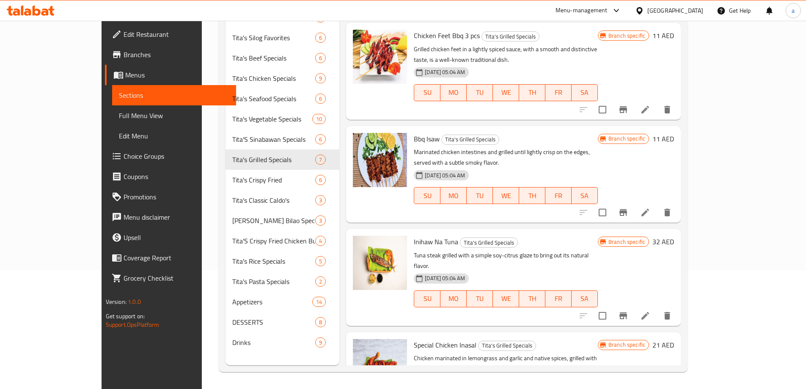
click at [650, 311] on icon at bounding box center [645, 316] width 10 height 10
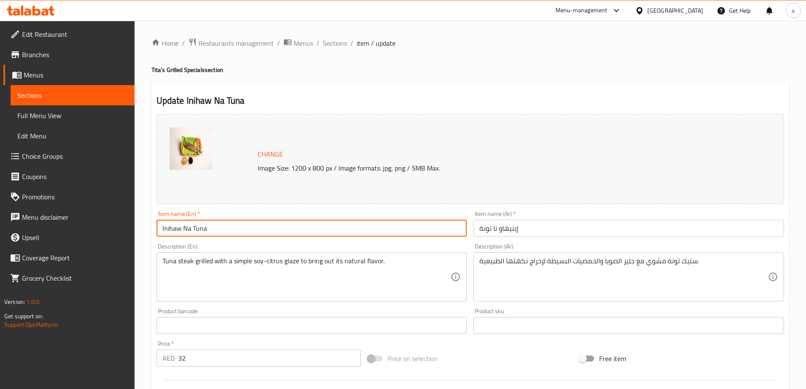
click at [350, 227] on input "Inihaw Na Tuna" at bounding box center [312, 228] width 311 height 17
paste input "1 pc, medium"
type input "Inihaw Na Tuna 1 pc, medium"
click at [562, 232] on input "إينيهاو نا تونة" at bounding box center [628, 228] width 311 height 17
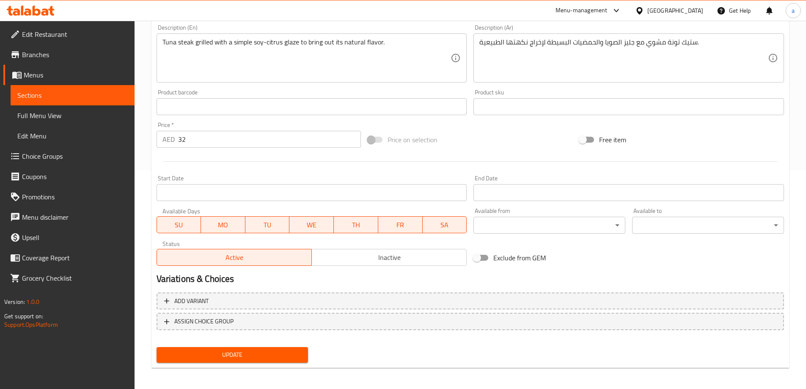
scroll to position [221, 0]
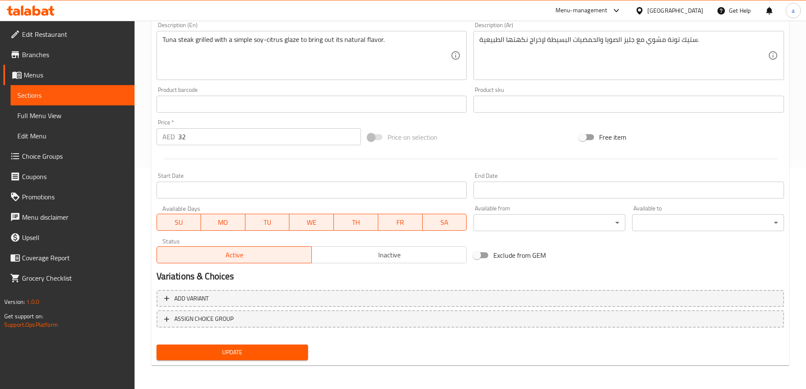
click at [228, 349] on span "Update" at bounding box center [232, 352] width 138 height 11
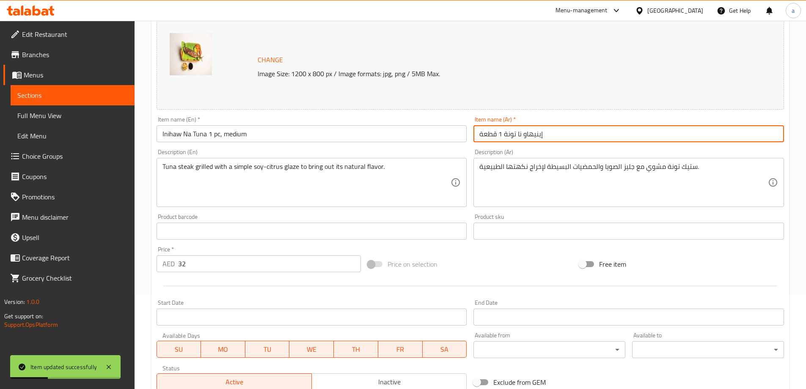
click at [572, 135] on input "إينيهاو نا تونة 1 قطعة" at bounding box center [628, 133] width 311 height 17
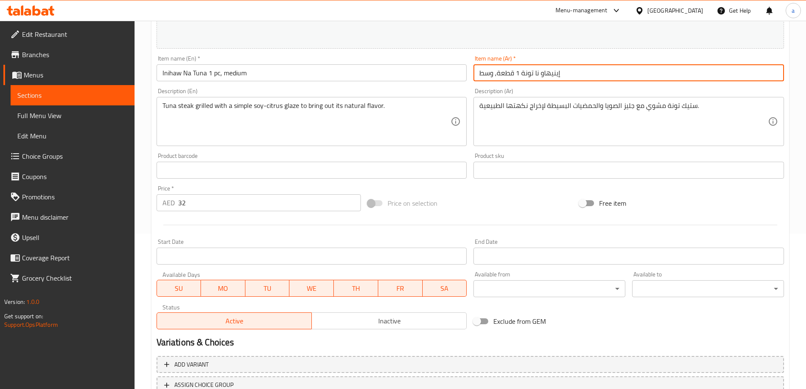
scroll to position [221, 0]
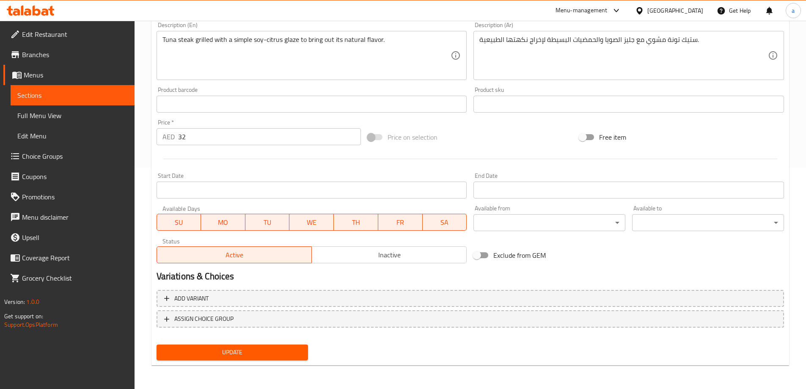
type input "إينيهاو نا تونة 1 قطعة, وسط"
click at [276, 352] on span "Update" at bounding box center [232, 352] width 138 height 11
click at [98, 97] on span "Sections" at bounding box center [72, 95] width 110 height 10
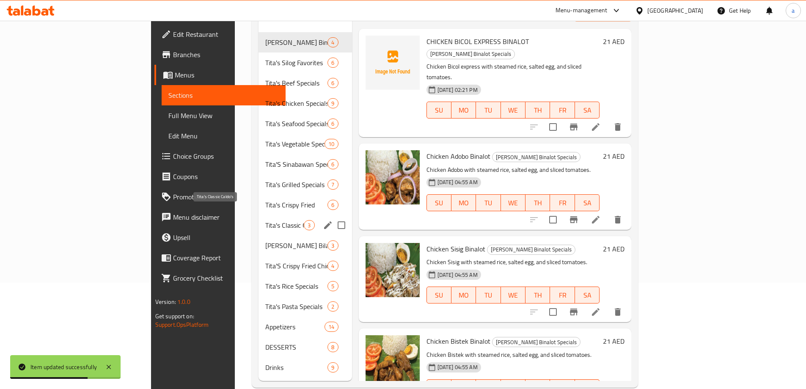
scroll to position [118, 0]
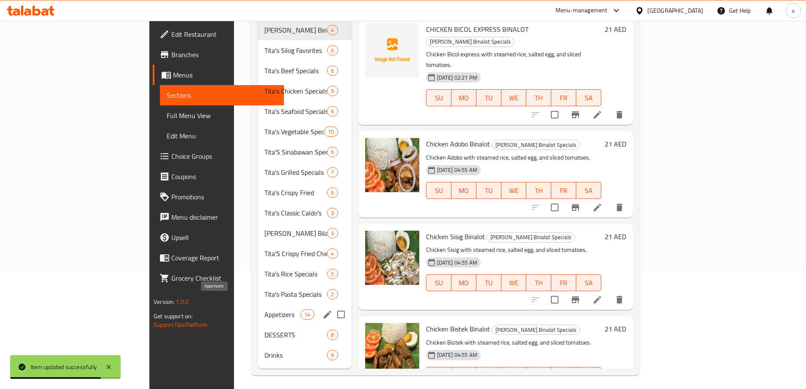
click at [264, 309] on span "Appetizers" at bounding box center [282, 314] width 36 height 10
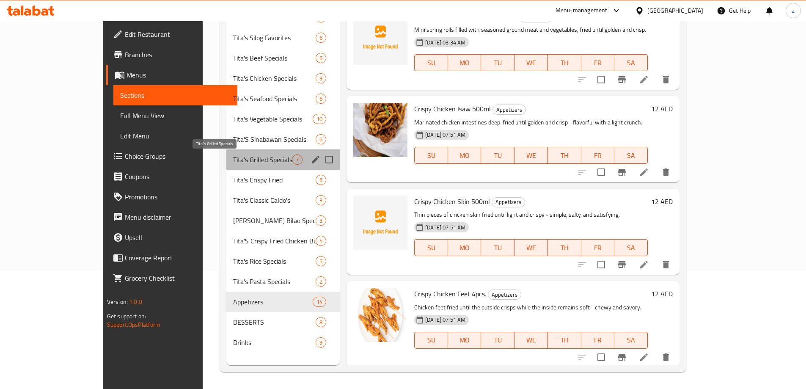
click at [233, 157] on span "Tita's Grilled Specials" at bounding box center [262, 159] width 59 height 10
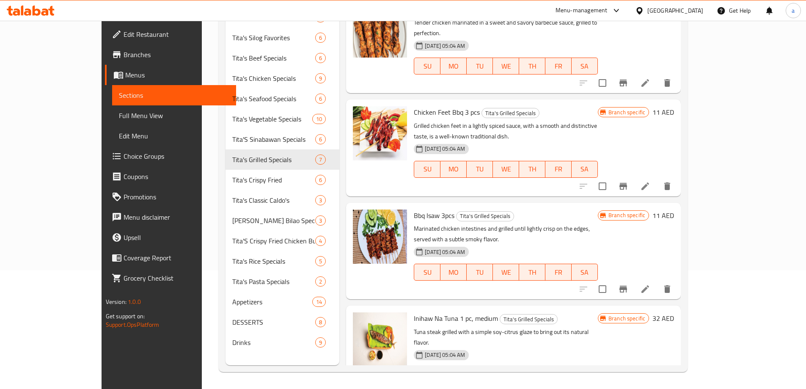
scroll to position [279, 0]
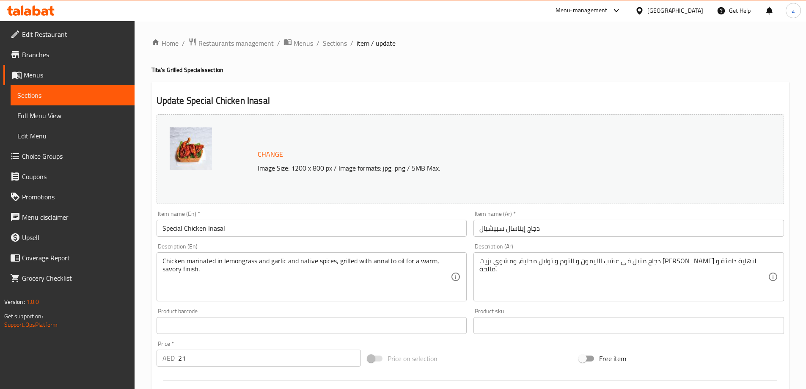
click at [288, 225] on input "Special Chicken Inasal" at bounding box center [312, 228] width 311 height 17
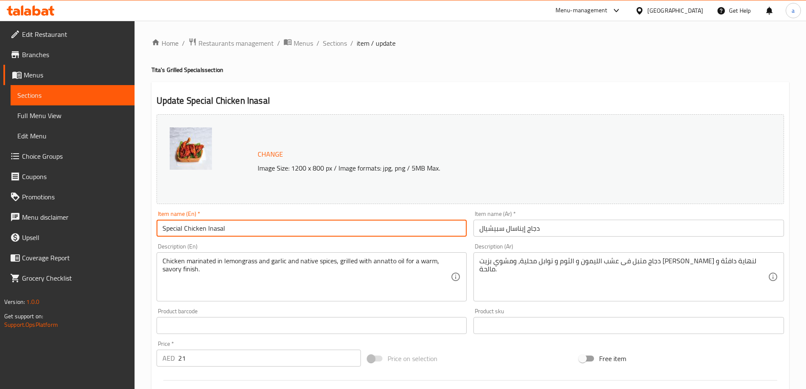
click at [364, 231] on input "Special Chicken Inasal" at bounding box center [312, 228] width 311 height 17
paste input "1 pc, quarter"
type input "Special Chicken Inasal 1 pc, quarter"
click at [593, 231] on input "دجاج إيناسال سبيشيال" at bounding box center [628, 228] width 311 height 17
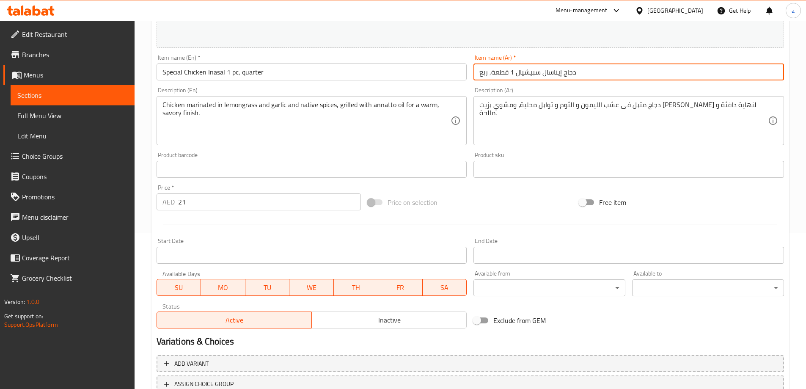
scroll to position [221, 0]
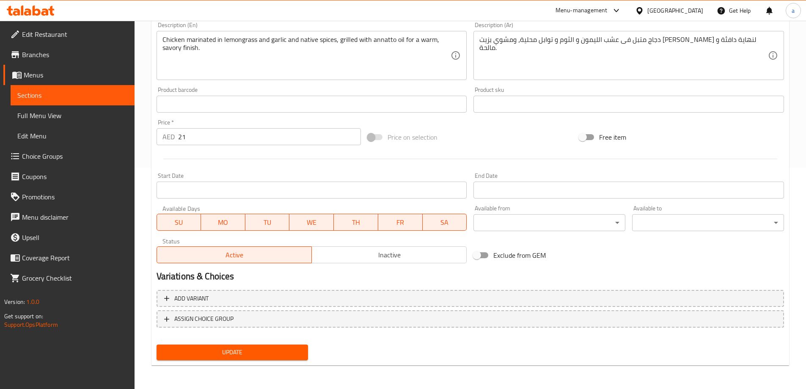
type input "دجاج إيناسال سبيشيال 1 قطعة, ربع"
click at [192, 354] on span "Update" at bounding box center [232, 352] width 138 height 11
click at [226, 356] on span "Update" at bounding box center [232, 352] width 138 height 11
click at [69, 99] on span "Sections" at bounding box center [72, 95] width 110 height 10
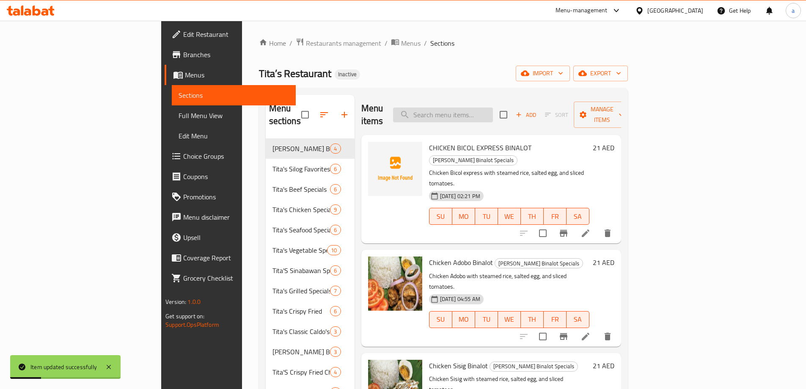
click at [488, 110] on input "search" at bounding box center [443, 114] width 100 height 15
paste input "TITA'S NOODLE SPECIALS"
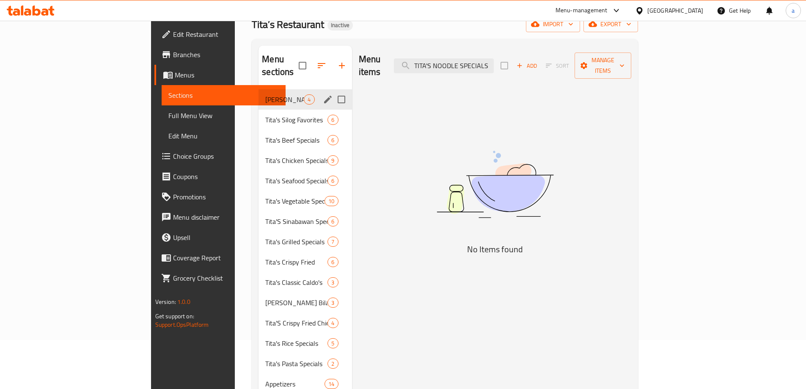
scroll to position [34, 0]
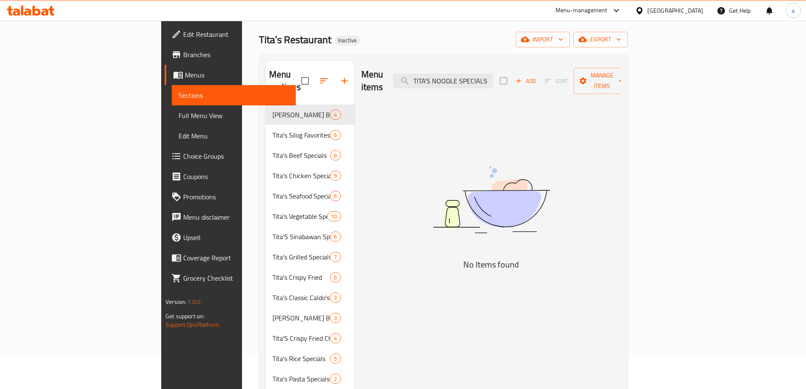
type input "TITA'S NOODLE SPECIALS"
click at [339, 76] on icon "button" at bounding box center [344, 81] width 10 height 10
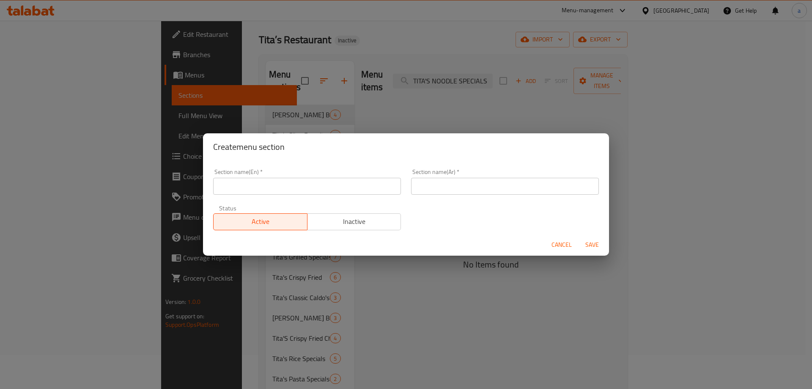
click at [261, 189] on input "text" at bounding box center [307, 186] width 188 height 17
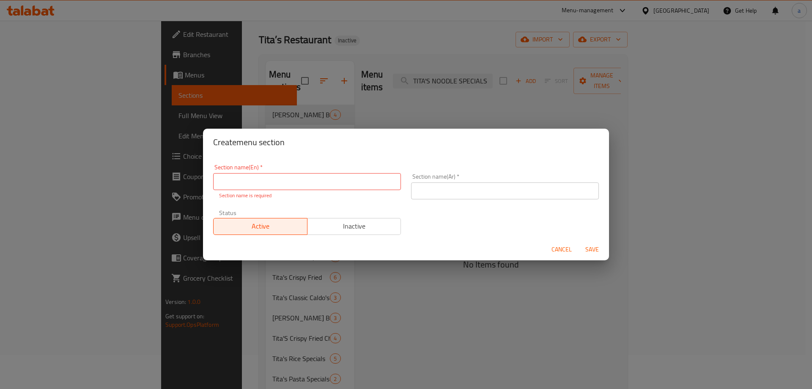
click at [303, 183] on input "text" at bounding box center [307, 181] width 188 height 17
paste input "TITA'S NOODLE SPECIALS"
type input "TITA'S NOODLE SPECIAL"
click at [505, 188] on input "text" at bounding box center [505, 190] width 188 height 17
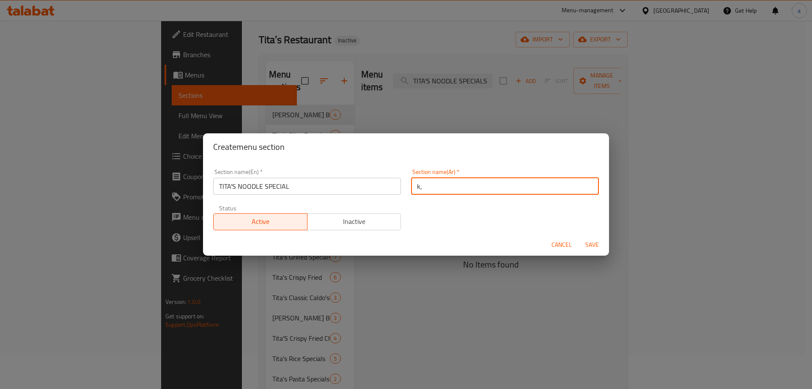
type input "k"
type input "نودلز تيتا سبيشيال"
click at [586, 245] on span "Save" at bounding box center [592, 244] width 20 height 11
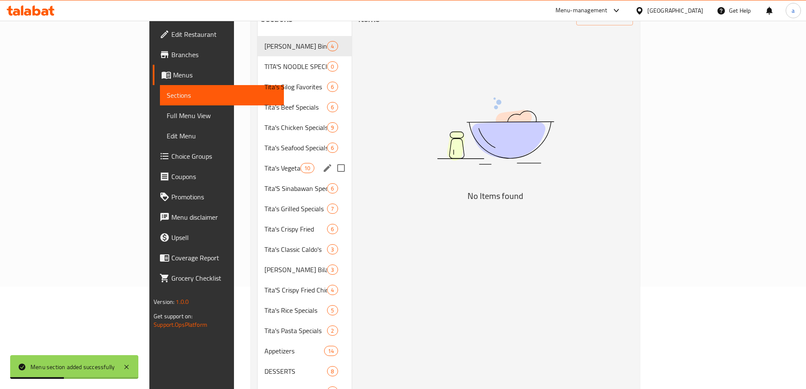
scroll to position [87, 0]
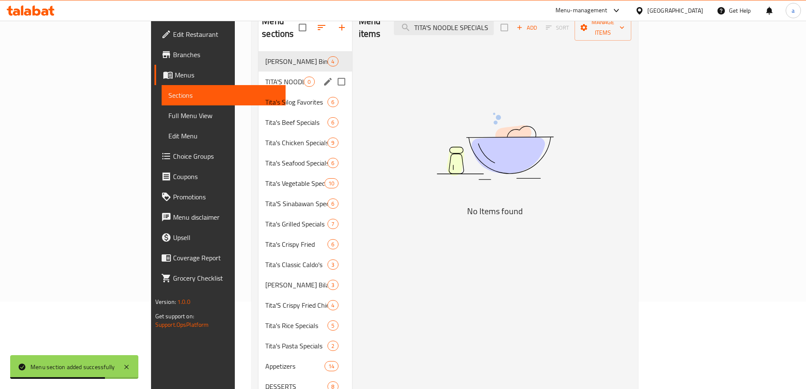
click at [258, 74] on div "TITA'S NOODLE SPECIAL 0" at bounding box center [304, 81] width 93 height 20
click at [323, 77] on icon "edit" at bounding box center [328, 82] width 10 height 10
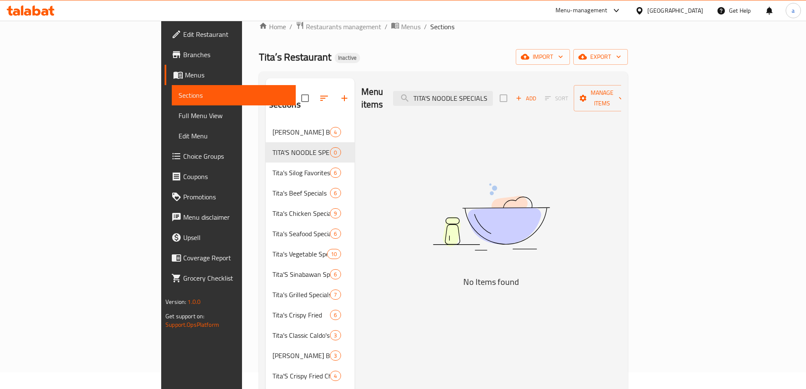
scroll to position [42, 0]
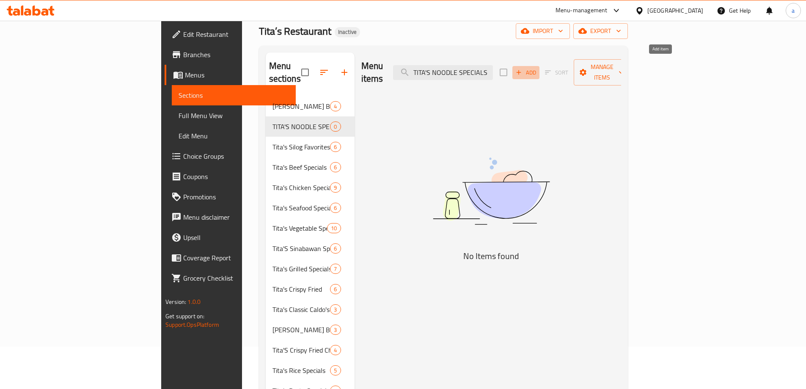
click at [537, 68] on span "Add" at bounding box center [525, 73] width 23 height 10
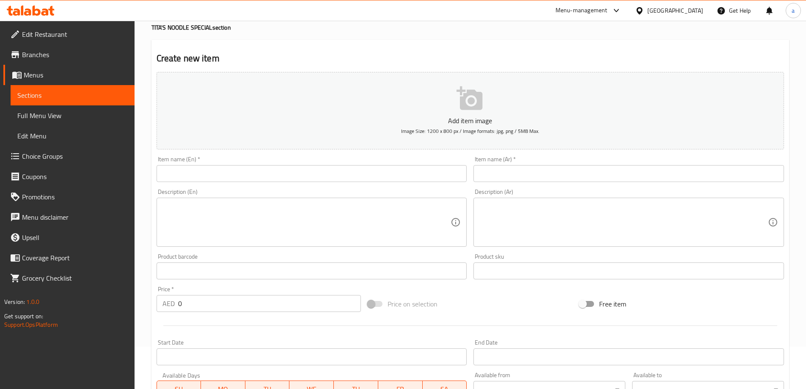
click at [313, 173] on input "text" at bounding box center [312, 173] width 311 height 17
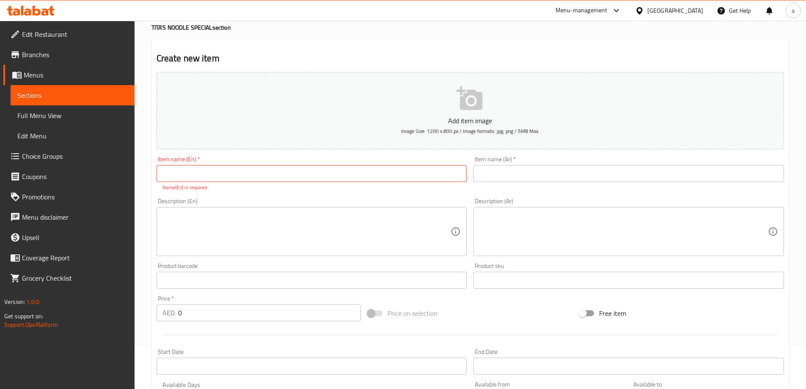
click at [278, 173] on input "text" at bounding box center [312, 173] width 311 height 17
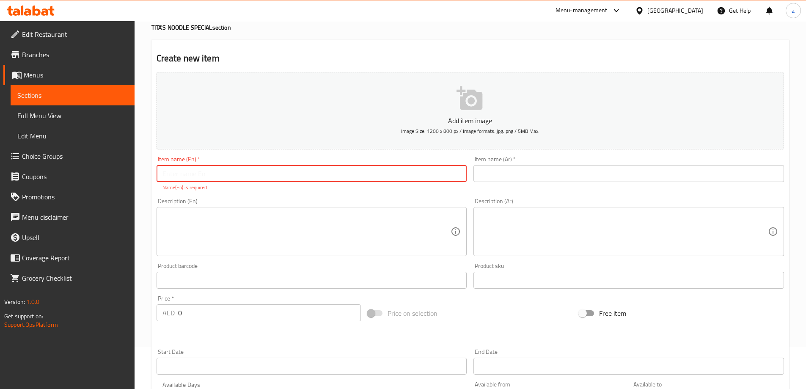
paste input "SPAGHETTI"
type input "SPAGHETTI"
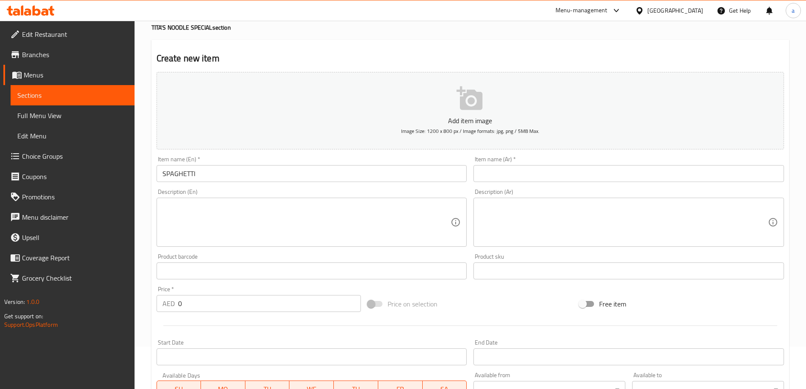
click at [514, 176] on input "text" at bounding box center [628, 173] width 311 height 17
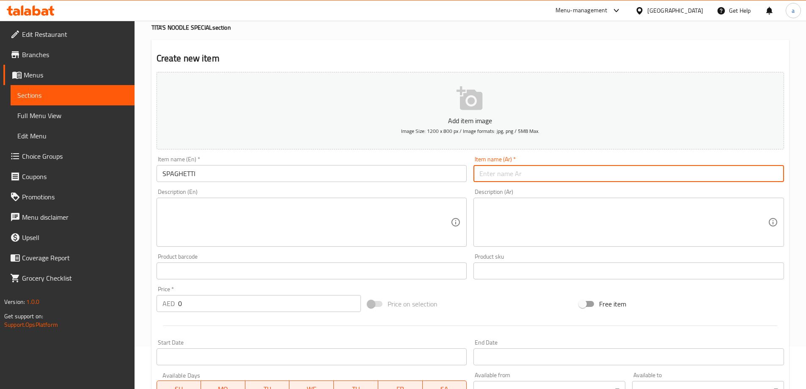
paste input "سباغيتي"
type input "سباغيتي"
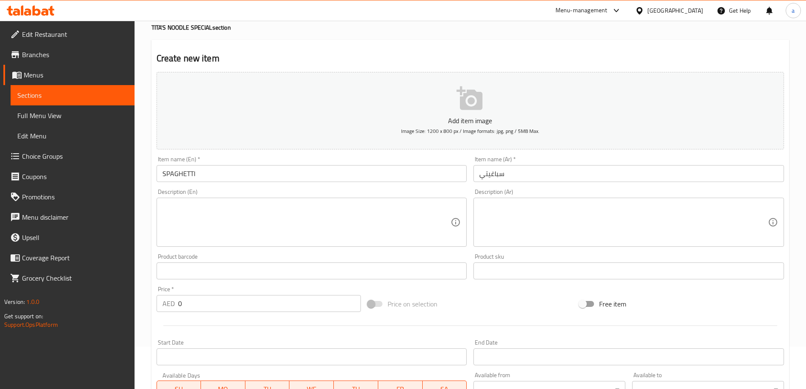
click at [322, 209] on textarea at bounding box center [306, 222] width 289 height 40
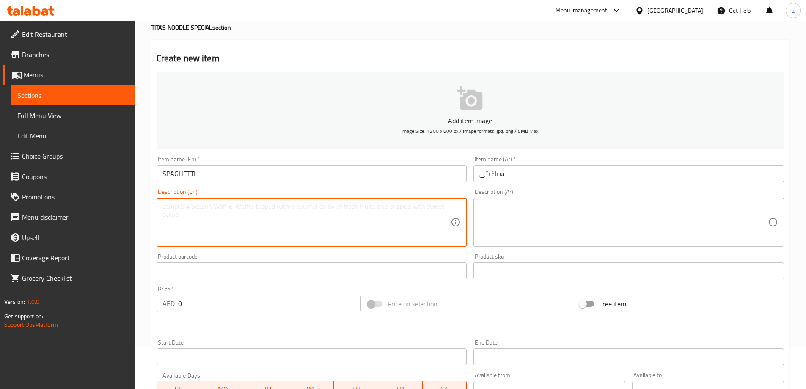
paste textarea "Filipino-style sweet spaghetti with ground meat and hotdogs."
type textarea "Filipino-style sweet spaghetti with ground meat and hotdogs."
click at [519, 211] on textarea at bounding box center [623, 222] width 289 height 40
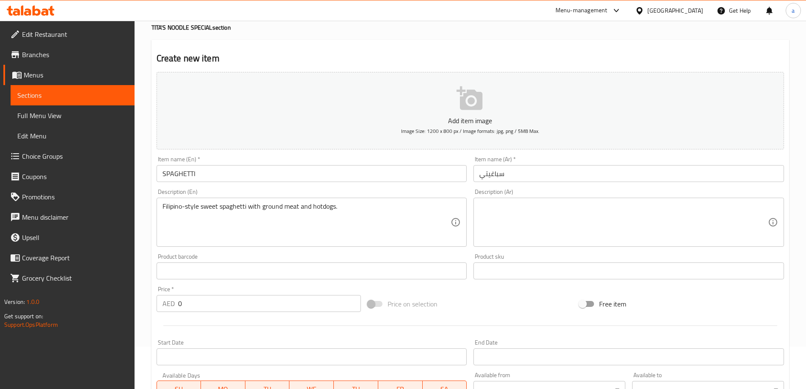
click at [669, 213] on textarea at bounding box center [623, 222] width 289 height 40
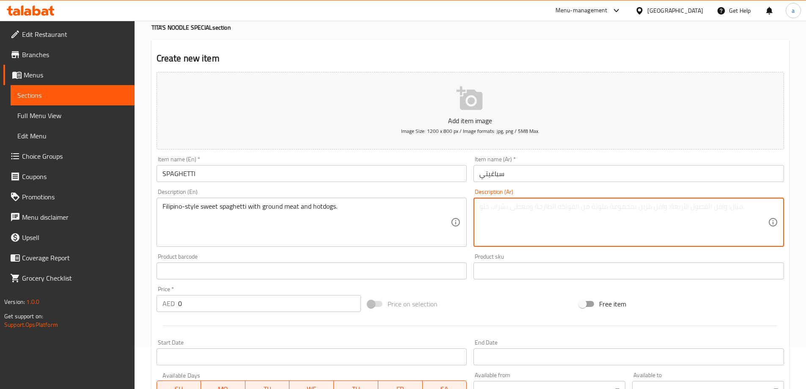
paste textarea "سباغيتي على الطريقة الفلبينية الحلوة مع لحم مفروم وهوت دوغ."
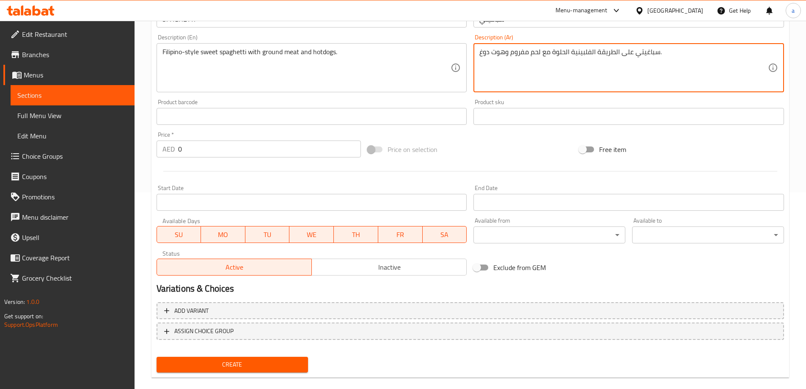
scroll to position [209, 0]
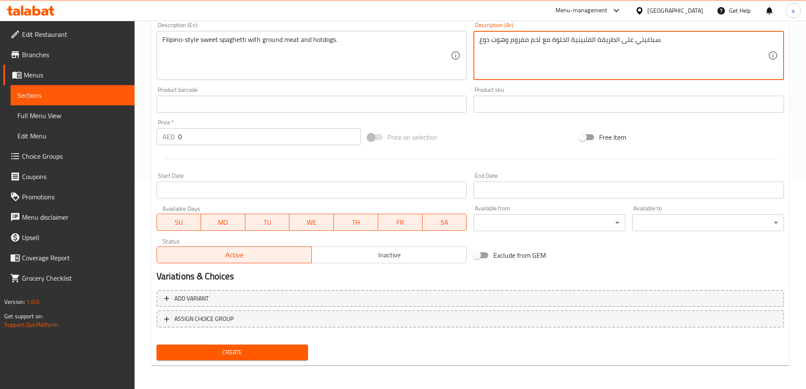
type textarea "سباغيتي على الطريقة الفلبينية الحلوة مع لحم مفروم وهوت دوغ."
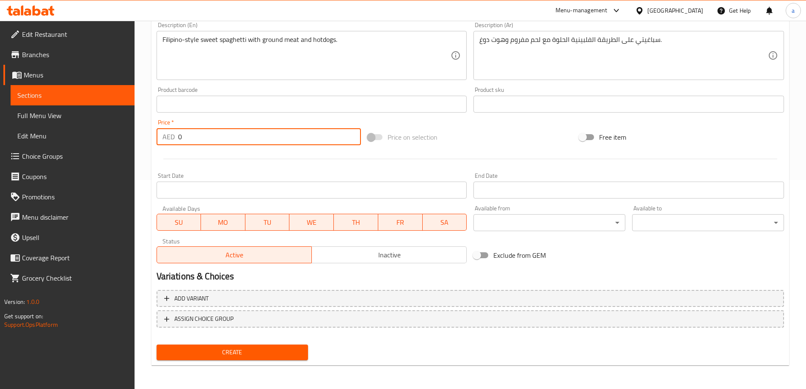
click at [220, 137] on input "0" at bounding box center [269, 136] width 183 height 17
click at [180, 141] on input "0" at bounding box center [269, 136] width 183 height 17
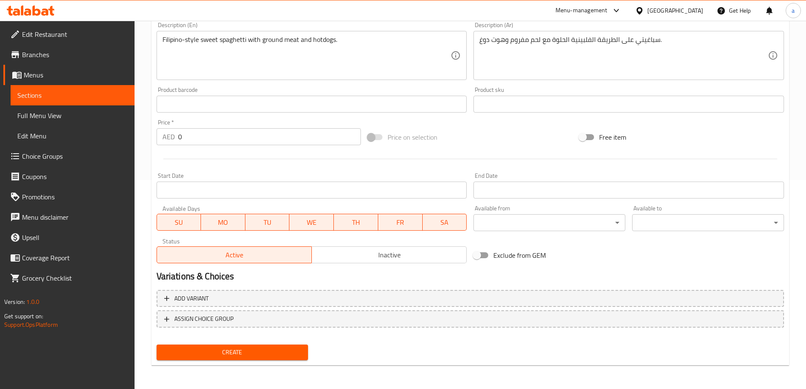
click at [178, 138] on input "0" at bounding box center [269, 136] width 183 height 17
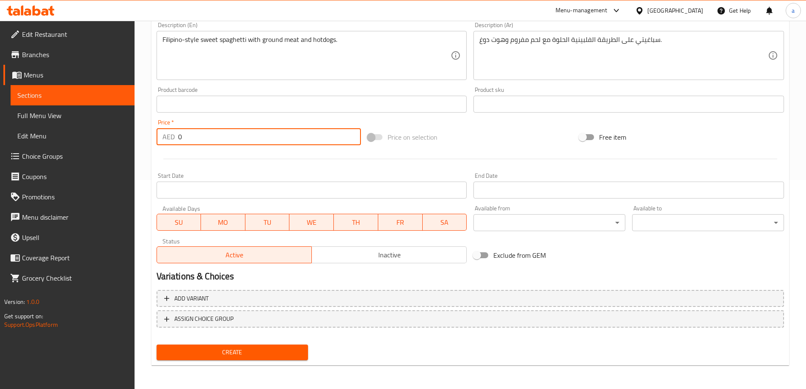
click at [178, 138] on input "0" at bounding box center [269, 136] width 183 height 17
paste input "number"
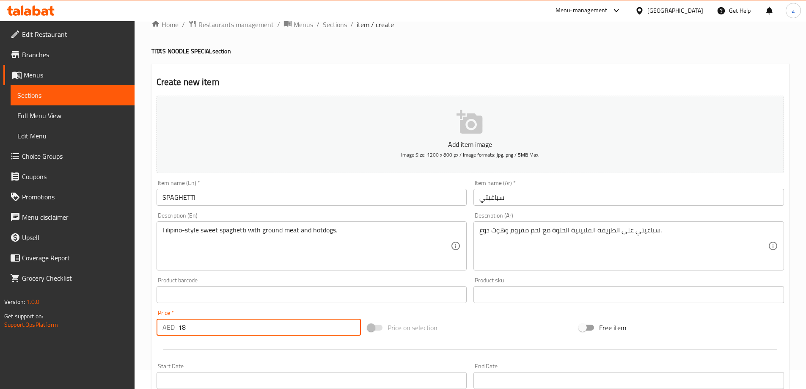
scroll to position [0, 0]
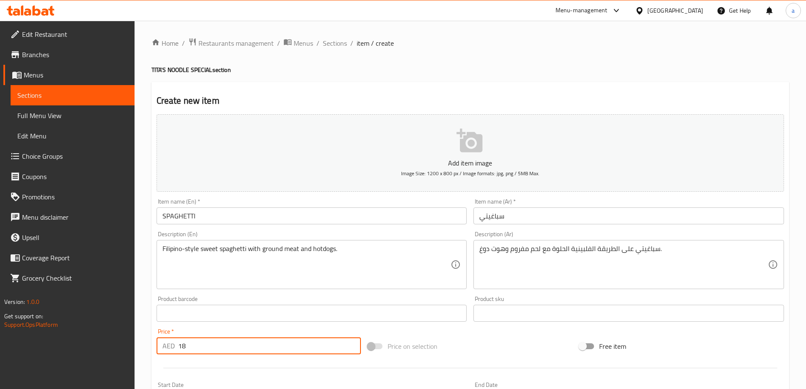
type input "18"
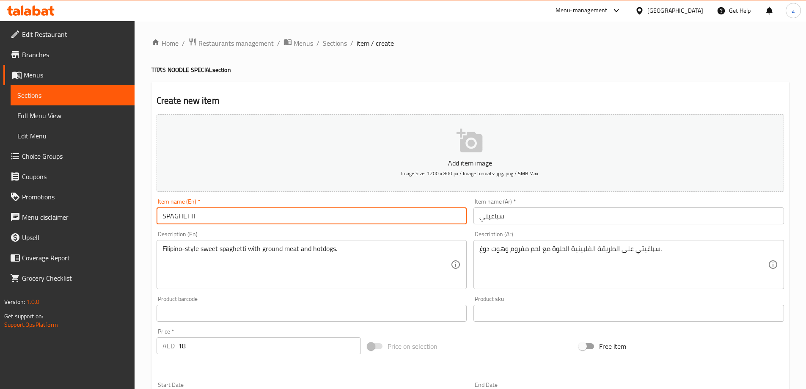
click at [257, 215] on input "SPAGHETTI" at bounding box center [312, 215] width 311 height 17
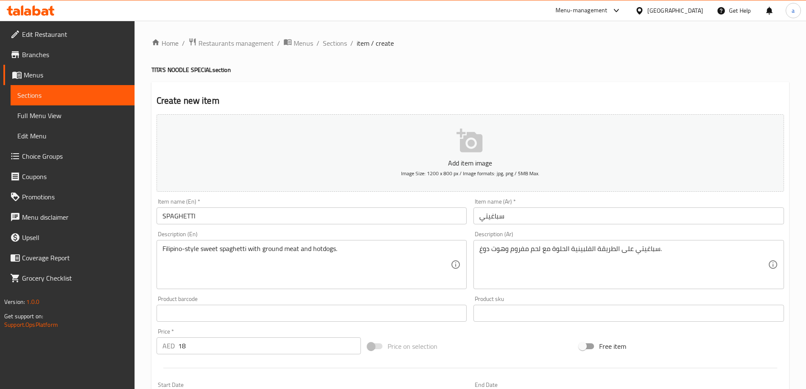
click at [314, 211] on input "SPAGHETTI" at bounding box center [312, 215] width 311 height 17
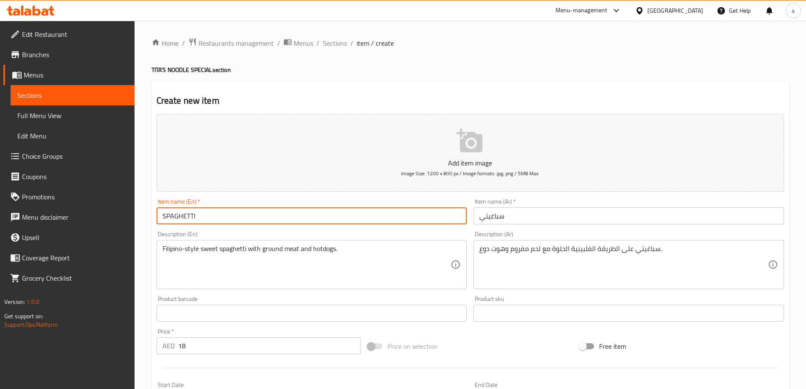
paste input "500g"
type input "SPAGHETTI 500g"
click at [533, 219] on input "سباغيتي" at bounding box center [628, 215] width 311 height 17
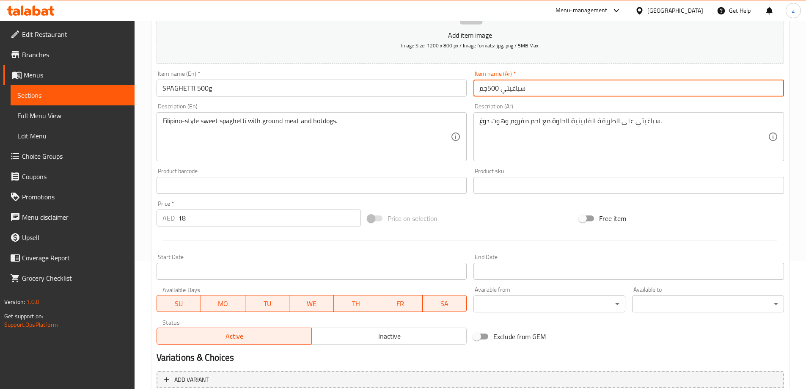
scroll to position [209, 0]
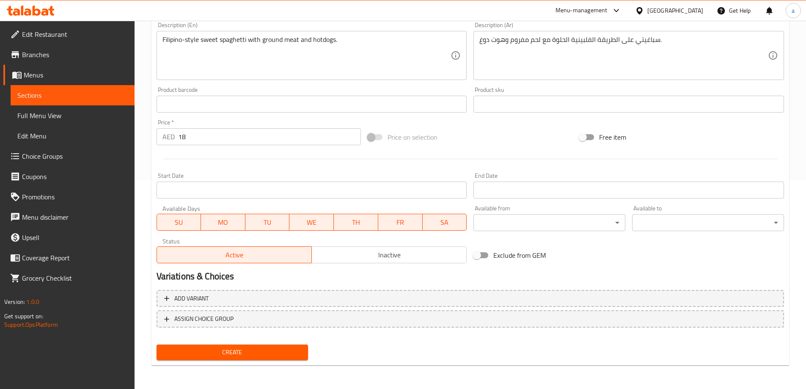
type input "سباغيتي 500جم"
click at [176, 353] on span "Create" at bounding box center [232, 352] width 138 height 11
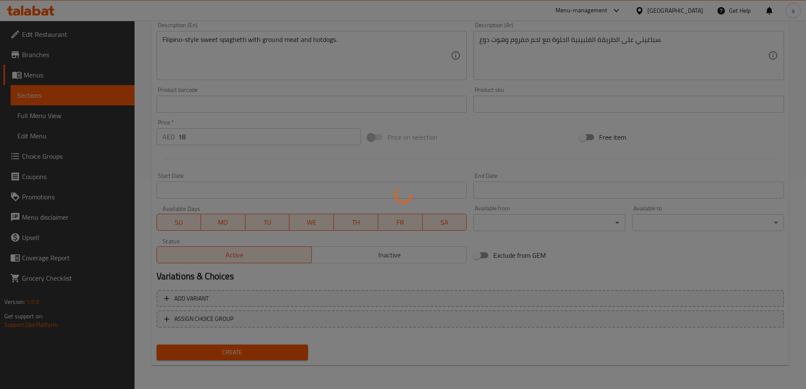
type input "0"
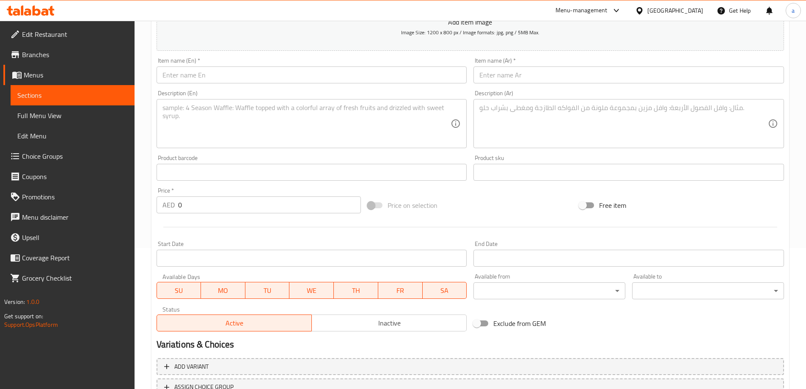
scroll to position [0, 0]
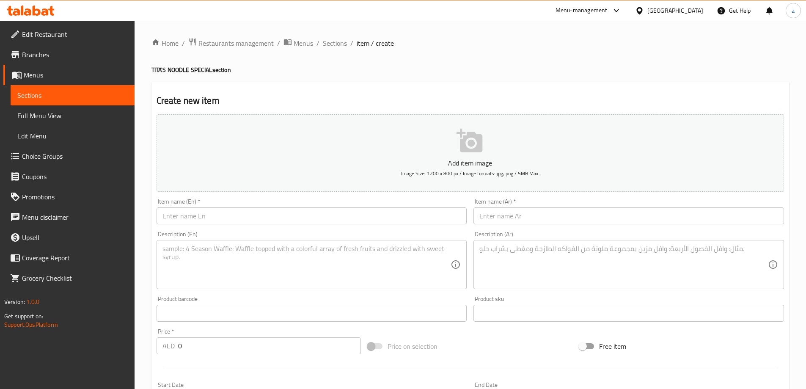
click at [201, 214] on input "text" at bounding box center [312, 215] width 311 height 17
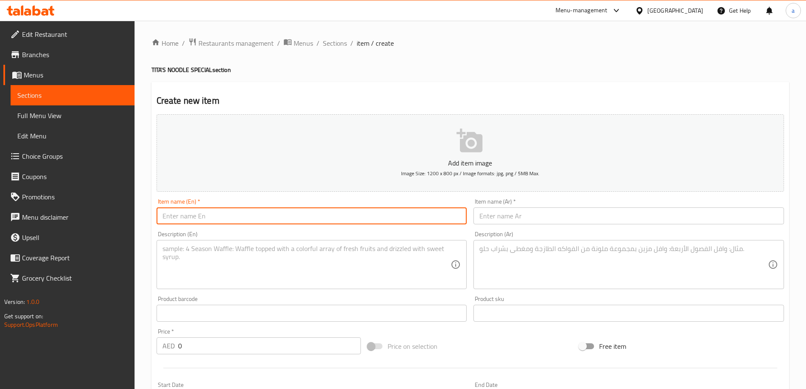
paste input "CARBONARA"
click at [266, 213] on input "CARBONARA" at bounding box center [312, 215] width 311 height 17
type input "C"
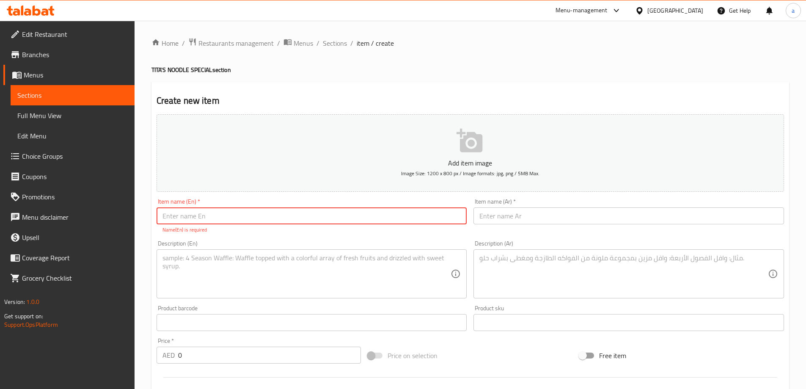
click at [367, 217] on input "text" at bounding box center [312, 215] width 311 height 17
paste input "TUNA PASTA"
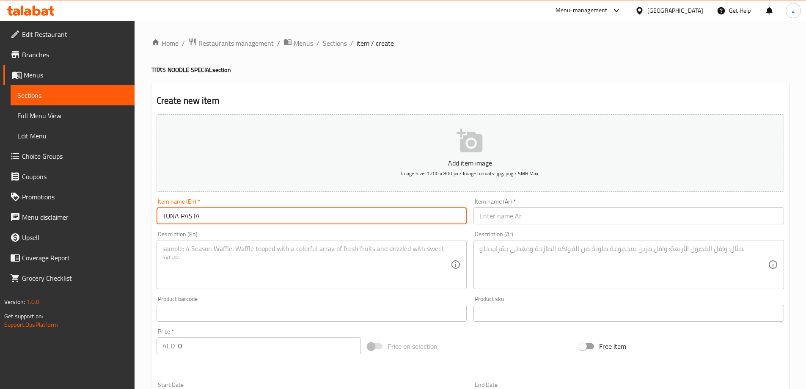
type input "TUNA PASTA"
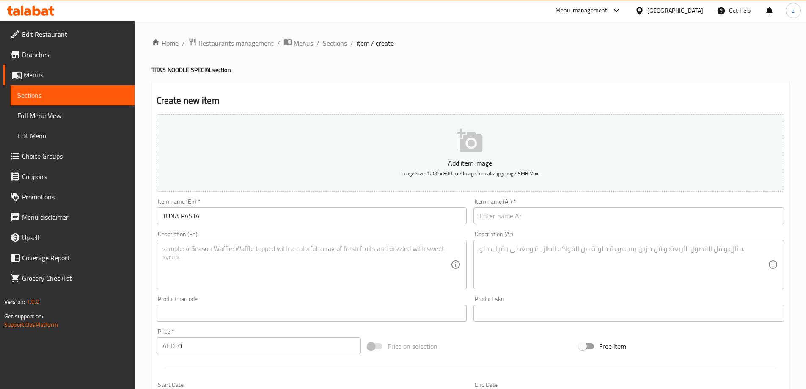
click at [610, 217] on input "text" at bounding box center [628, 215] width 311 height 17
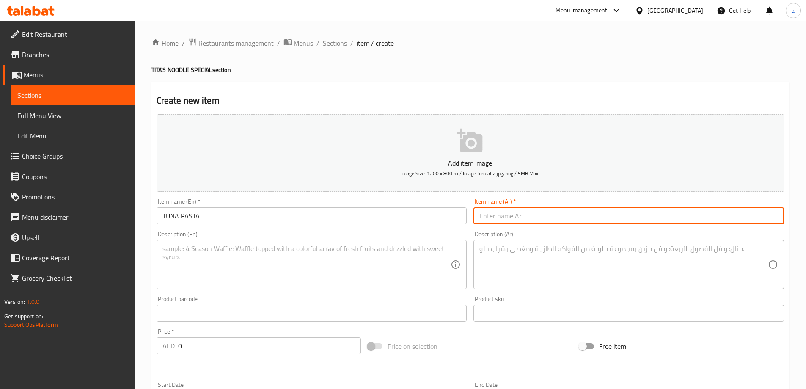
paste input "باستا بالتونة"
type input "باستا بالتونة"
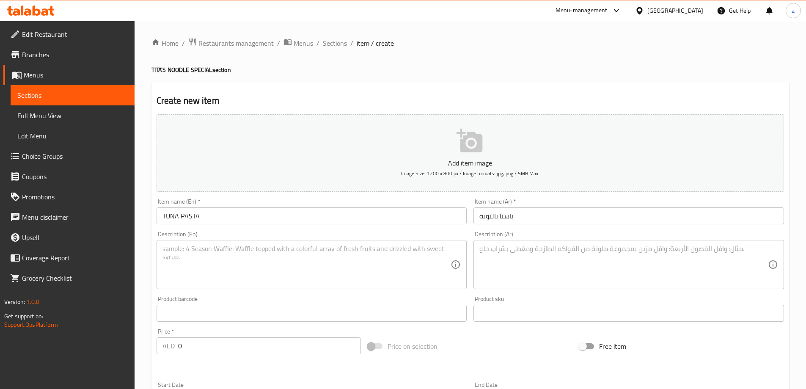
click at [293, 213] on input "TUNA PASTA" at bounding box center [312, 215] width 311 height 17
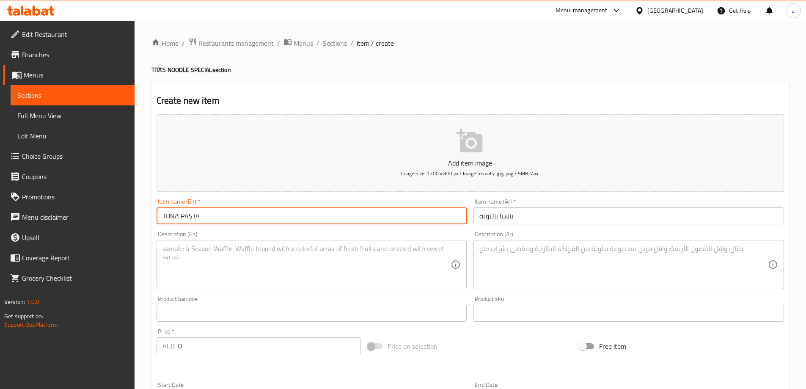
paste input "500g"
type input "TUNA PASTA 500g"
click at [561, 213] on input "باستا بالتونة" at bounding box center [628, 215] width 311 height 17
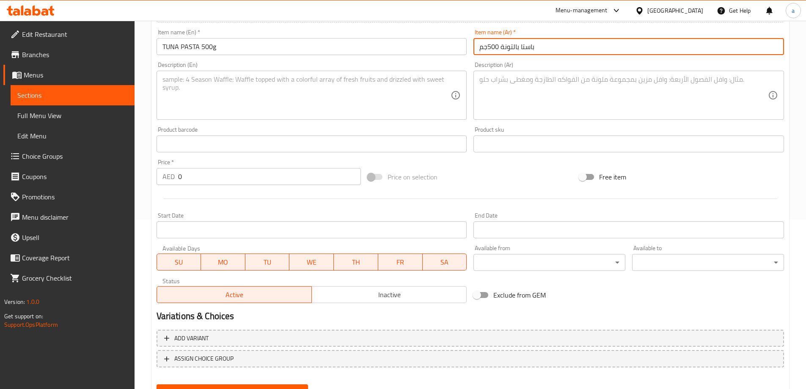
scroll to position [209, 0]
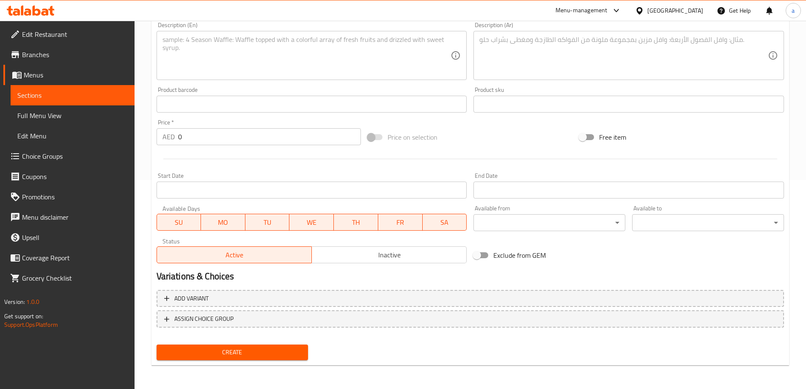
type input "باستا بالتونة 500جم"
click at [269, 348] on span "Create" at bounding box center [232, 352] width 138 height 11
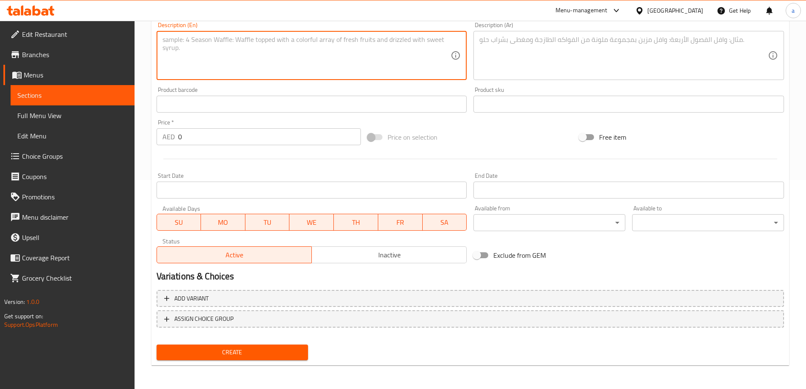
click at [229, 39] on textarea at bounding box center [306, 56] width 289 height 40
paste textarea "Pasta tossed with tuna, garlic, and herbs in light sauce."
type textarea "Pasta tossed with tuna, garlic, and herbs in light sauce."
click at [501, 44] on textarea at bounding box center [623, 56] width 289 height 40
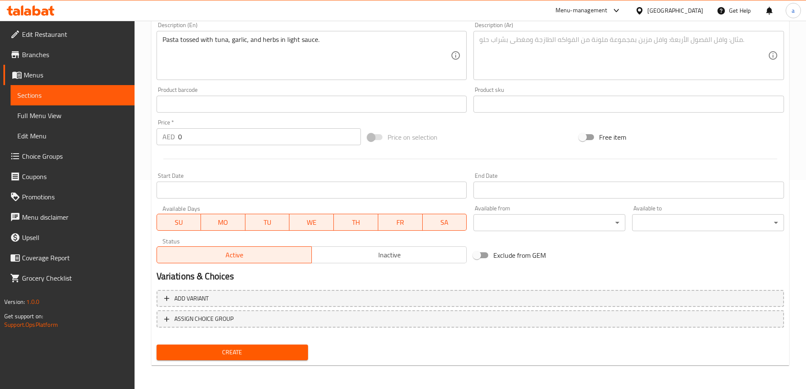
click at [539, 41] on textarea at bounding box center [623, 56] width 289 height 40
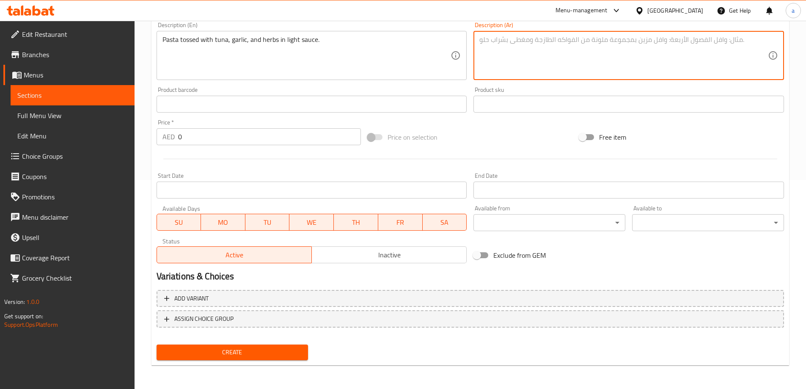
paste textarea "معكرونة مع تونة وثوم وأعشاب في صلصة خفيفة."
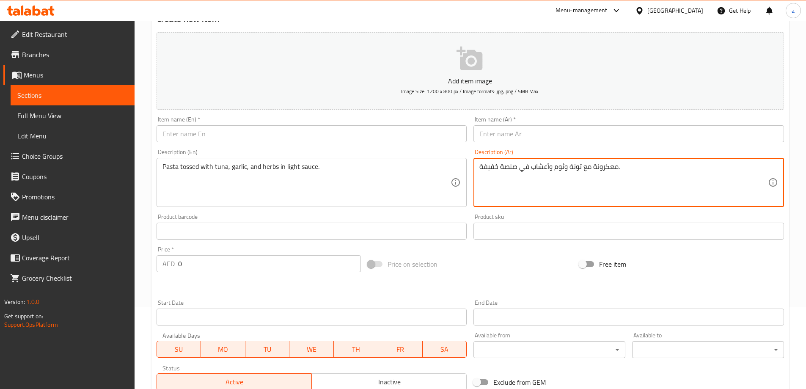
scroll to position [124, 0]
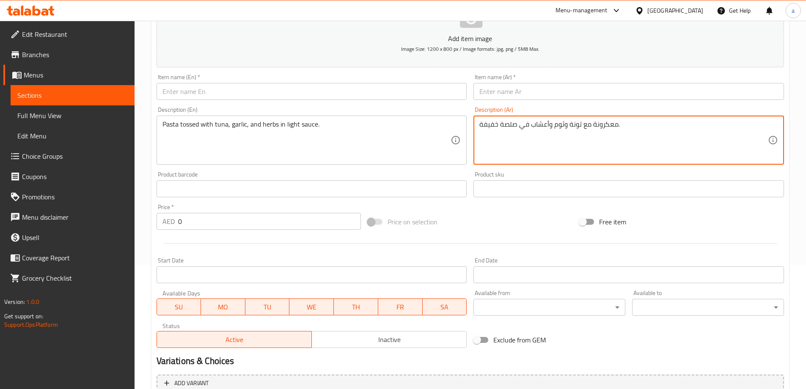
type textarea "معكرونة مع تونة وثوم وأعشاب في صلصة خفيفة."
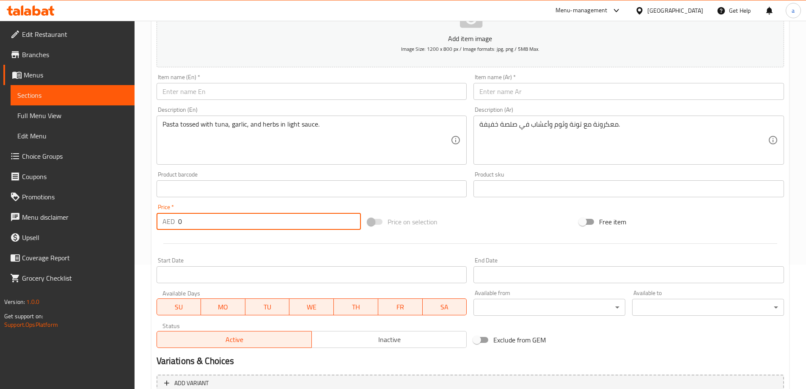
click at [178, 220] on input "0" at bounding box center [269, 221] width 183 height 17
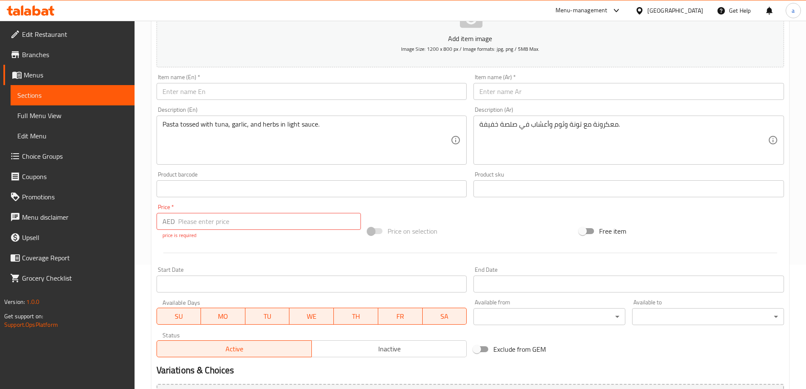
click at [220, 224] on input "number" at bounding box center [269, 221] width 183 height 17
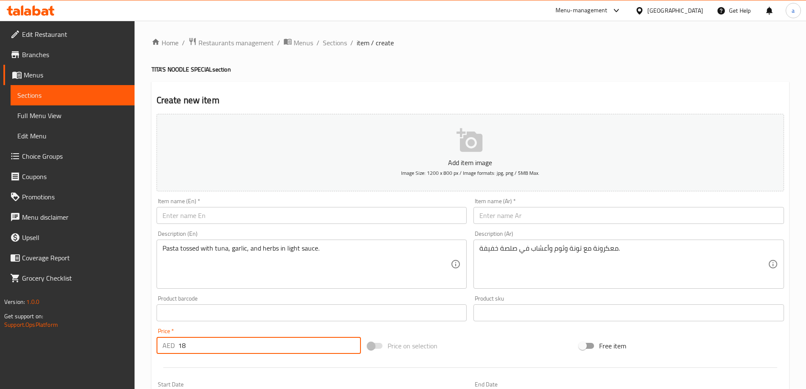
scroll to position [0, 0]
type input "18"
click at [260, 217] on input "text" at bounding box center [312, 215] width 311 height 17
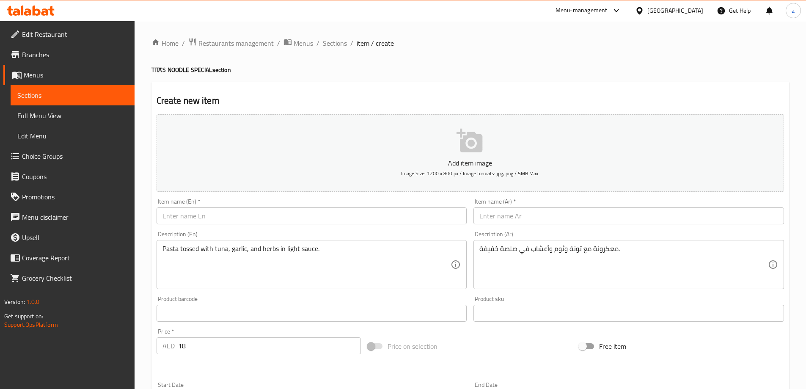
click at [300, 214] on input "text" at bounding box center [312, 215] width 311 height 17
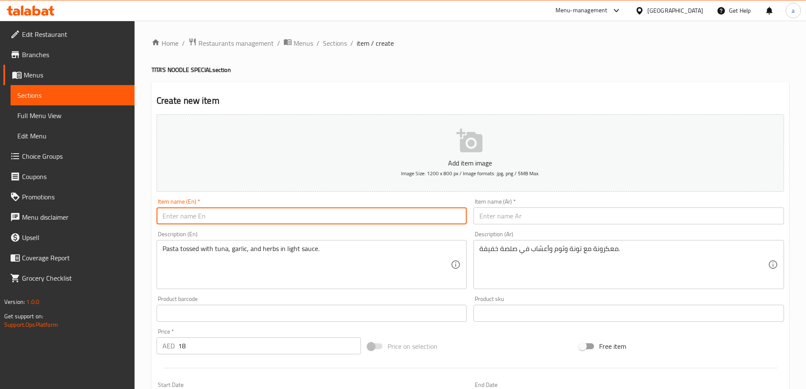
paste input "TUNA PASTA"
type input "TUNA PASTA"
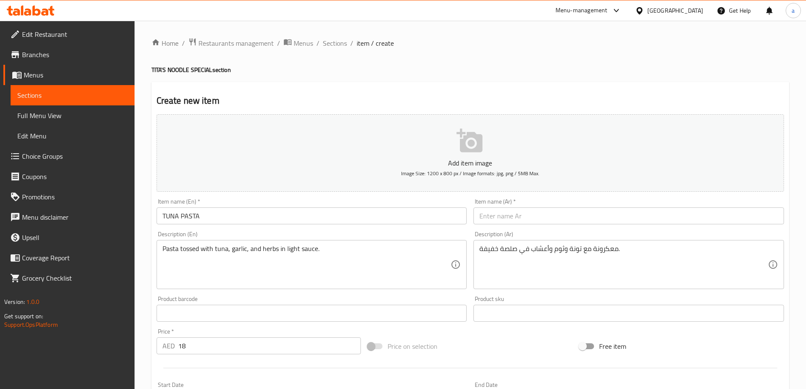
click at [521, 211] on input "text" at bounding box center [628, 215] width 311 height 17
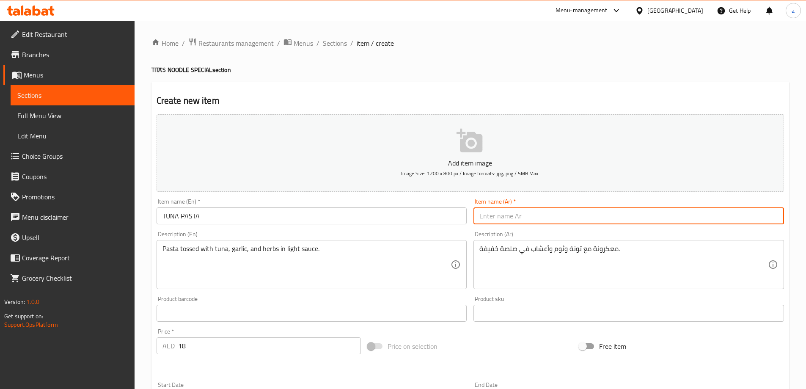
paste input "باستا بالتونة"
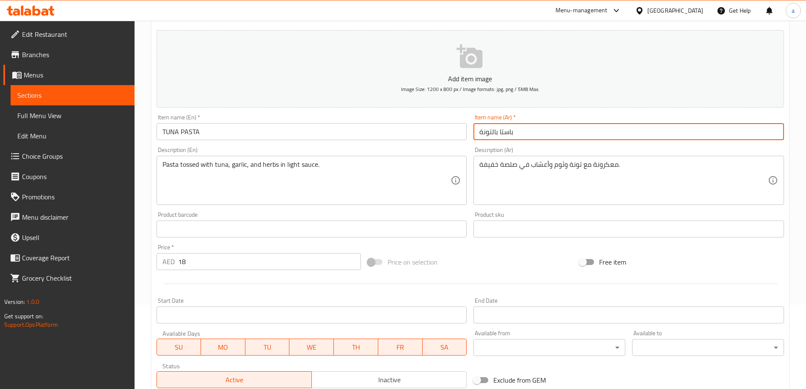
scroll to position [82, 0]
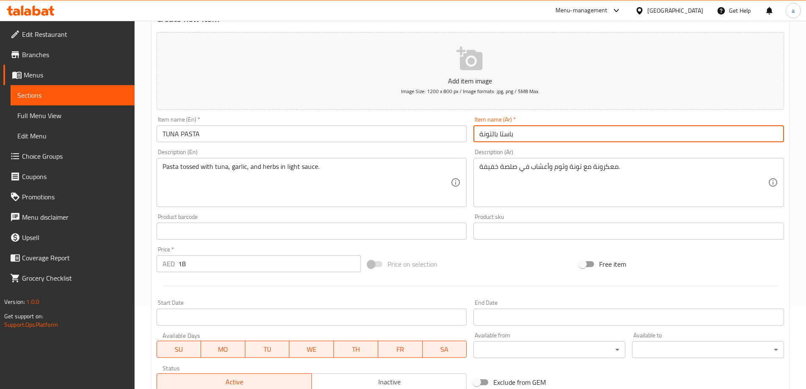
type input "باستا بالتونة"
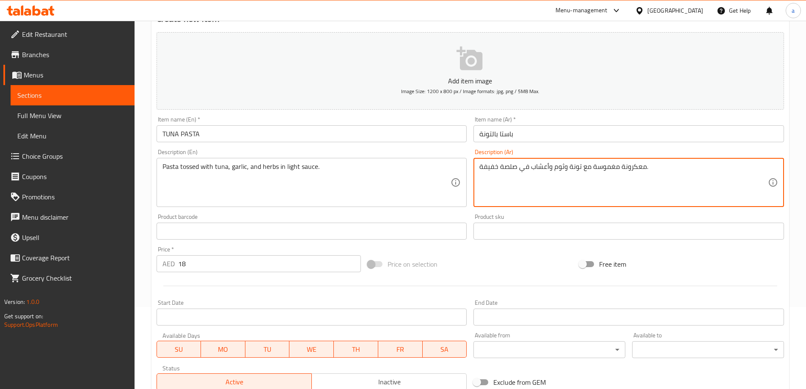
type textarea "معكرونة مغموسة مع تونة وثوم وأعشاب في صلصة خفيفة."
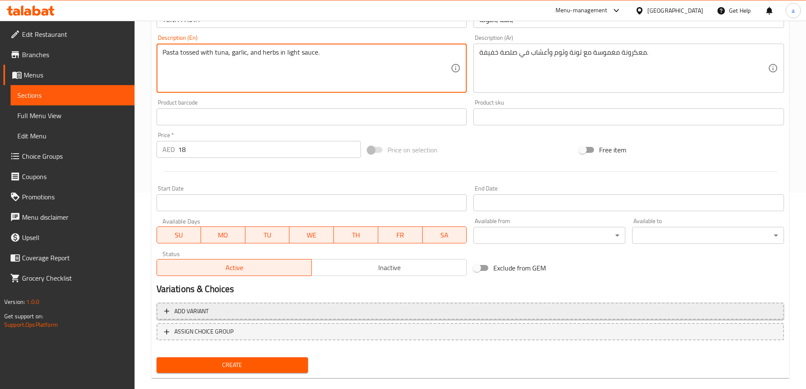
scroll to position [209, 0]
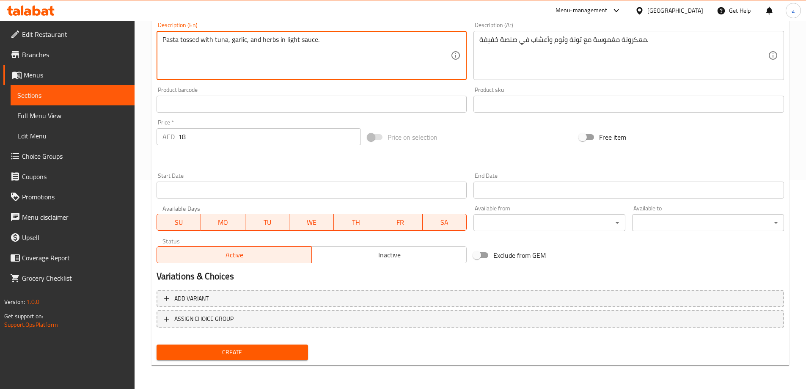
click at [234, 350] on span "Create" at bounding box center [232, 352] width 138 height 11
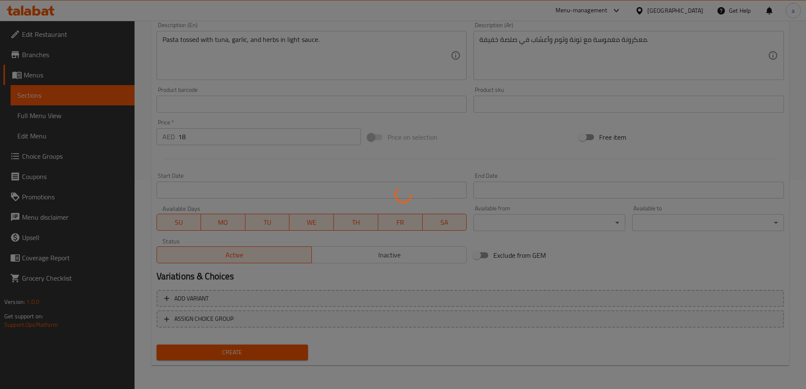
type input "0"
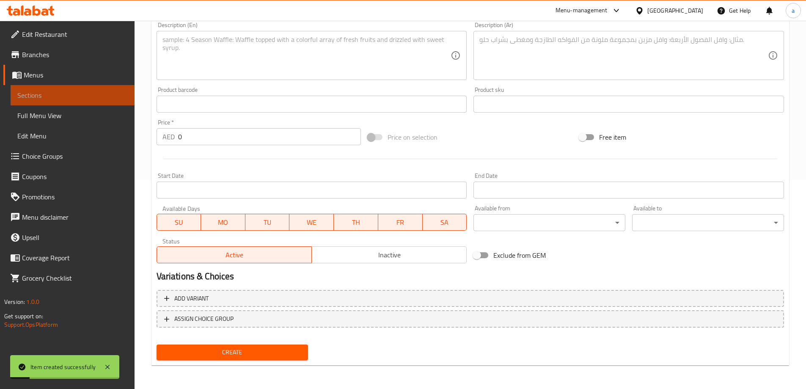
click at [63, 92] on span "Sections" at bounding box center [72, 95] width 110 height 10
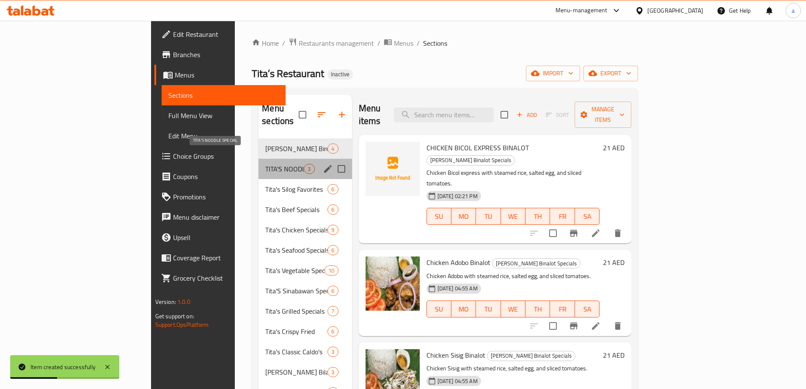
click at [265, 164] on span "TITA'S NOODLE SPECIAL" at bounding box center [284, 169] width 38 height 10
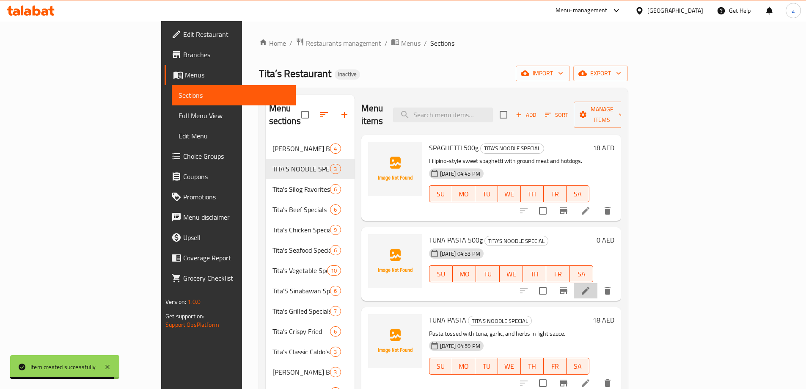
click at [597, 283] on li at bounding box center [586, 290] width 24 height 15
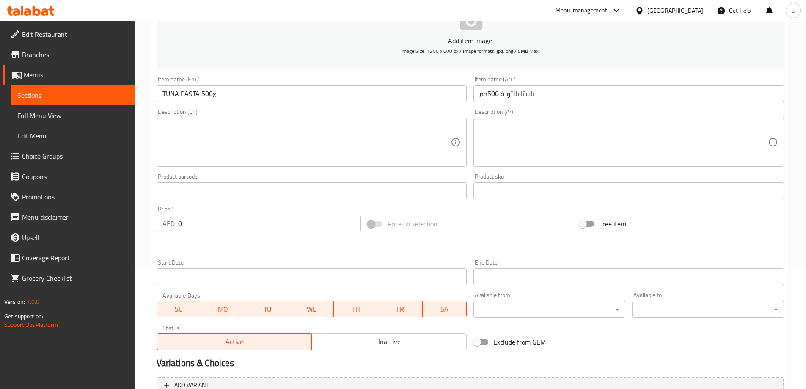
scroll to position [127, 0]
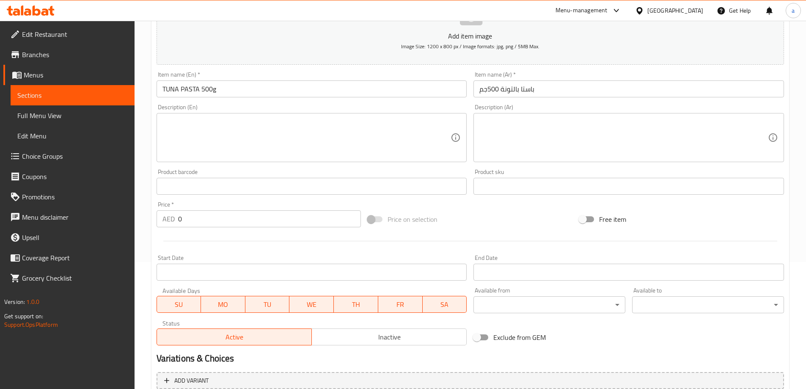
click at [179, 220] on input "0" at bounding box center [269, 218] width 183 height 17
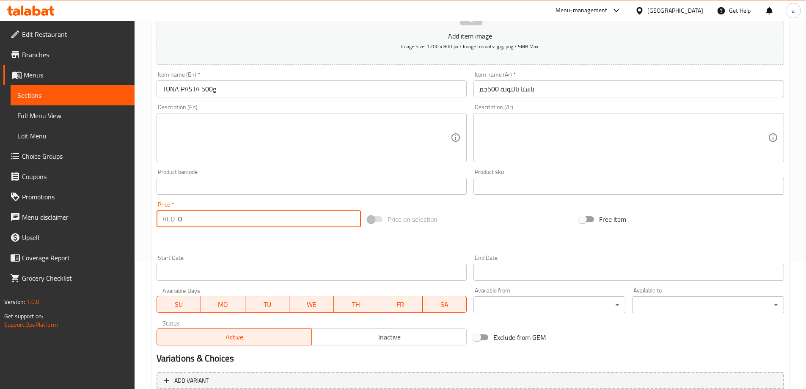
click at [179, 220] on input "0" at bounding box center [269, 218] width 183 height 17
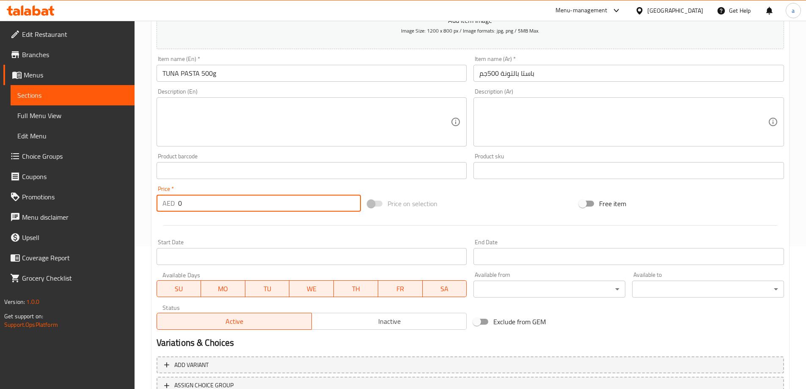
scroll to position [40, 0]
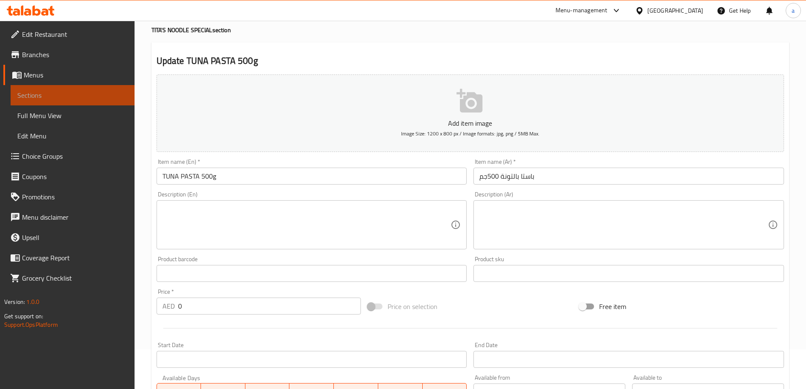
click at [30, 93] on span "Sections" at bounding box center [72, 95] width 110 height 10
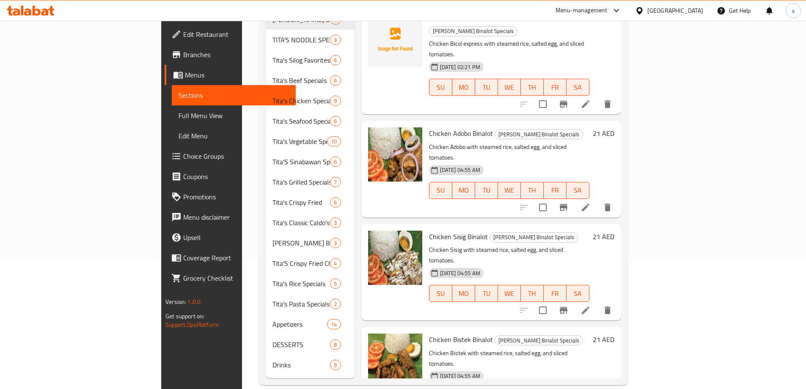
scroll to position [129, 0]
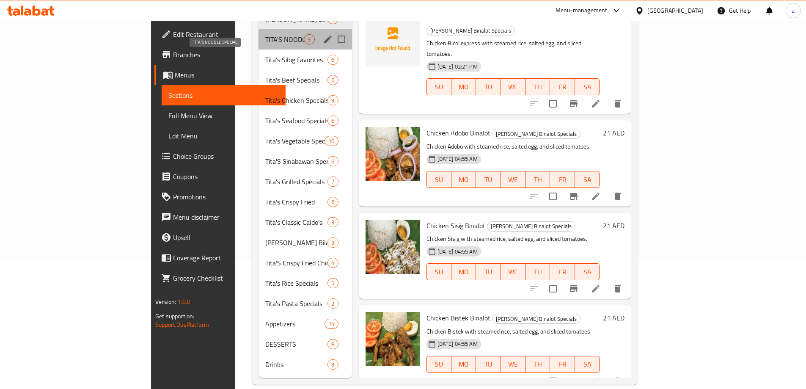
click at [265, 34] on span "TITA'S NOODLE SPECIAL" at bounding box center [284, 39] width 38 height 10
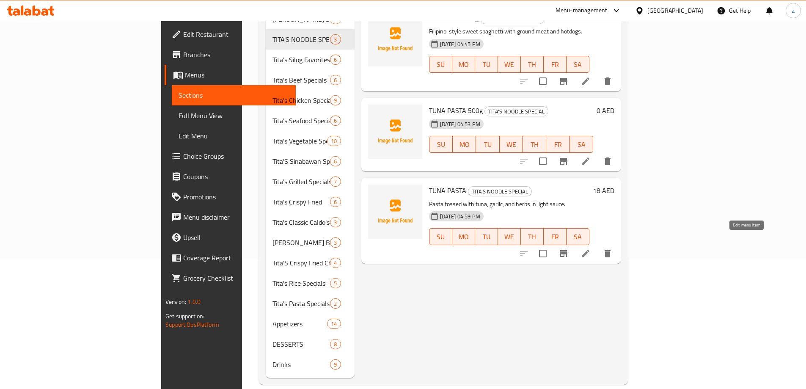
click at [591, 248] on icon at bounding box center [585, 253] width 10 height 10
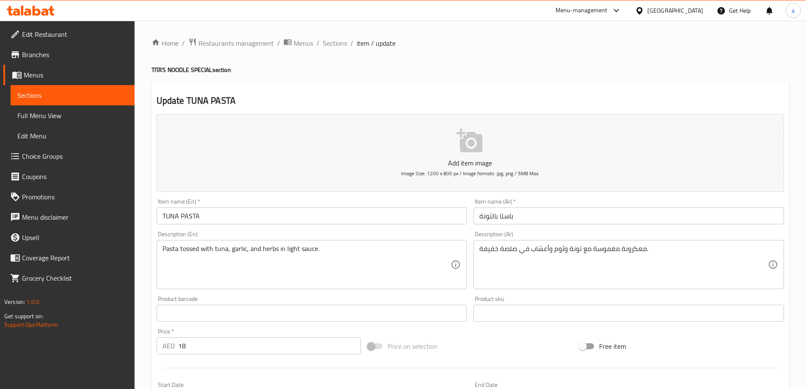
click at [268, 214] on input "TUNA PASTA" at bounding box center [312, 215] width 311 height 17
click at [274, 225] on div "Item name (En)   * TUNA PASTA Item name (En) *" at bounding box center [311, 211] width 317 height 33
click at [270, 217] on input "TUNA PASTA" at bounding box center [312, 215] width 311 height 17
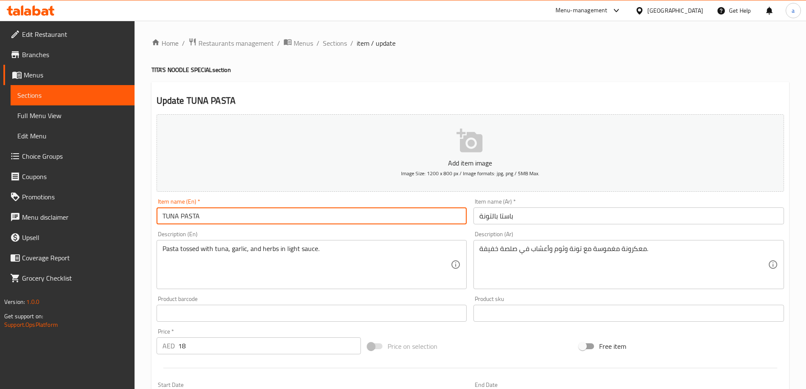
paste input "500g"
type input "TUNA PASTA 500g"
click at [591, 216] on input "باستا بالتونة" at bounding box center [628, 215] width 311 height 17
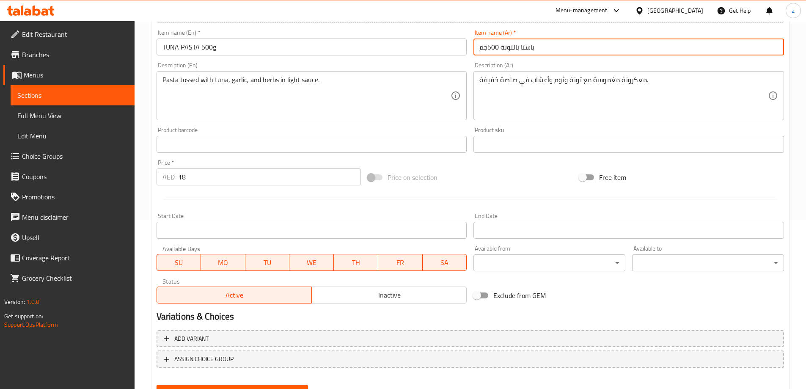
scroll to position [209, 0]
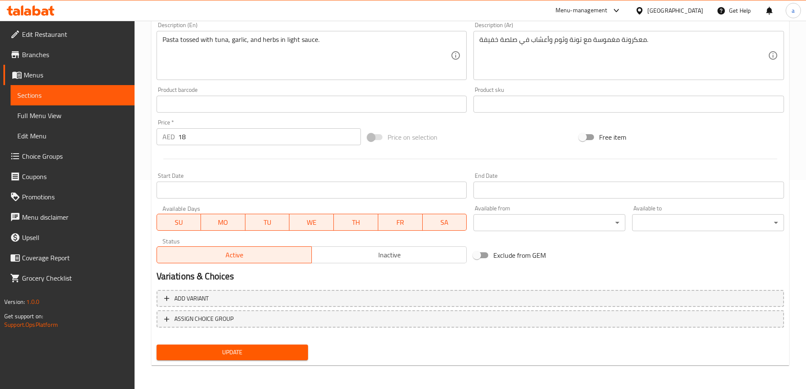
type input "باستا بالتونة 500جم"
click at [179, 350] on span "Update" at bounding box center [232, 352] width 138 height 11
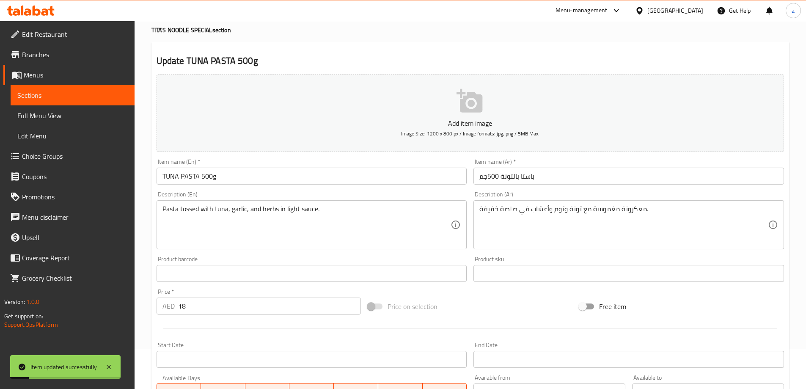
scroll to position [0, 0]
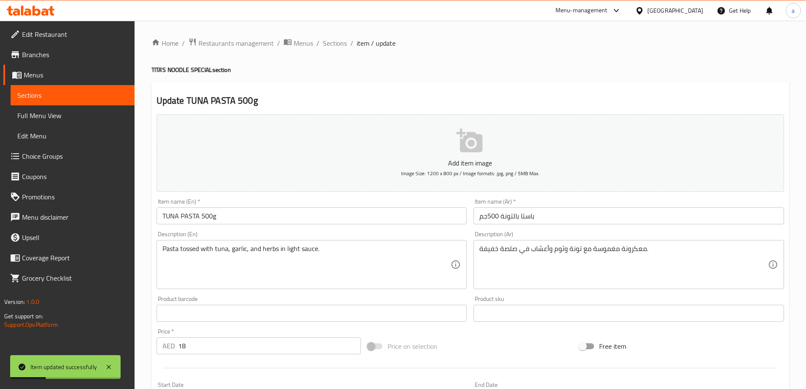
click at [107, 99] on span "Sections" at bounding box center [72, 95] width 110 height 10
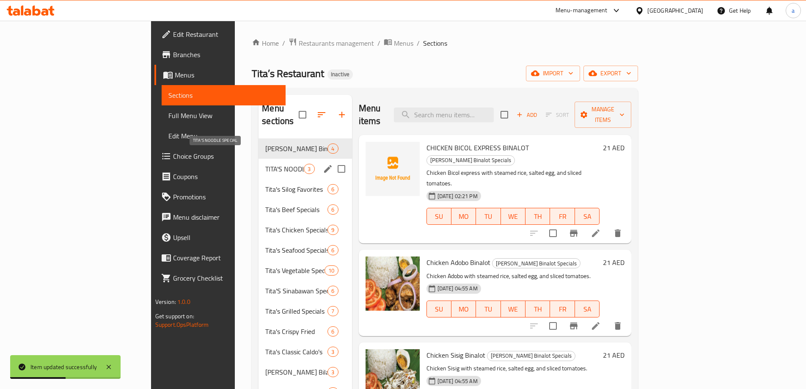
click at [265, 164] on span "TITA'S NOODLE SPECIAL" at bounding box center [284, 169] width 38 height 10
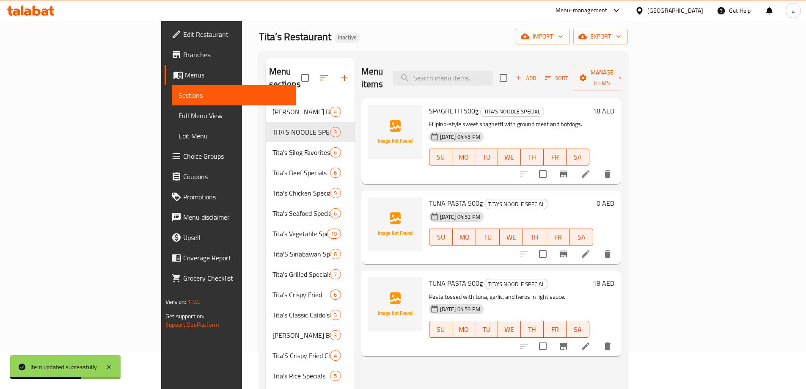
scroll to position [85, 0]
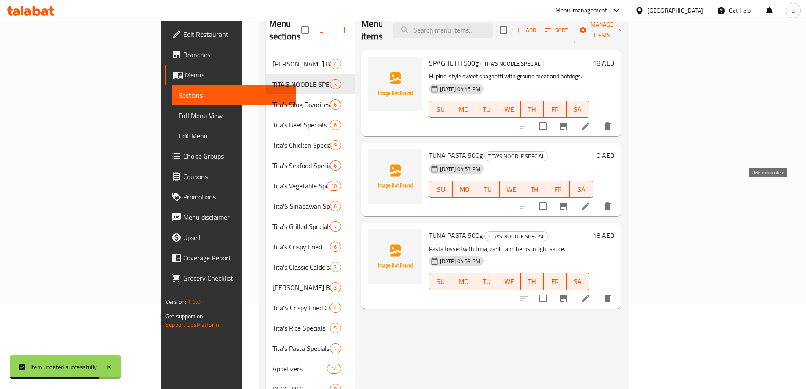
click at [618, 196] on button "delete" at bounding box center [607, 206] width 20 height 20
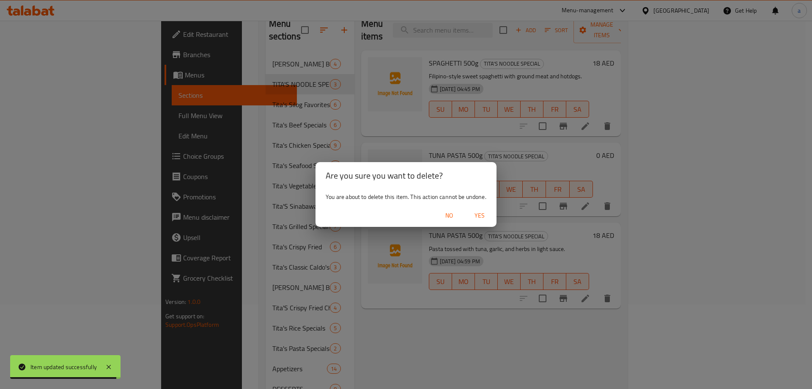
click at [485, 213] on span "Yes" at bounding box center [480, 215] width 20 height 11
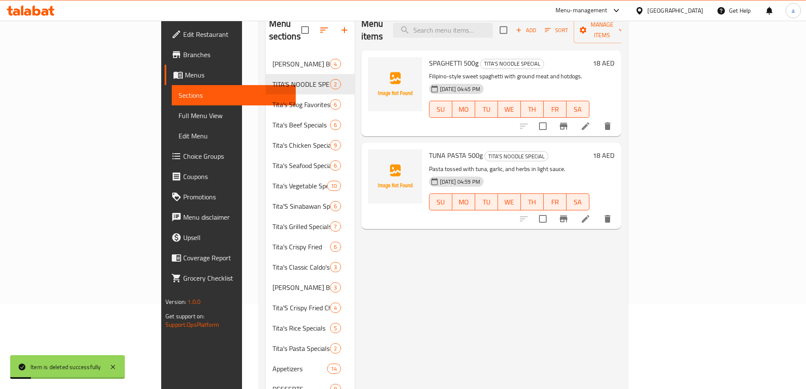
scroll to position [0, 0]
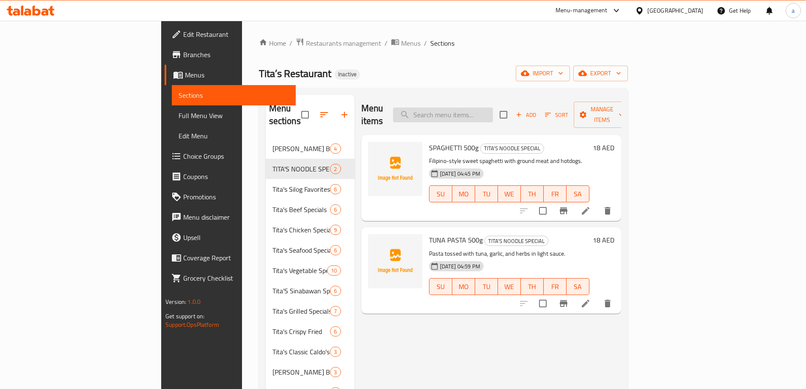
click at [488, 110] on input "search" at bounding box center [443, 114] width 100 height 15
paste input "TITA'S COMBO SPECIALS"
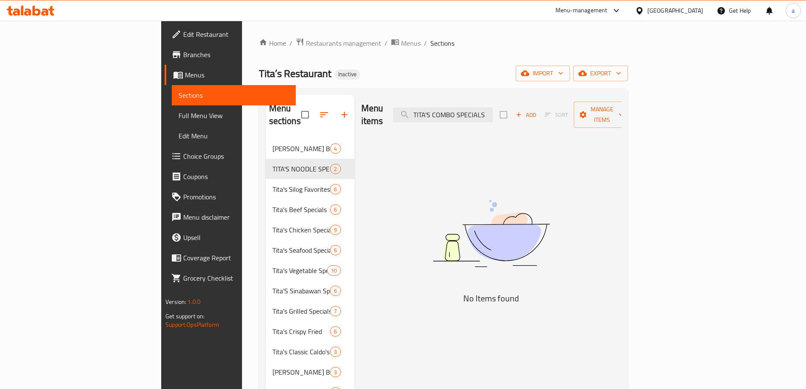
type input "TITA'S COMBO SPECIALS"
click at [563, 71] on span "import" at bounding box center [542, 73] width 41 height 11
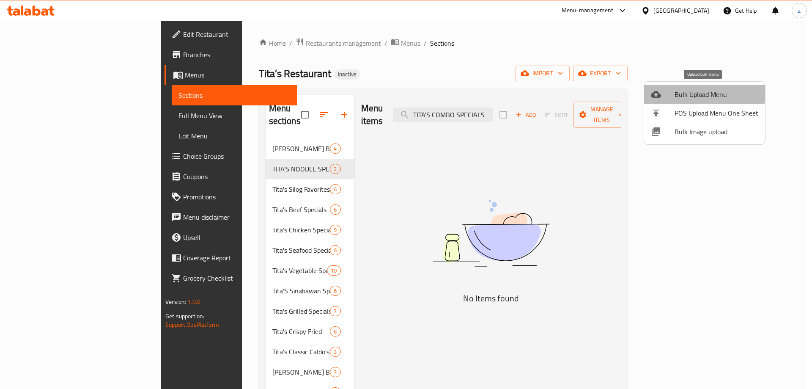
click at [703, 90] on span "Bulk Upload Menu" at bounding box center [717, 94] width 84 height 10
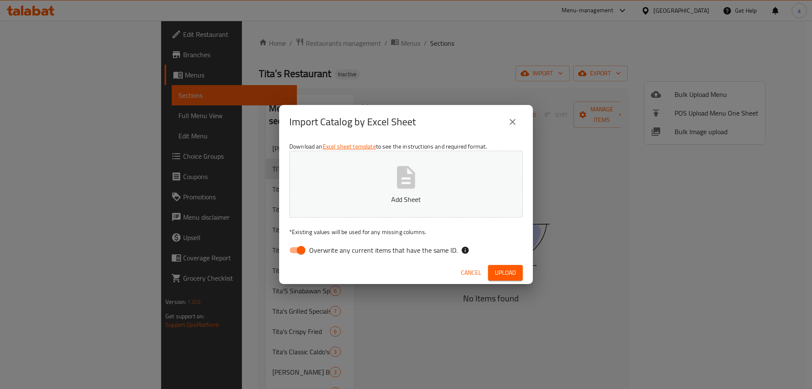
click at [297, 252] on input "Overwrite any current items that have the same ID." at bounding box center [301, 250] width 48 height 16
checkbox input "false"
click at [508, 272] on span "Upload" at bounding box center [505, 272] width 21 height 11
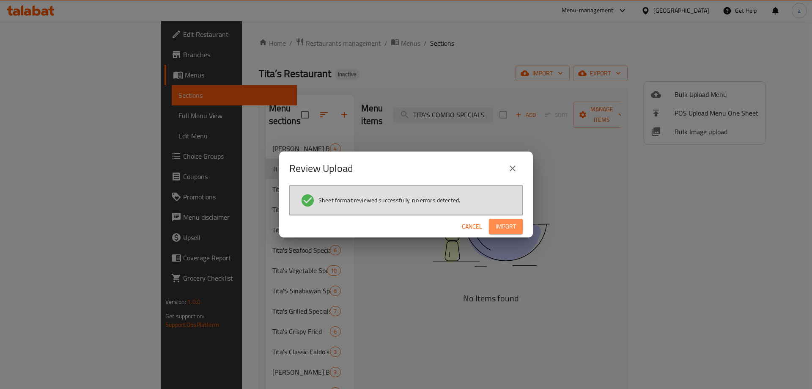
click at [505, 222] on span "Import" at bounding box center [506, 226] width 20 height 11
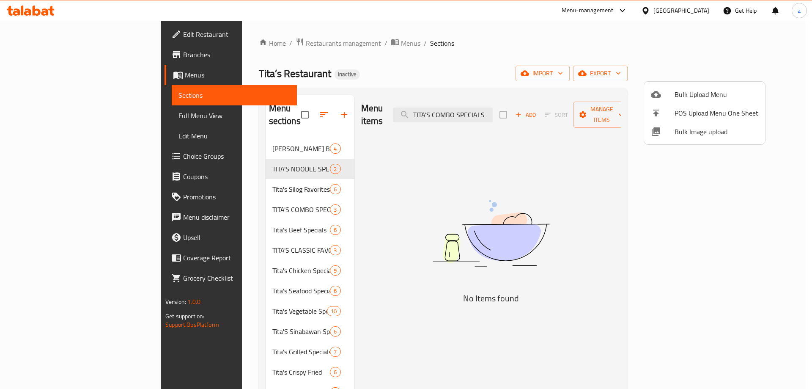
click at [403, 184] on div at bounding box center [406, 194] width 812 height 389
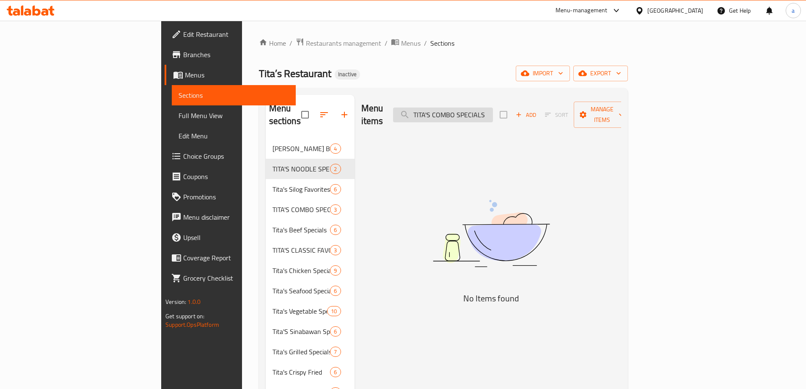
click at [493, 107] on input "TITA'S COMBO SPECIALS" at bounding box center [443, 114] width 100 height 15
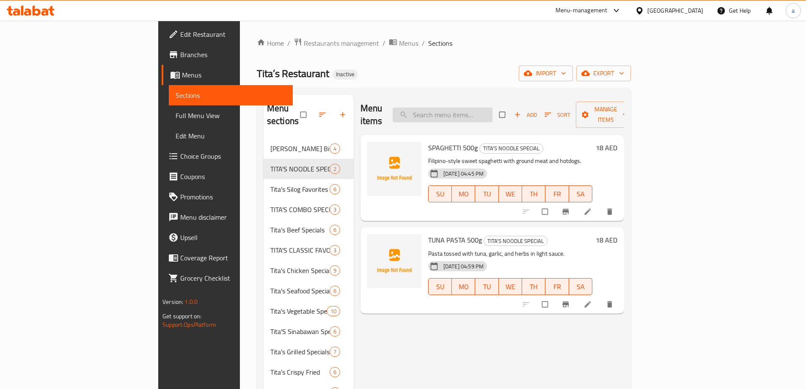
click at [492, 110] on input "search" at bounding box center [443, 114] width 100 height 15
paste input "TITA'S COMBO SPECIALS"
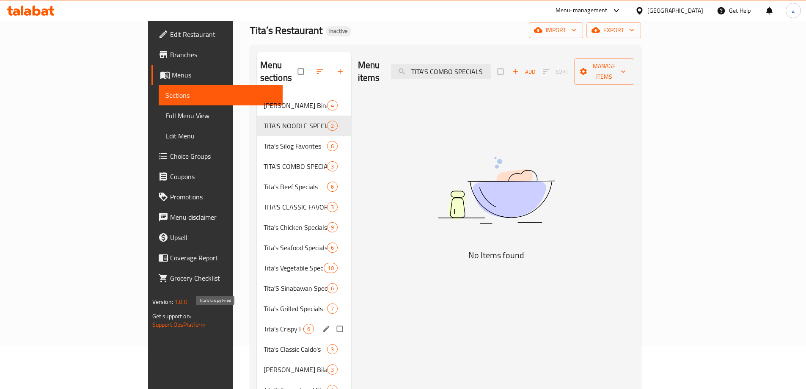
scroll to position [1, 0]
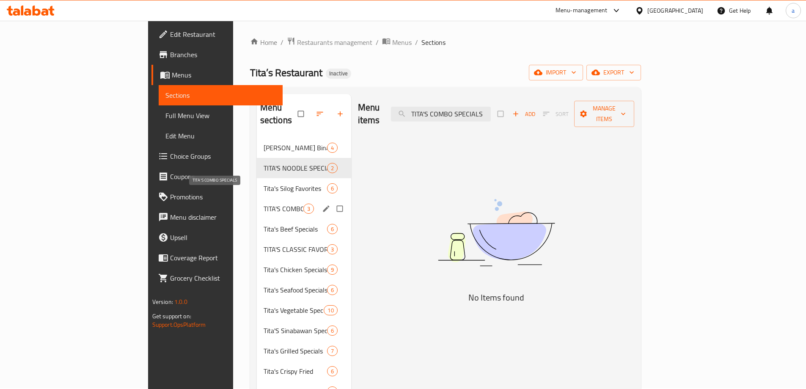
type input "TITA'S COMBO SPECIALS"
click at [264, 203] on span "TITA'S COMBO SPECIALS" at bounding box center [284, 208] width 40 height 10
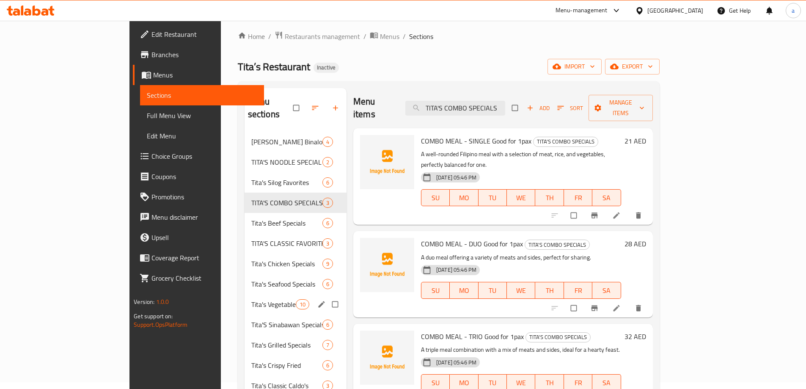
scroll to position [1, 0]
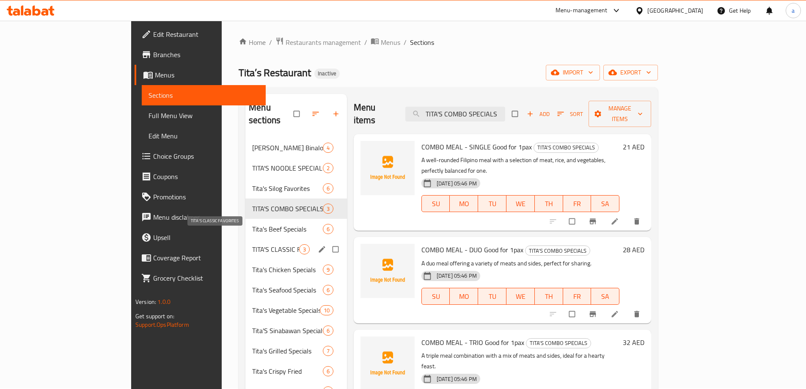
click at [252, 244] on span "TITA'S CLASSIC FAVORITES" at bounding box center [275, 249] width 47 height 10
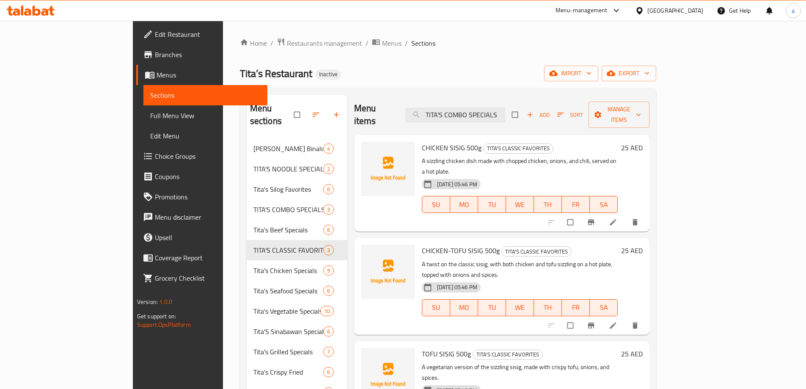
click at [150, 110] on span "Full Menu View" at bounding box center [205, 115] width 110 height 10
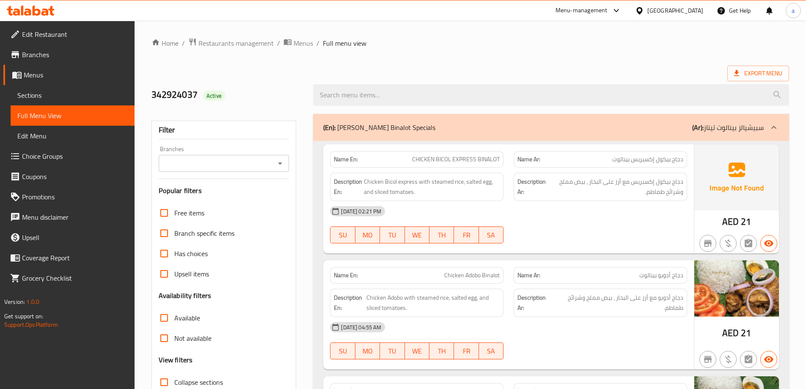
click at [770, 122] on div at bounding box center [774, 127] width 20 height 20
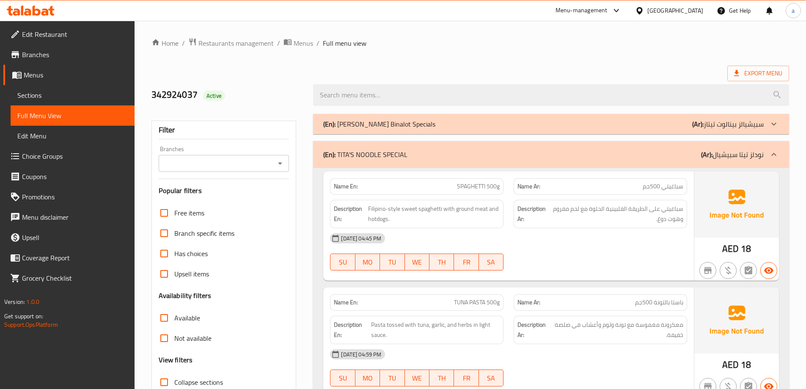
scroll to position [127, 0]
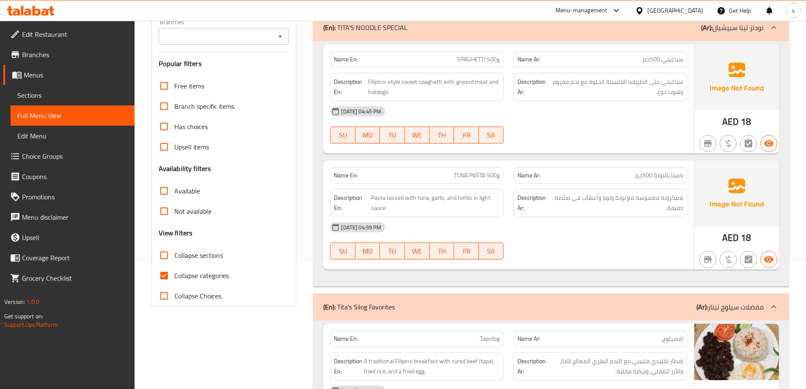
click at [166, 275] on input "Collapse categories" at bounding box center [164, 275] width 20 height 20
checkbox input "false"
click at [164, 253] on input "Collapse sections" at bounding box center [164, 255] width 20 height 20
checkbox input "true"
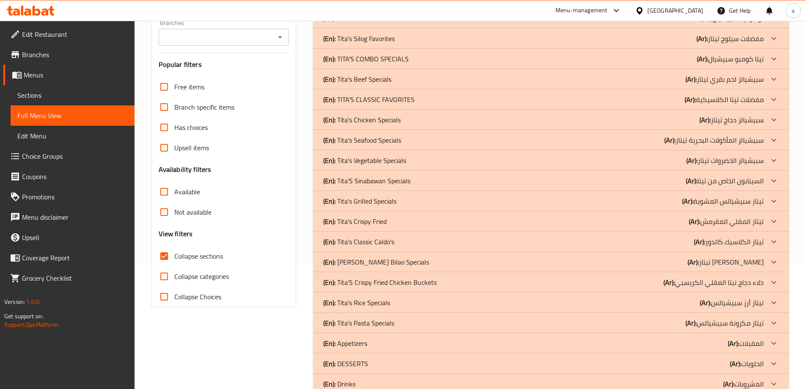
scroll to position [42, 0]
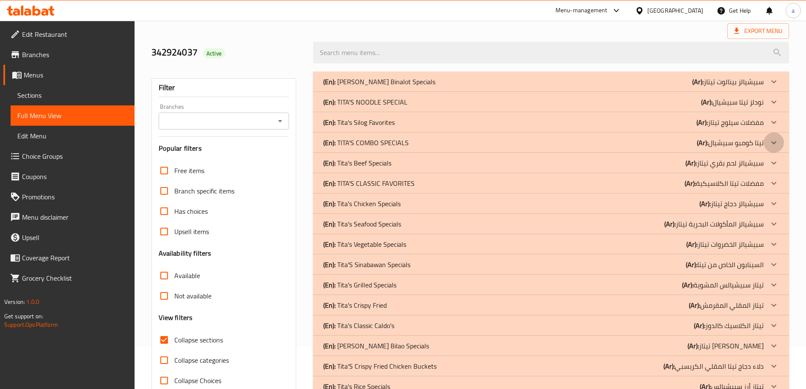
click at [773, 141] on icon at bounding box center [774, 142] width 10 height 10
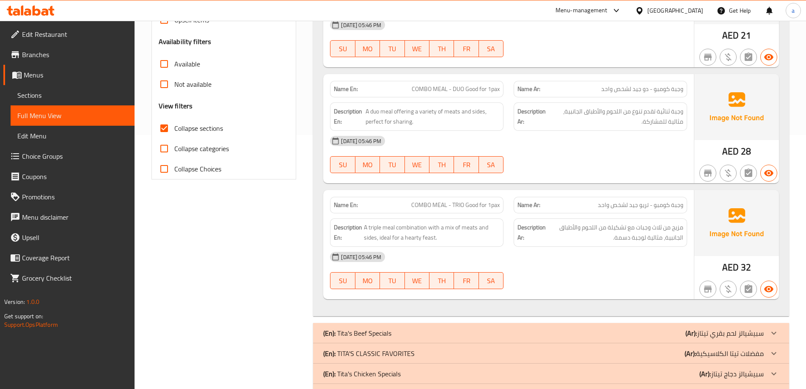
scroll to position [423, 0]
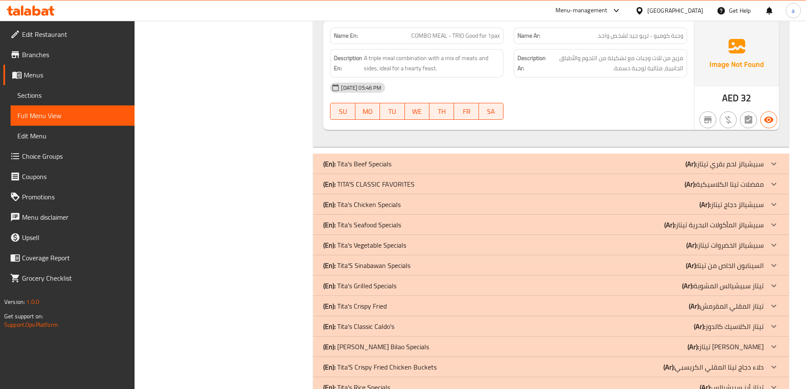
click at [772, 182] on icon at bounding box center [774, 184] width 10 height 10
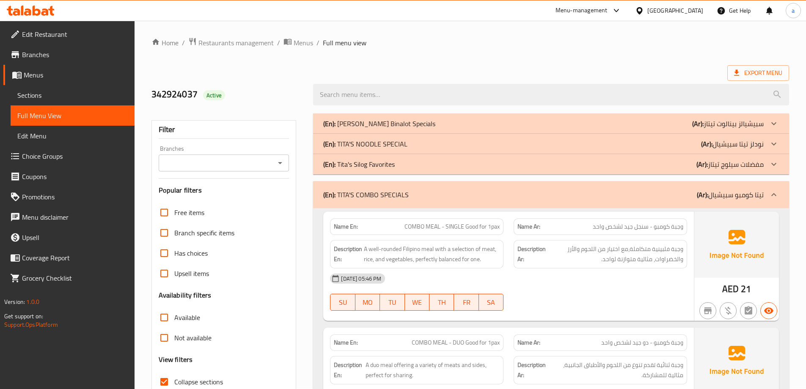
scroll to position [0, 0]
click at [734, 73] on icon at bounding box center [736, 73] width 8 height 8
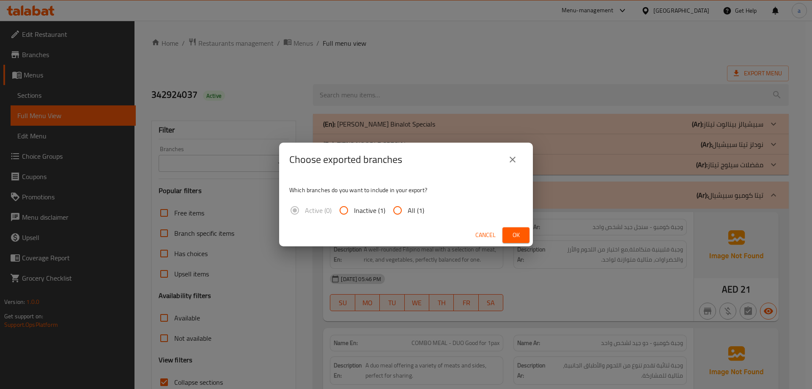
click at [405, 209] on input "All (1)" at bounding box center [398, 210] width 20 height 20
radio input "true"
click at [516, 234] on span "Ok" at bounding box center [516, 235] width 14 height 11
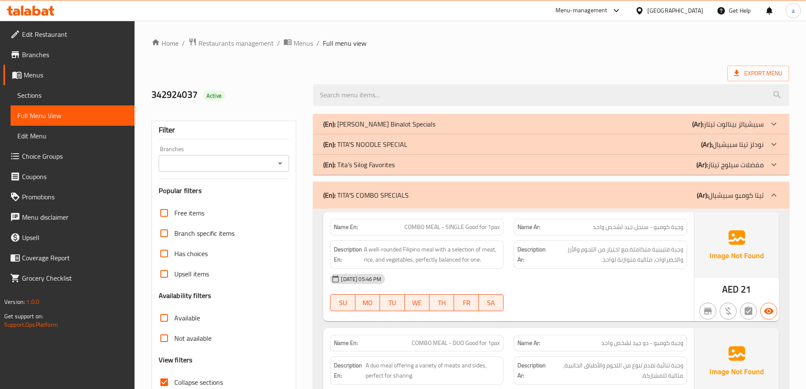
click at [64, 92] on span "Sections" at bounding box center [72, 95] width 110 height 10
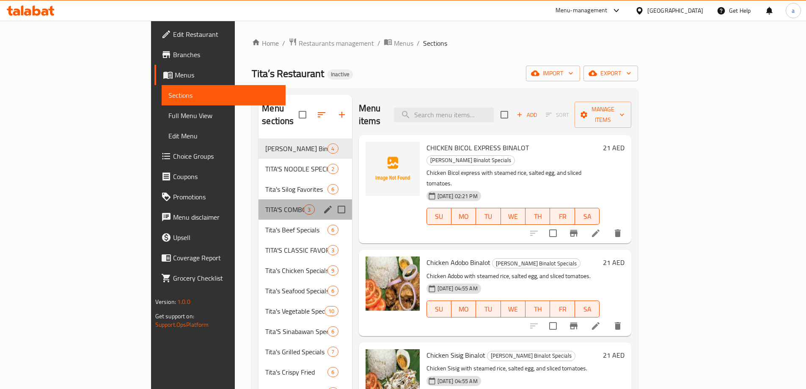
click at [258, 202] on div "TITA'S COMBO SPECIALS 3" at bounding box center [304, 209] width 93 height 20
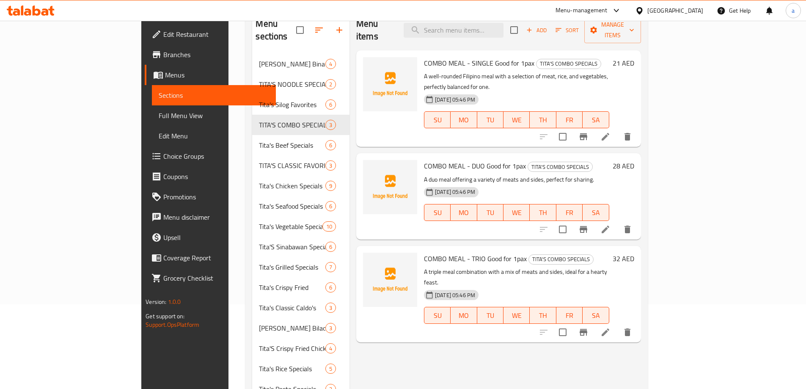
scroll to position [42, 0]
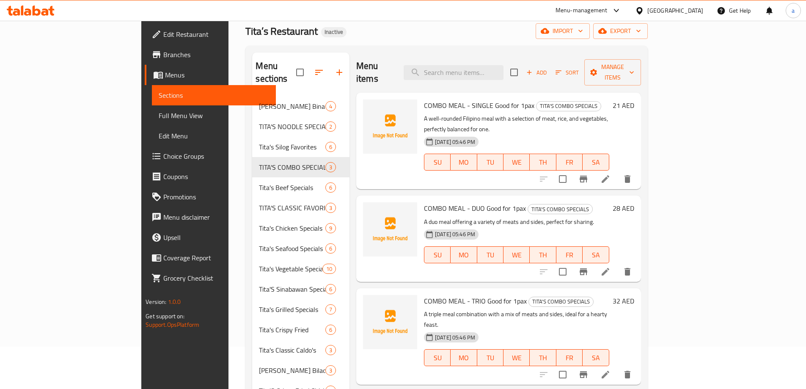
click at [159, 113] on span "Full Menu View" at bounding box center [214, 115] width 110 height 10
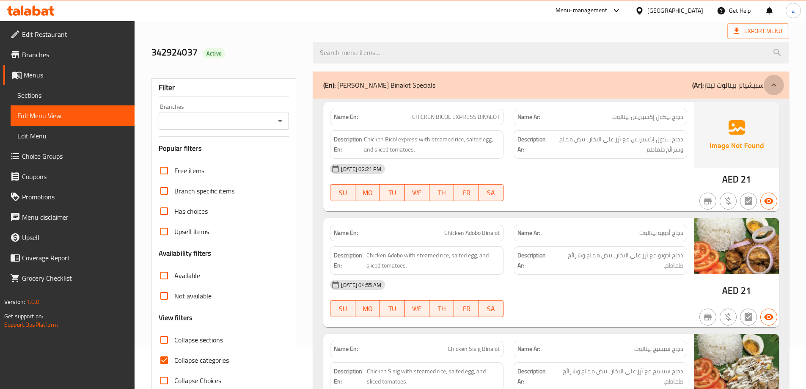
click at [774, 83] on icon at bounding box center [774, 85] width 10 height 10
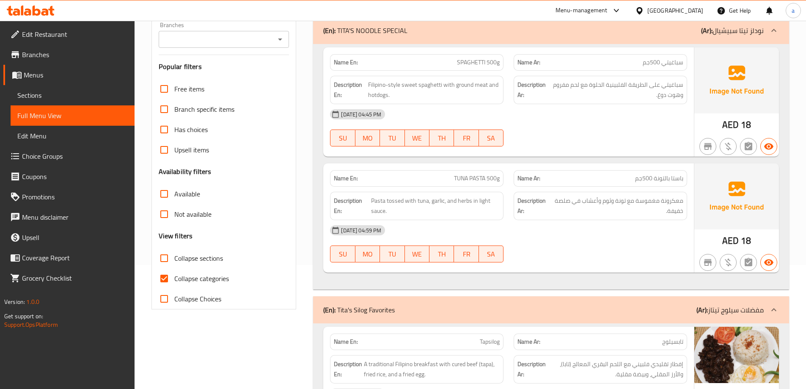
scroll to position [127, 0]
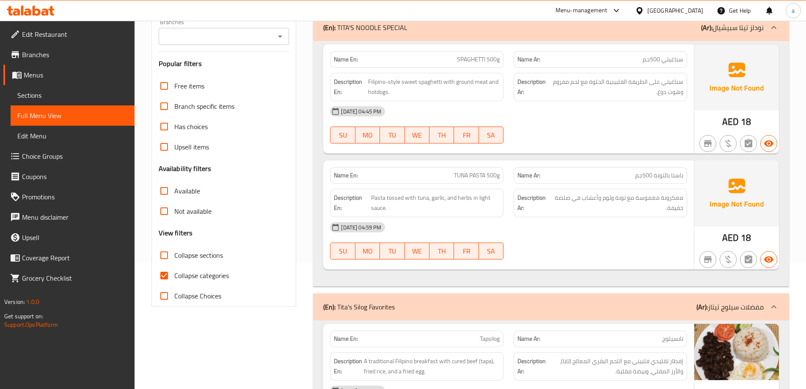
click at [166, 279] on input "Collapse categories" at bounding box center [164, 275] width 20 height 20
checkbox input "false"
click at [167, 257] on input "Collapse sections" at bounding box center [164, 255] width 20 height 20
checkbox input "true"
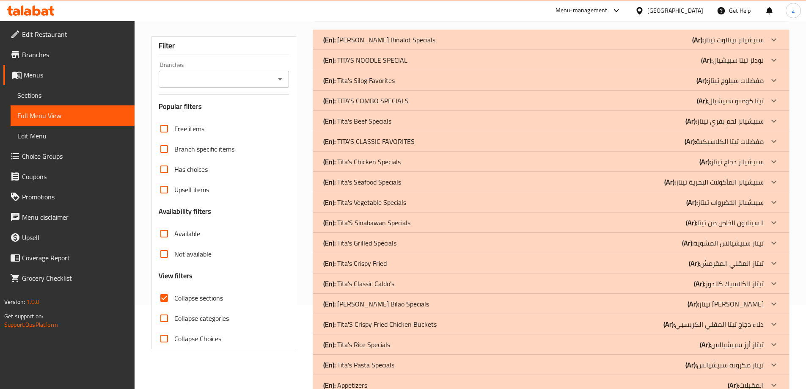
scroll to position [0, 0]
